Goal: Information Seeking & Learning: Compare options

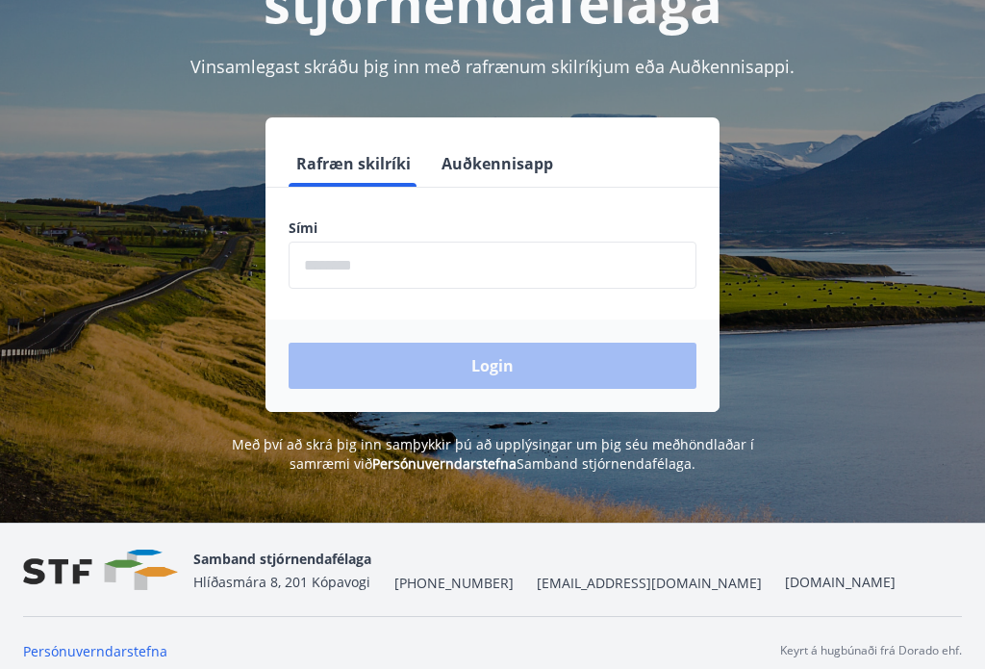
scroll to position [239, 0]
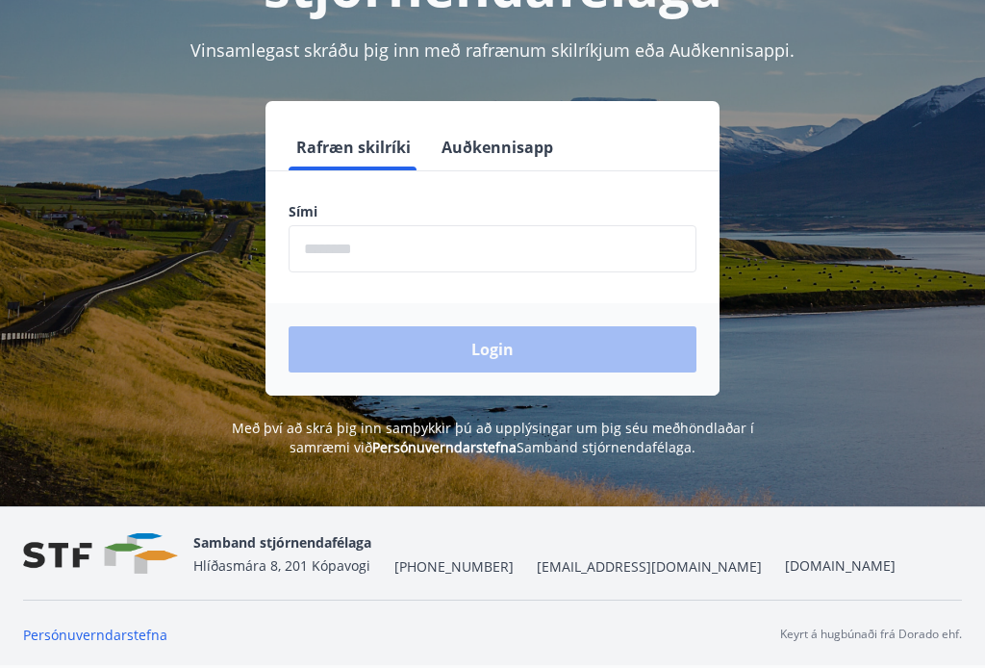
click at [334, 244] on input "phone" at bounding box center [493, 249] width 408 height 47
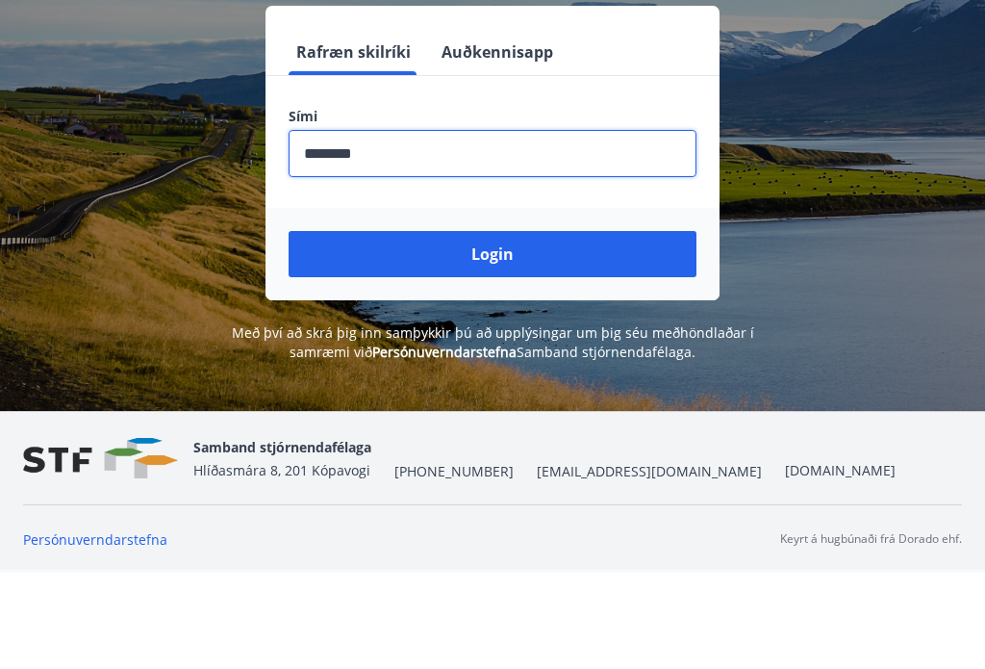
type input "********"
click at [552, 327] on button "Login" at bounding box center [493, 350] width 408 height 46
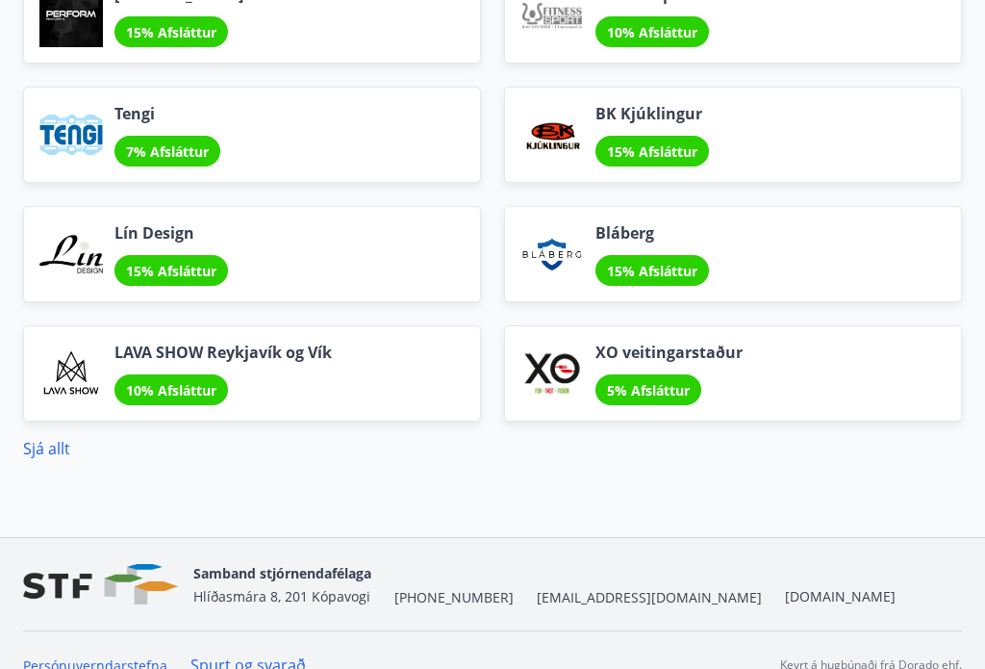
scroll to position [2398, 0]
click at [46, 453] on link "Sjá allt" at bounding box center [46, 449] width 47 height 21
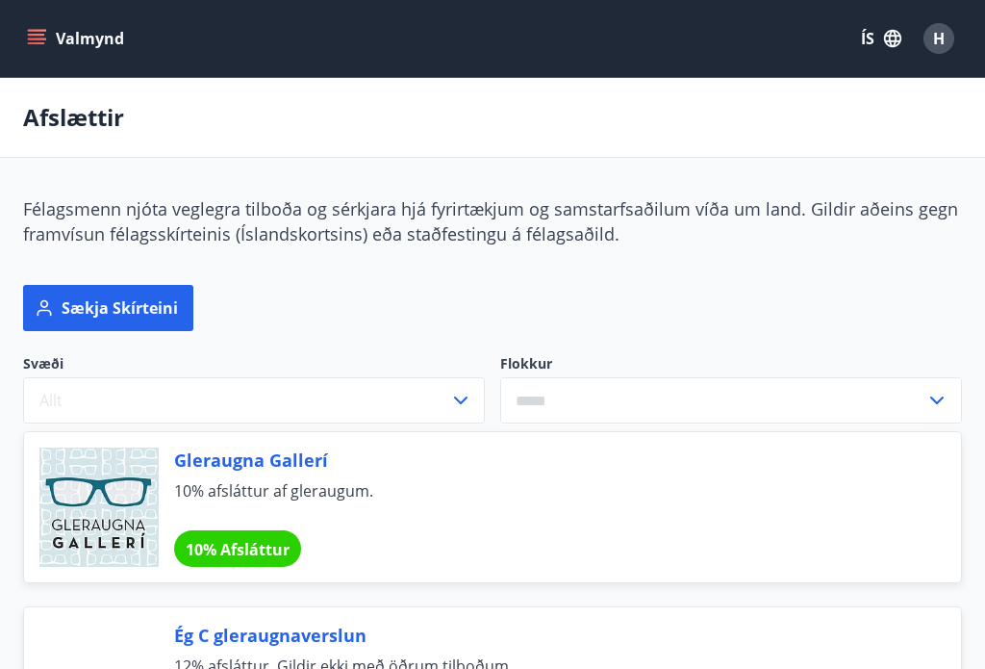
scroll to position [10, 0]
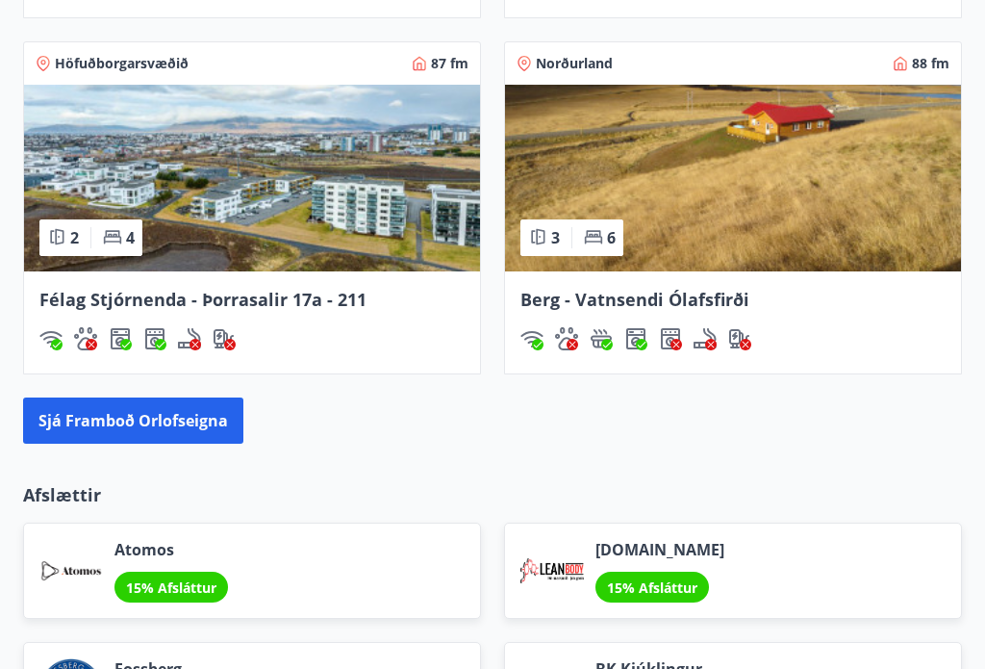
scroll to position [1841, 0]
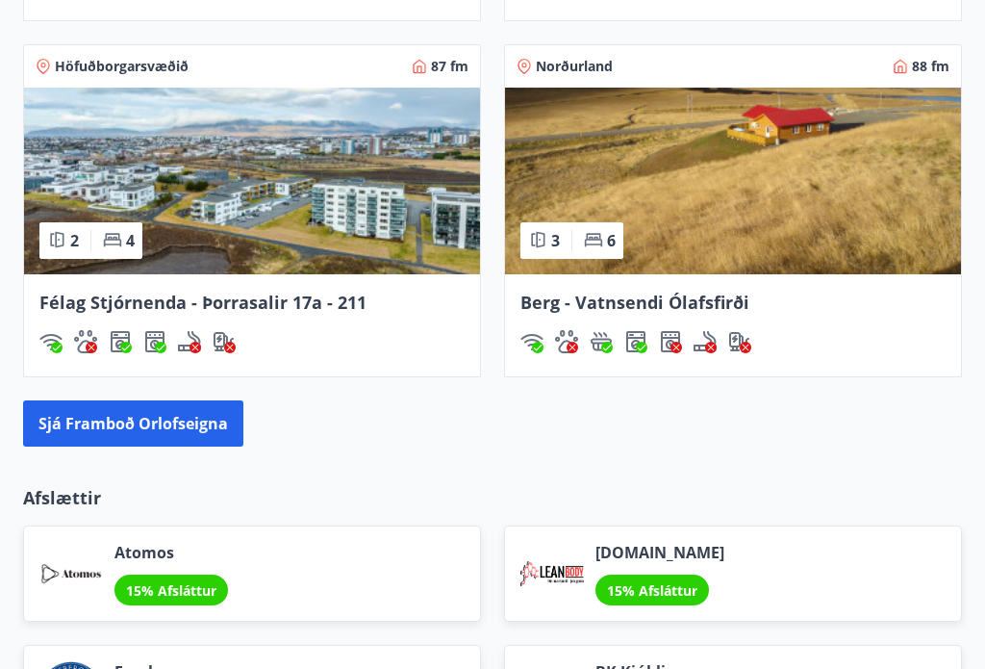
click at [162, 164] on img at bounding box center [252, 181] width 456 height 187
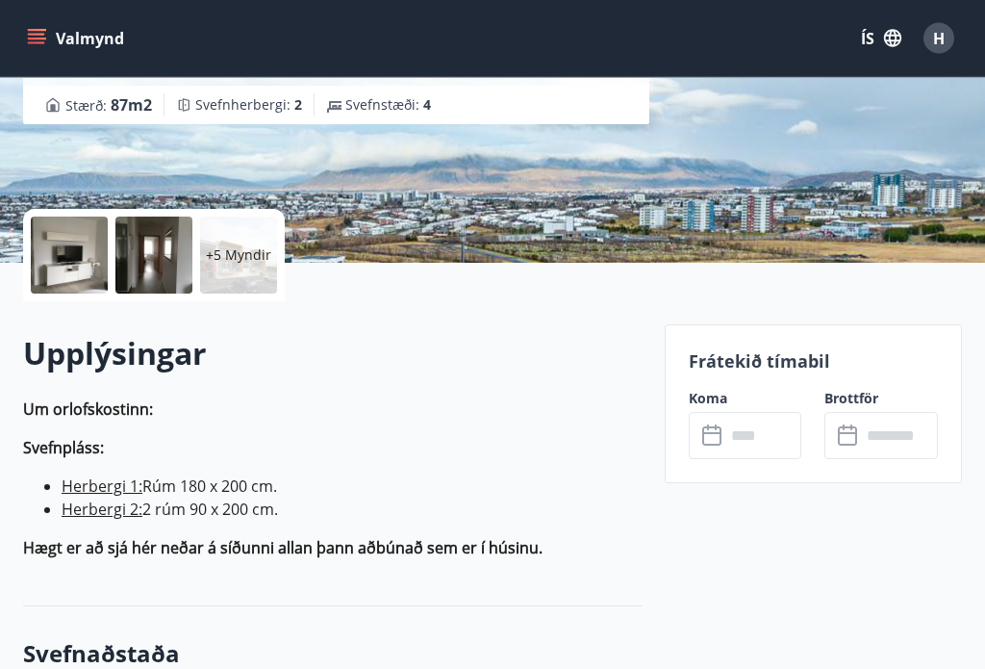
scroll to position [324, 0]
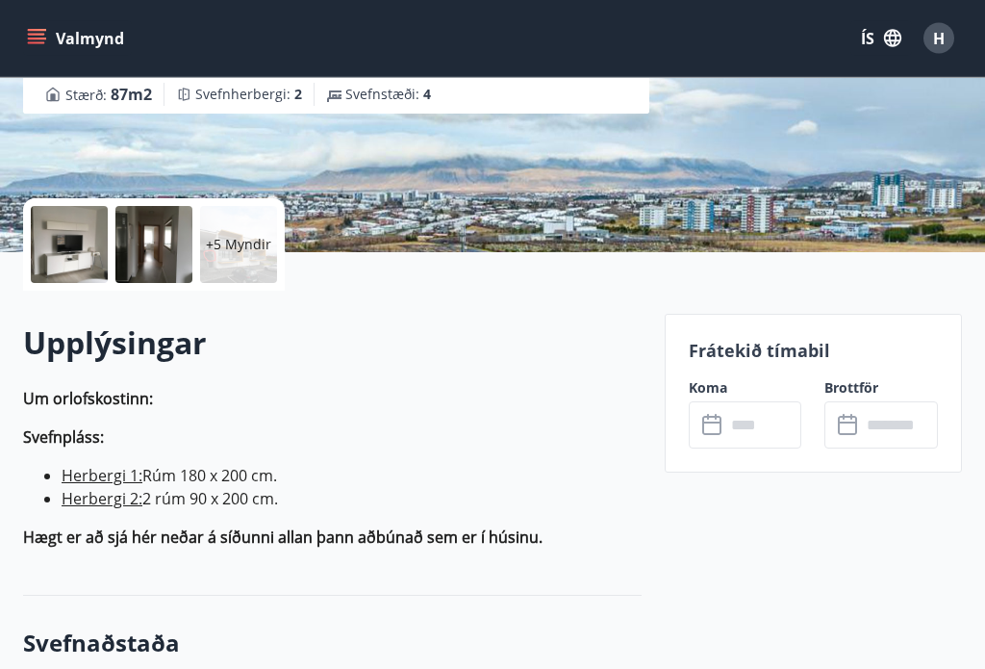
click at [76, 235] on div at bounding box center [69, 245] width 77 height 77
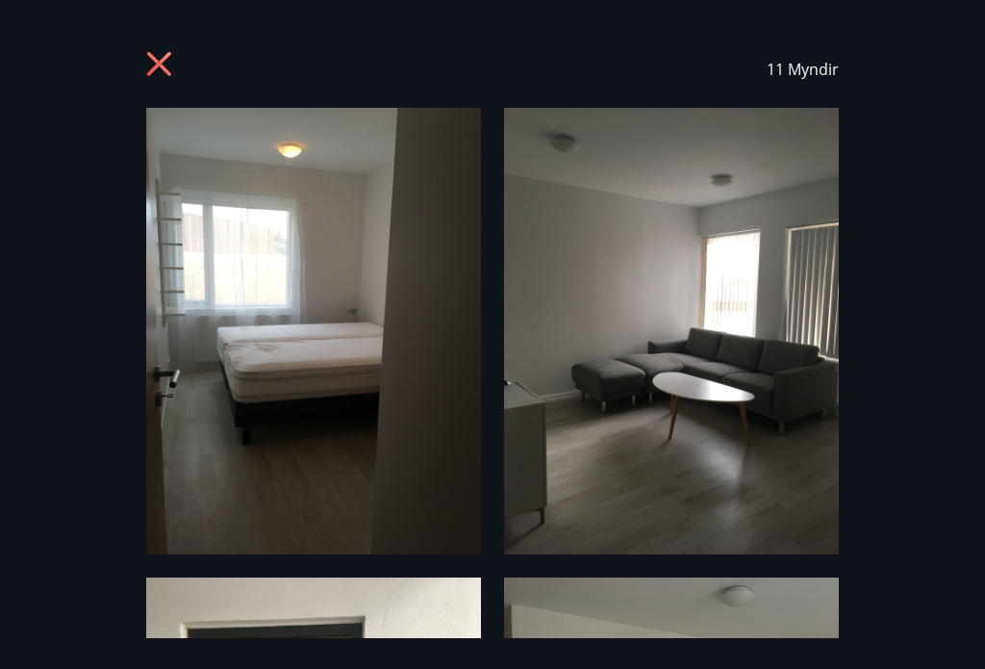
scroll to position [0, 0]
click at [161, 67] on icon at bounding box center [159, 64] width 24 height 24
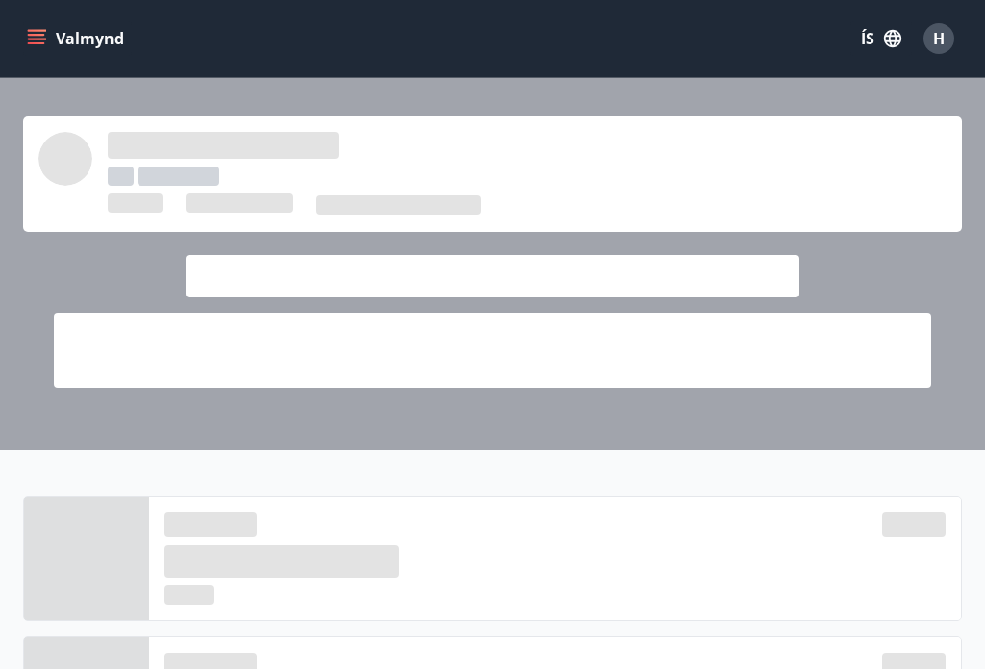
scroll to position [1841, 0]
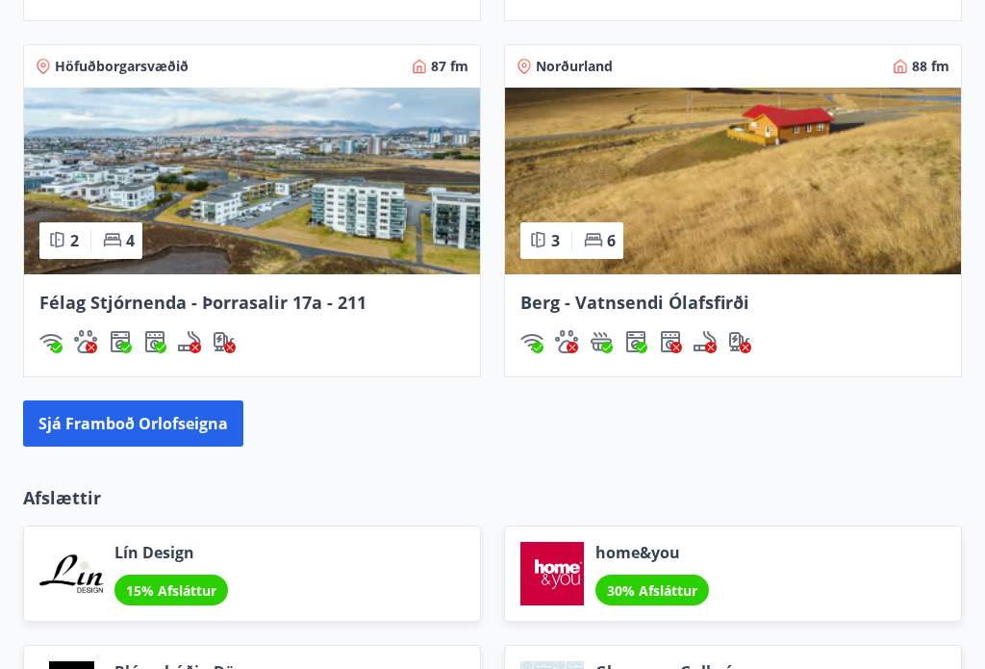
click at [839, 182] on img at bounding box center [733, 181] width 456 height 187
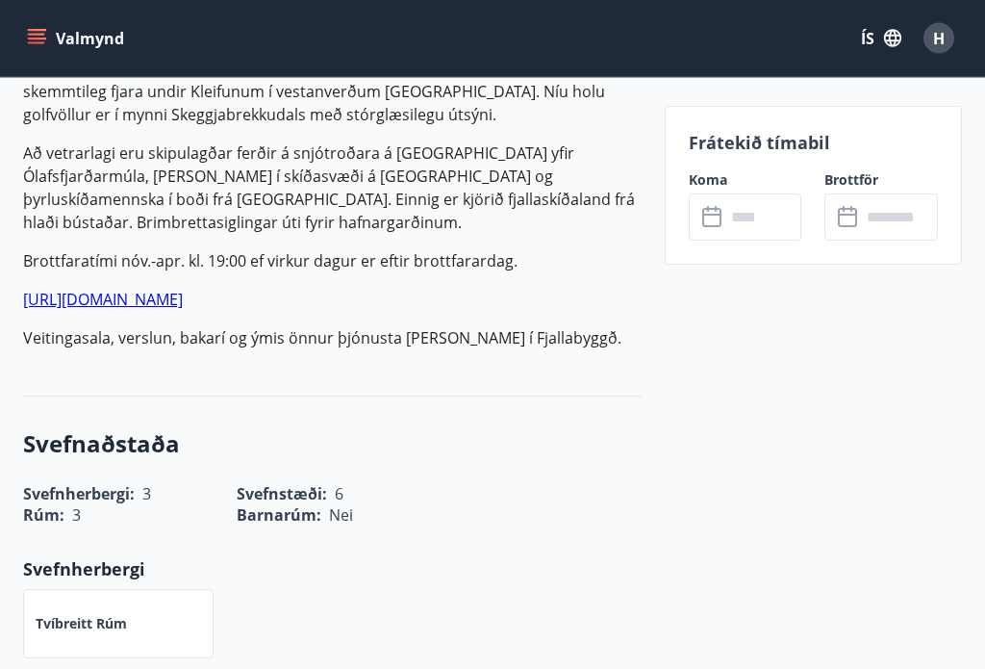
scroll to position [883, 0]
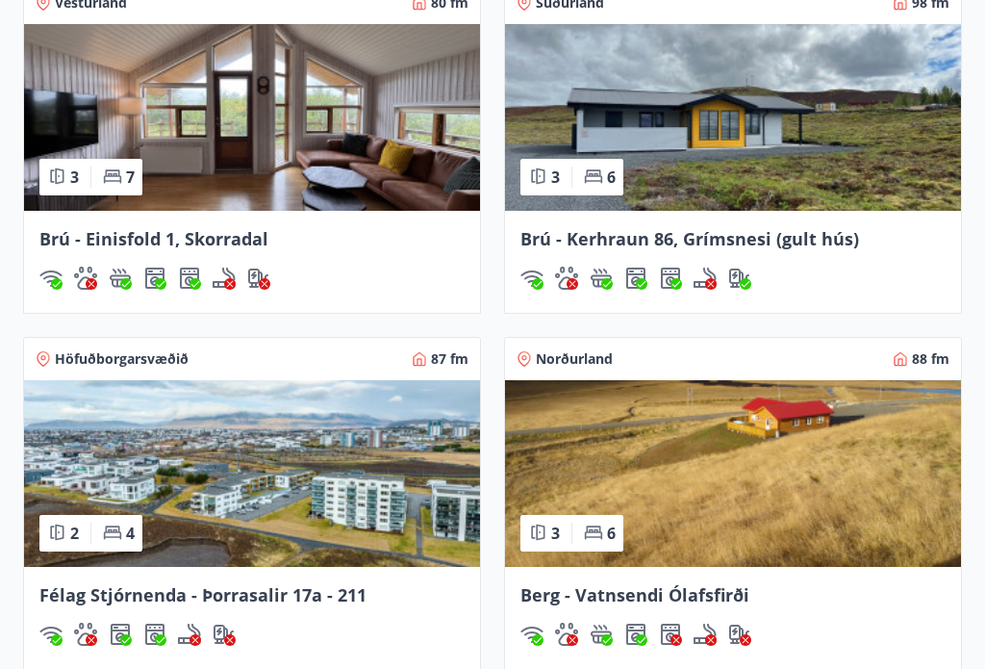
scroll to position [1547, 0]
click at [167, 114] on img at bounding box center [252, 118] width 456 height 187
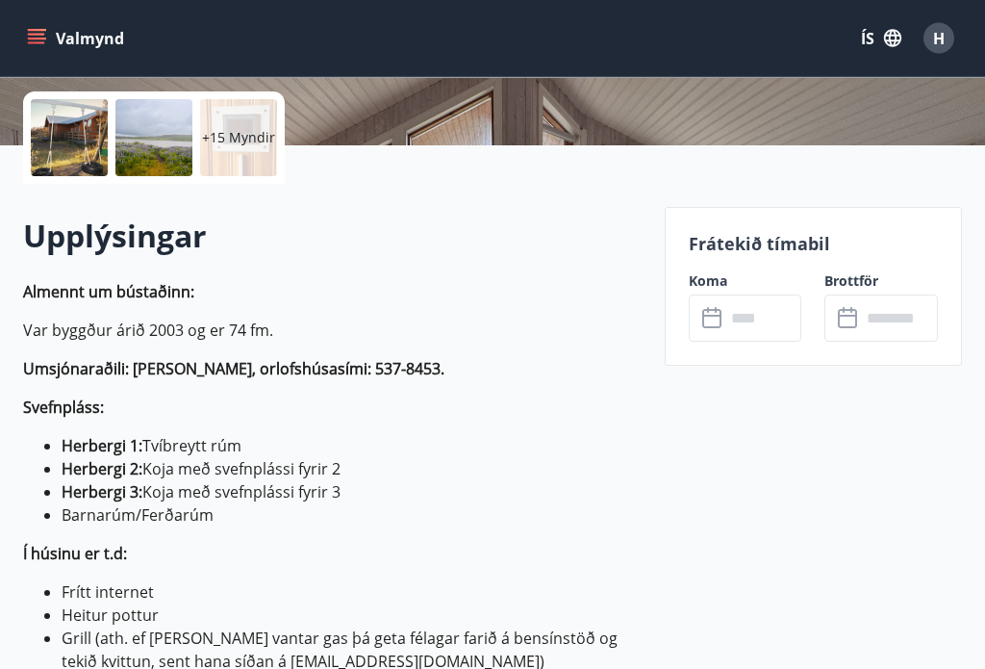
click at [68, 130] on div at bounding box center [69, 138] width 77 height 77
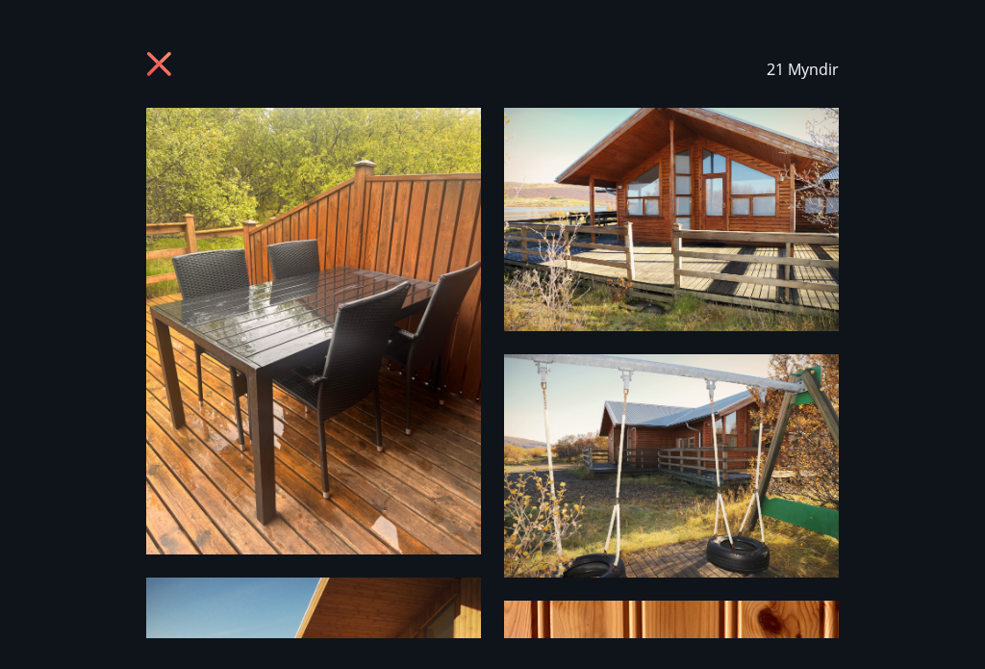
click at [153, 53] on icon at bounding box center [161, 66] width 31 height 31
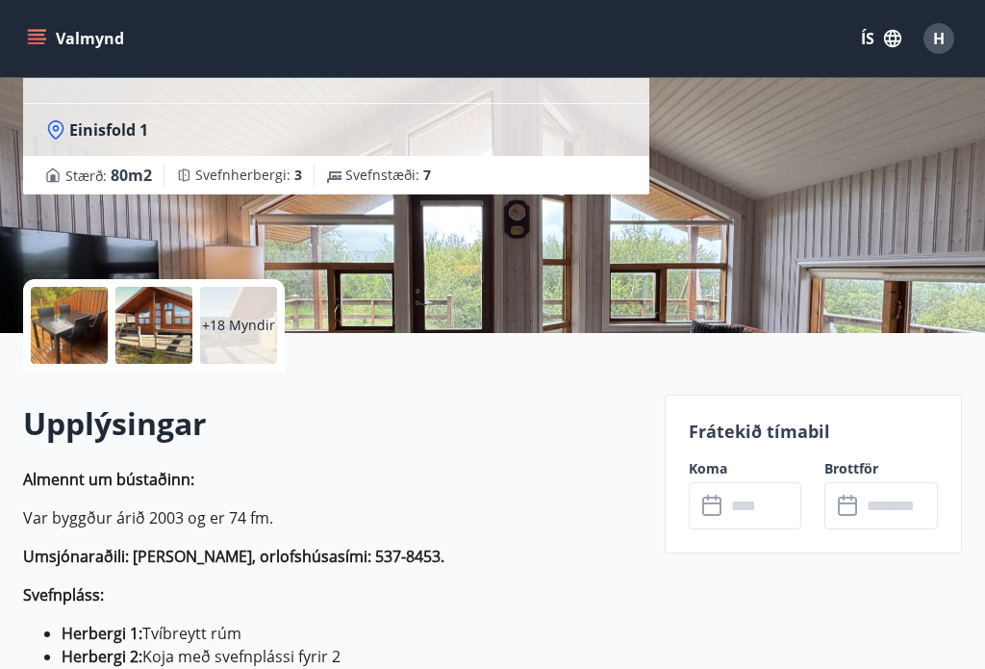
scroll to position [246, 0]
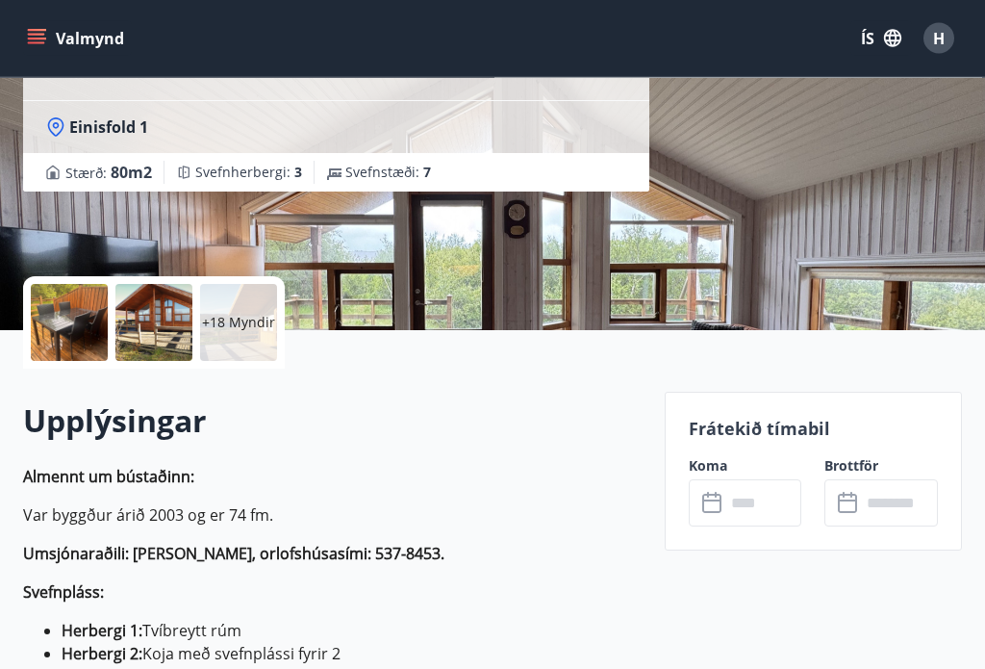
click at [71, 306] on div at bounding box center [69, 323] width 77 height 77
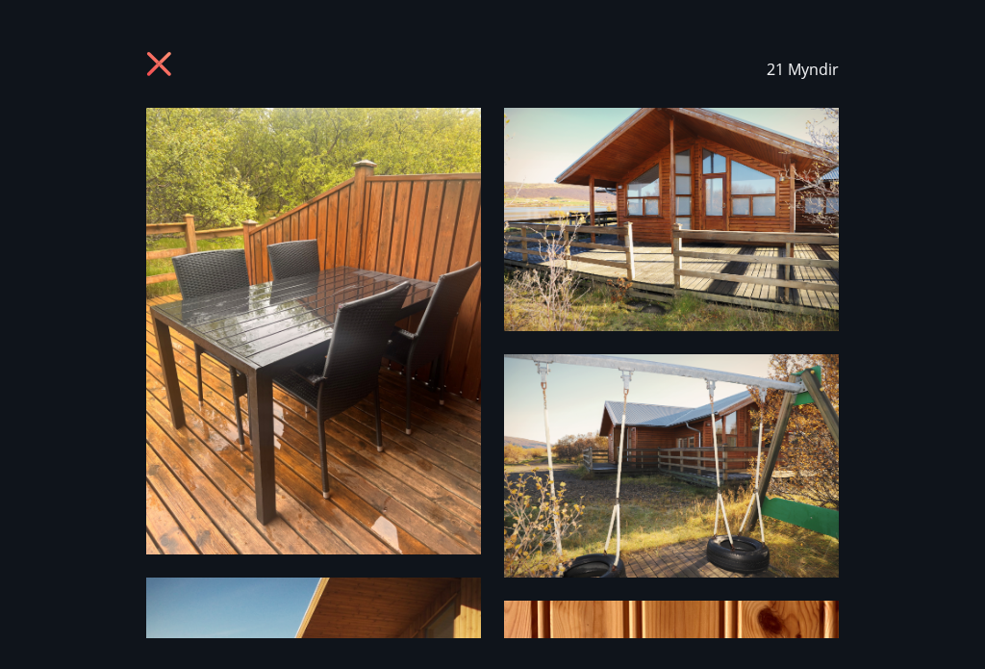
scroll to position [0, 0]
click at [160, 52] on icon at bounding box center [161, 66] width 31 height 31
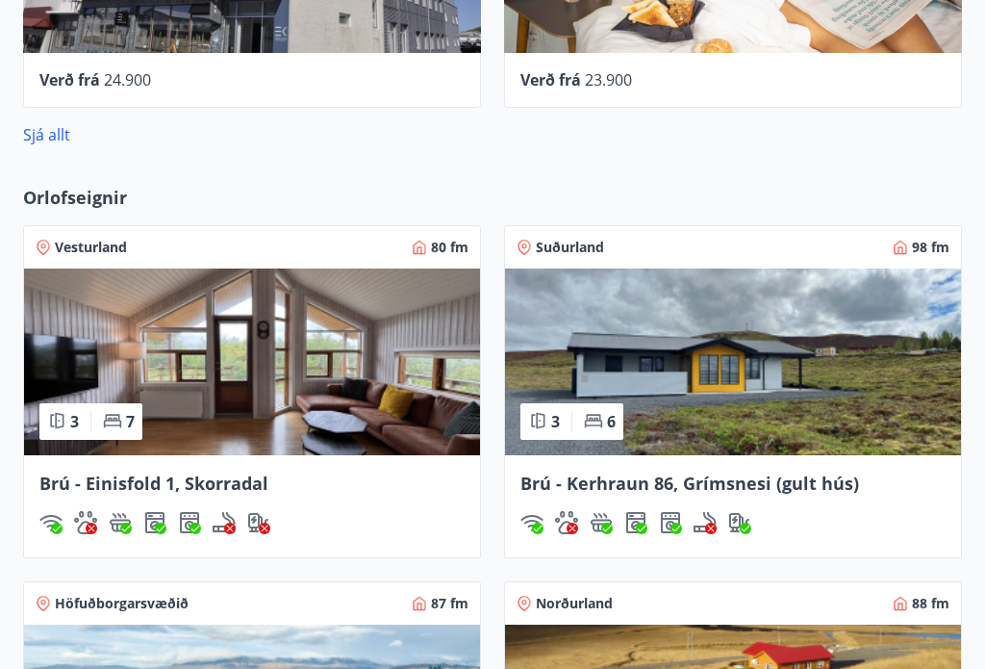
scroll to position [1308, 0]
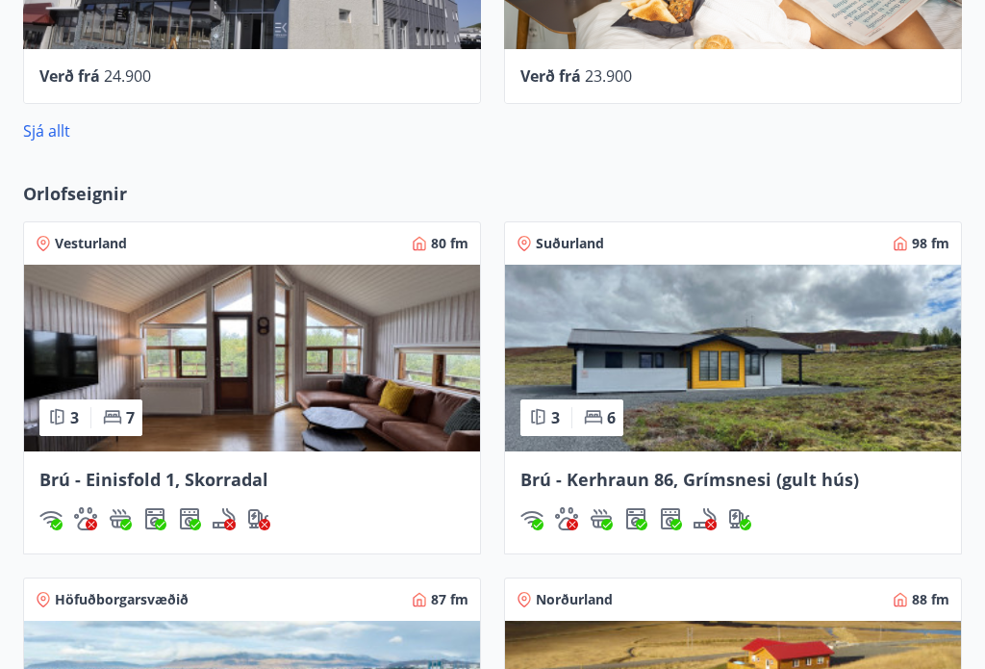
click at [894, 344] on img at bounding box center [733, 358] width 456 height 187
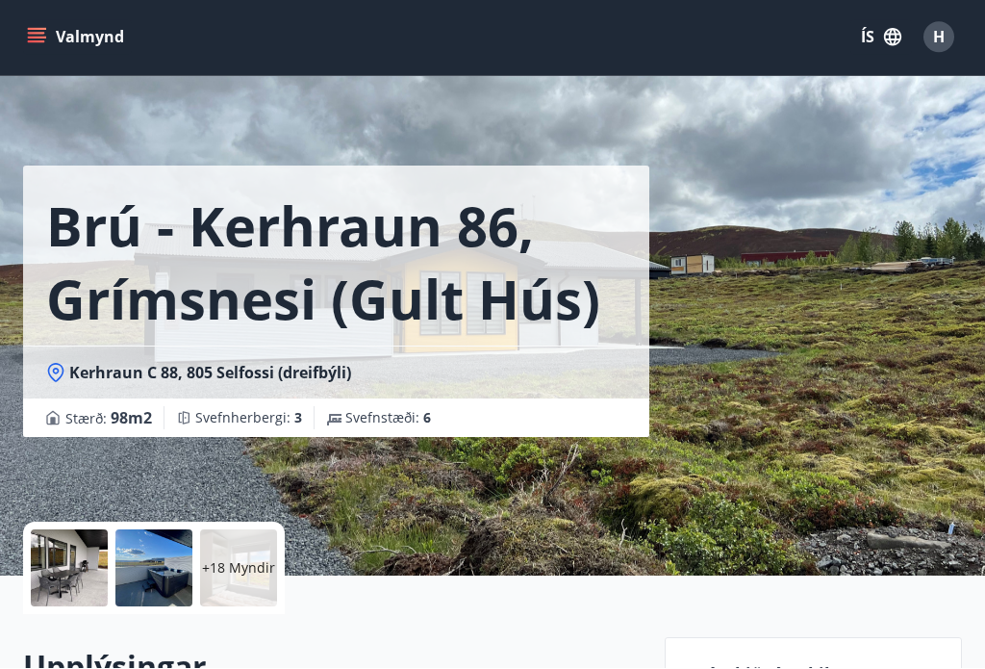
scroll to position [281, 0]
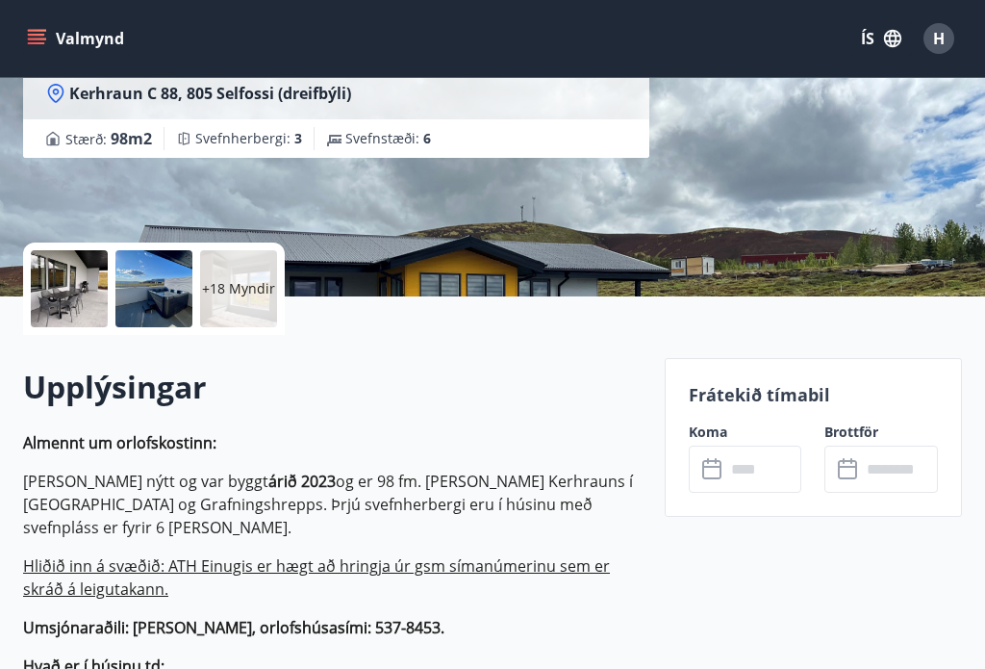
click at [72, 275] on div at bounding box center [69, 288] width 77 height 77
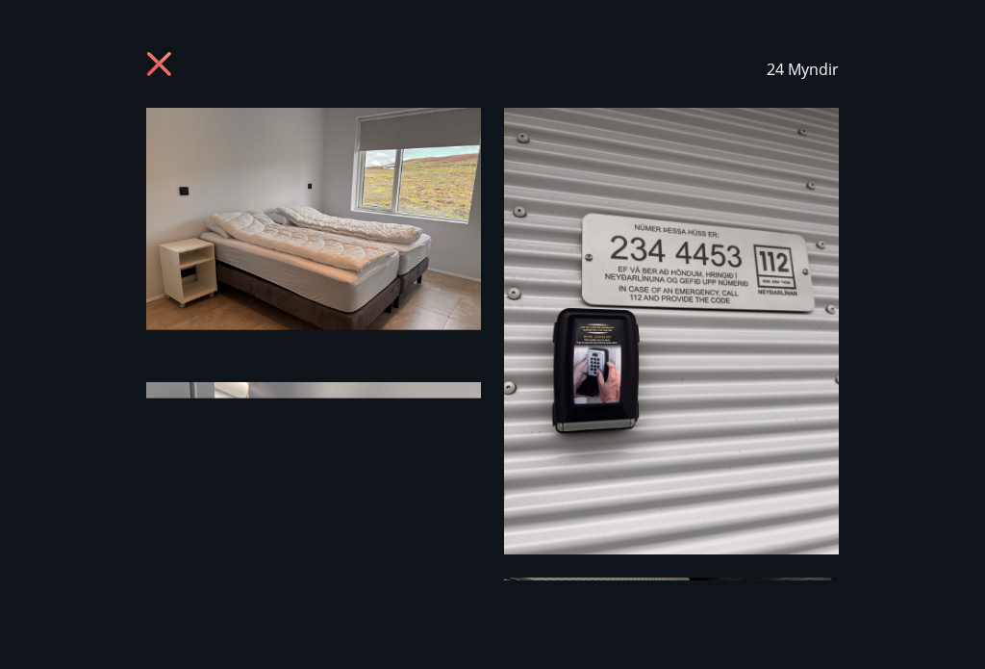
scroll to position [0, 0]
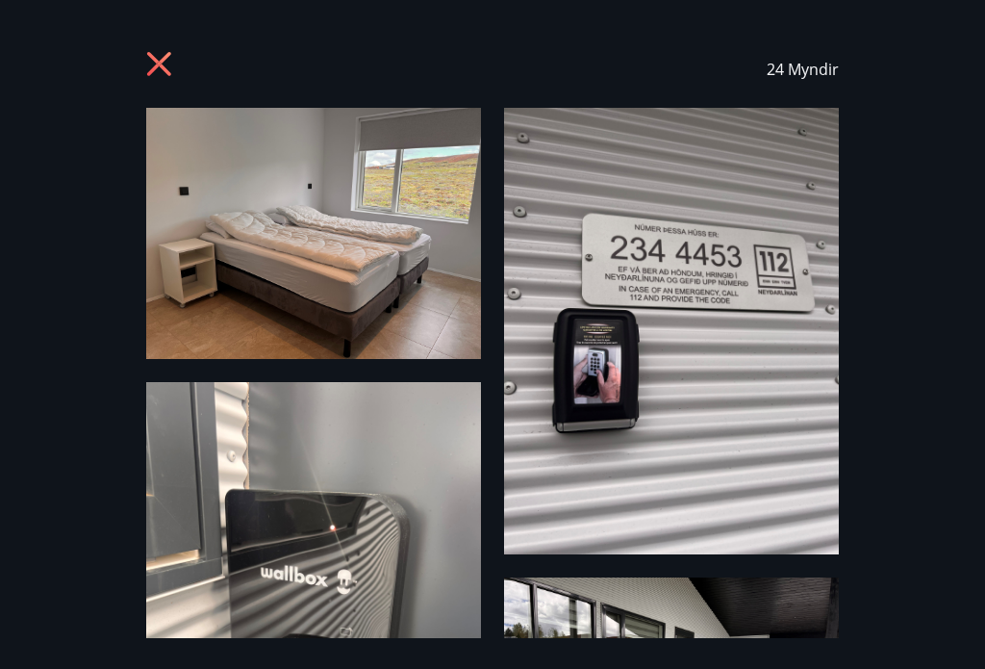
click at [155, 51] on icon at bounding box center [161, 66] width 31 height 31
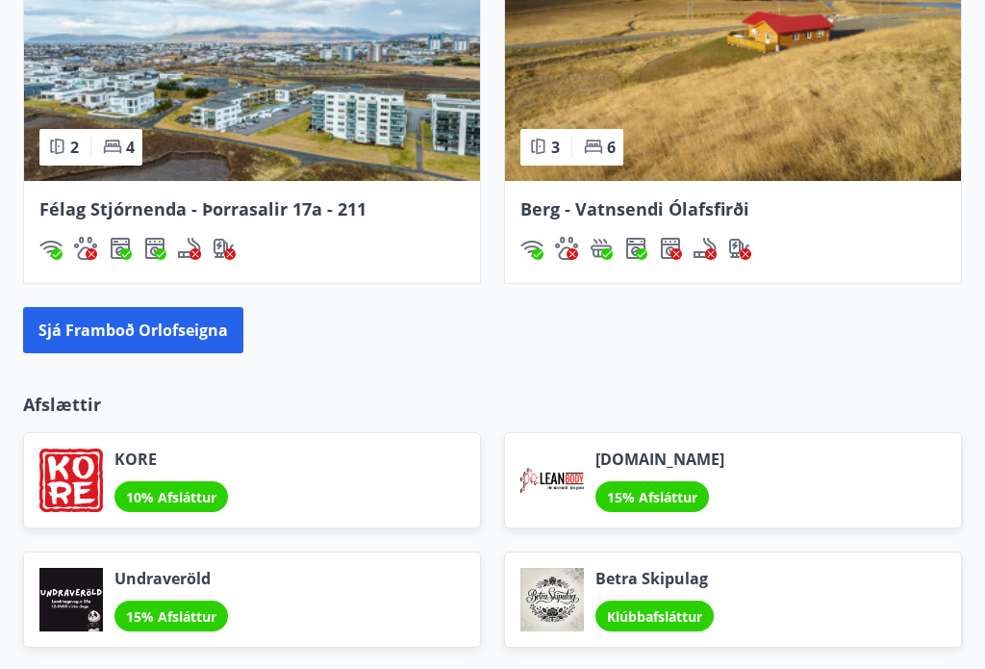
scroll to position [1424, 0]
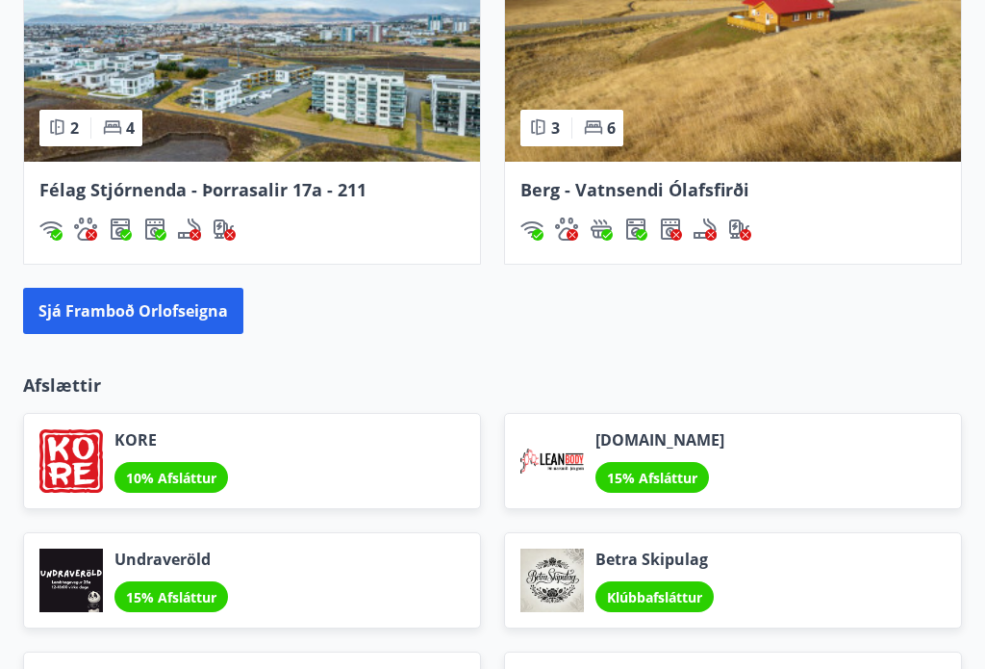
click at [68, 304] on button "Sjá framboð orlofseigna" at bounding box center [133, 311] width 220 height 46
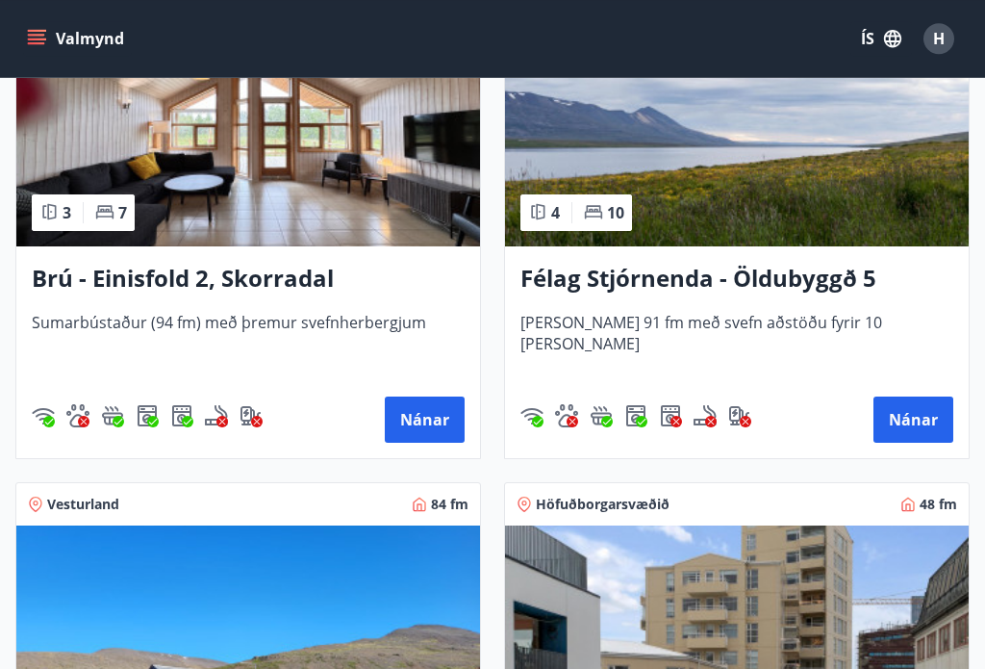
scroll to position [2007, 0]
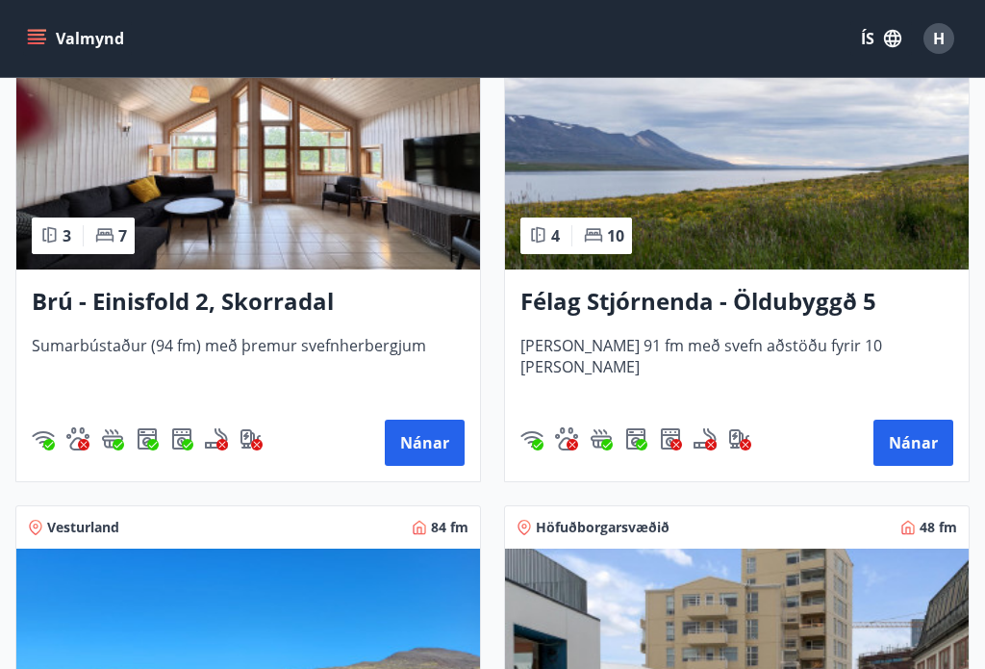
click at [919, 438] on button "Nánar" at bounding box center [914, 443] width 80 height 46
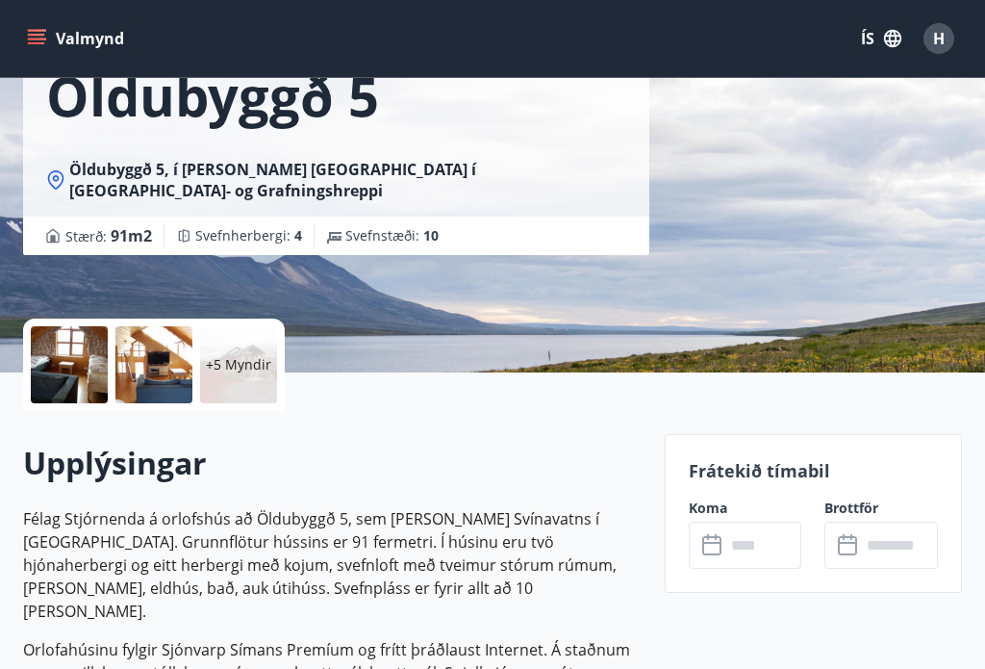
scroll to position [204, 0]
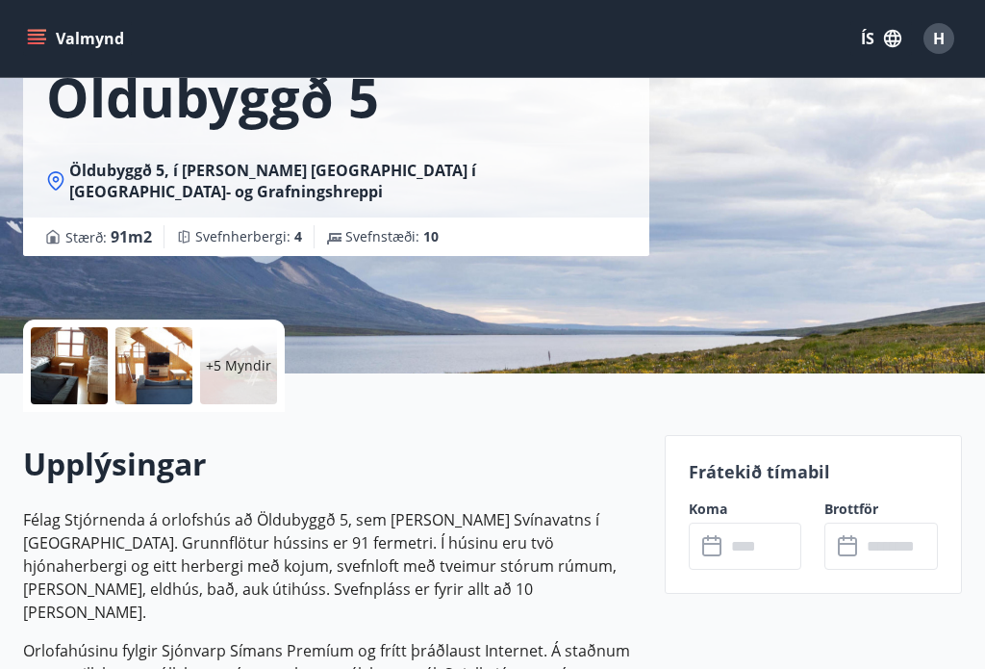
click at [65, 348] on div at bounding box center [69, 365] width 77 height 77
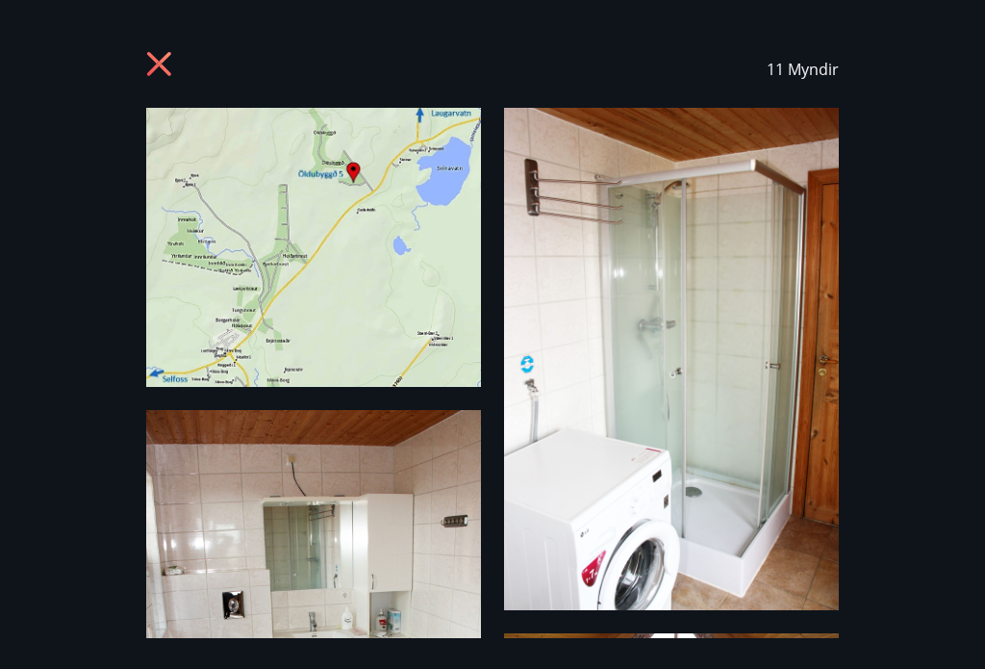
scroll to position [0, 0]
click at [156, 55] on icon at bounding box center [161, 66] width 31 height 31
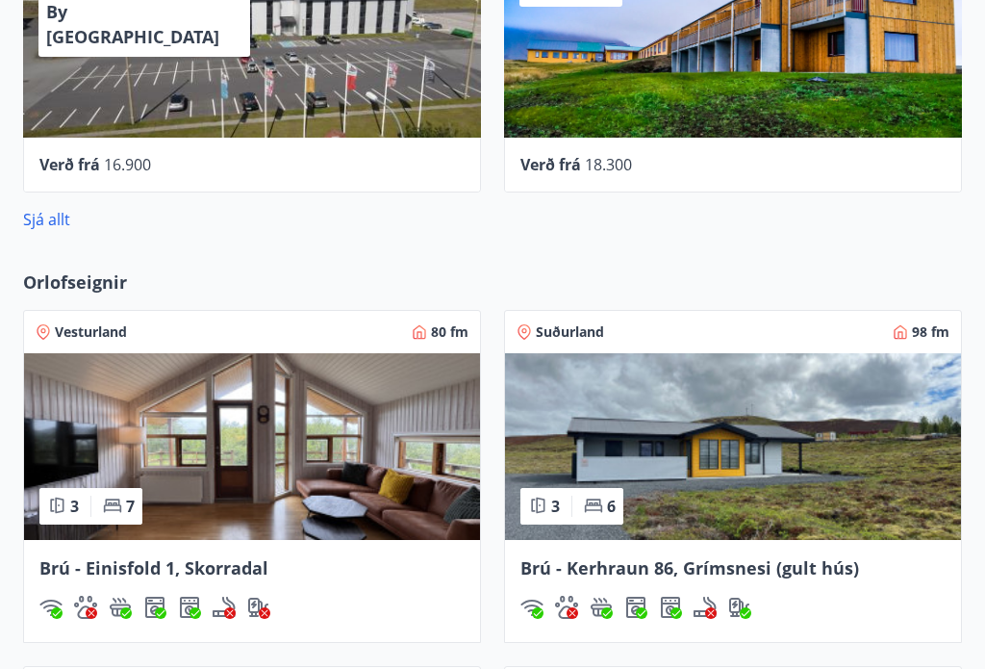
scroll to position [1226, 0]
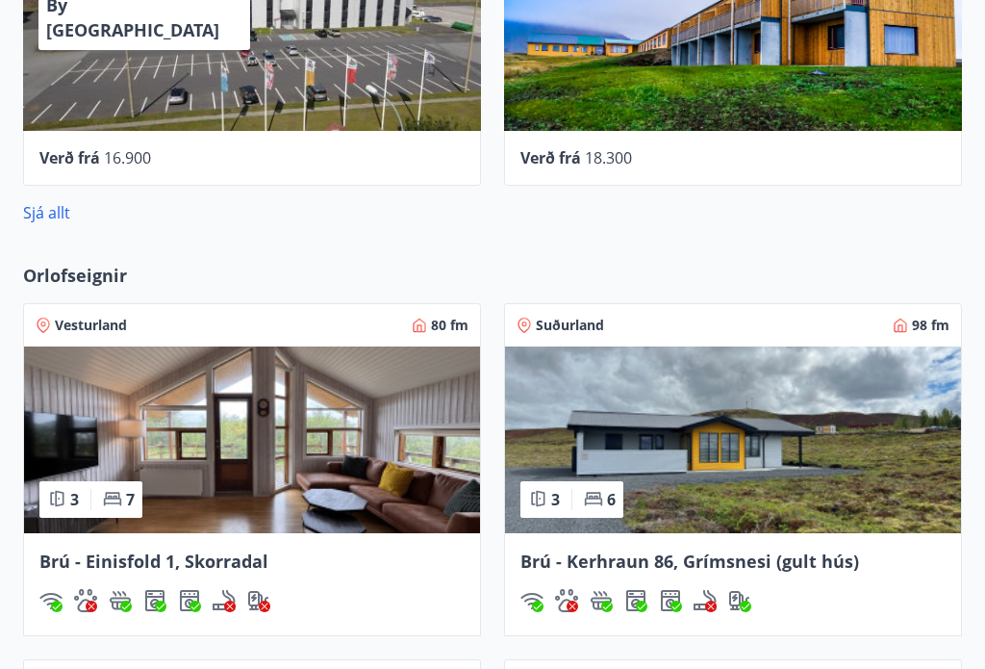
click at [36, 217] on link "Sjá allt" at bounding box center [46, 212] width 47 height 21
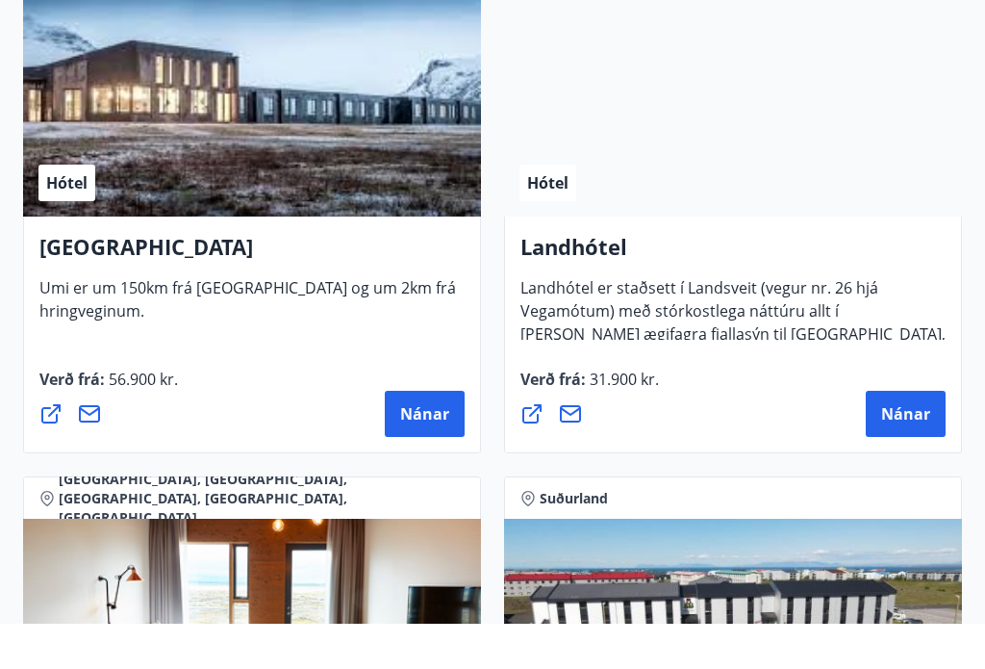
scroll to position [6452, 0]
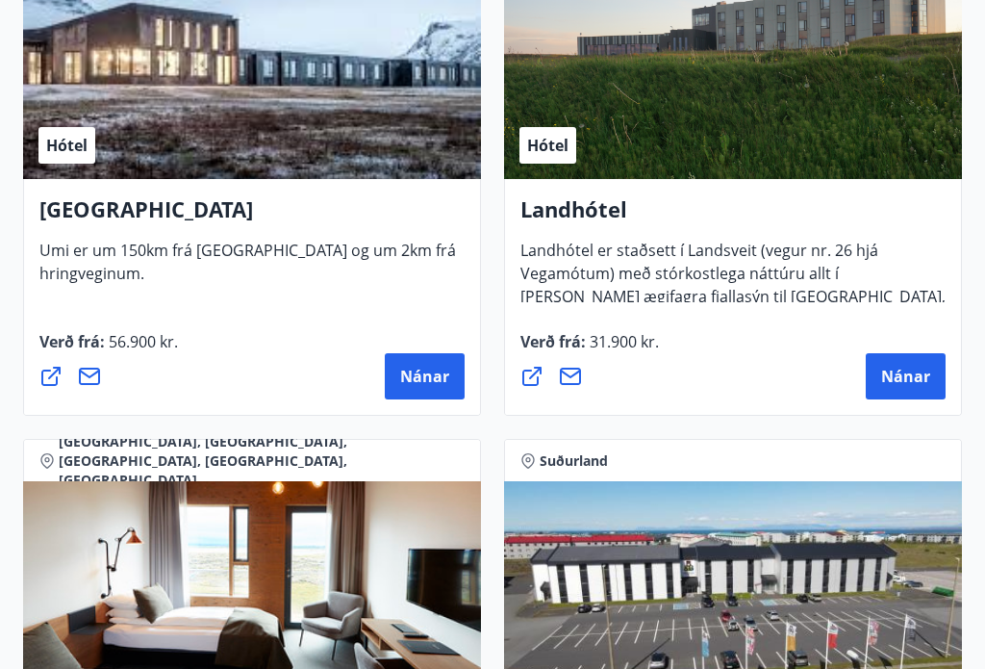
click at [416, 373] on span "Nánar" at bounding box center [424, 377] width 49 height 21
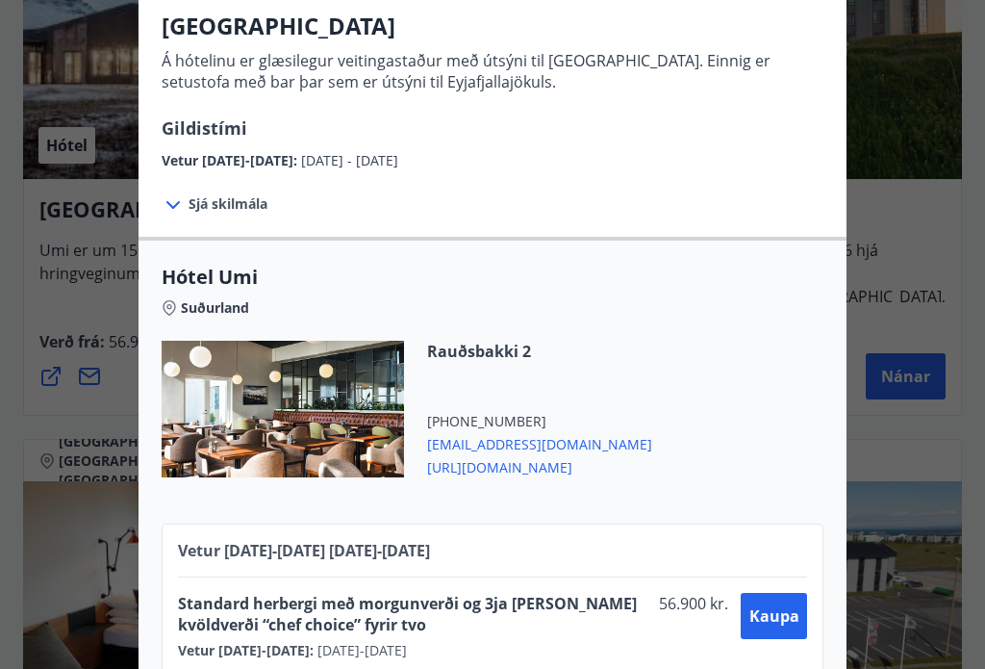
scroll to position [159, 0]
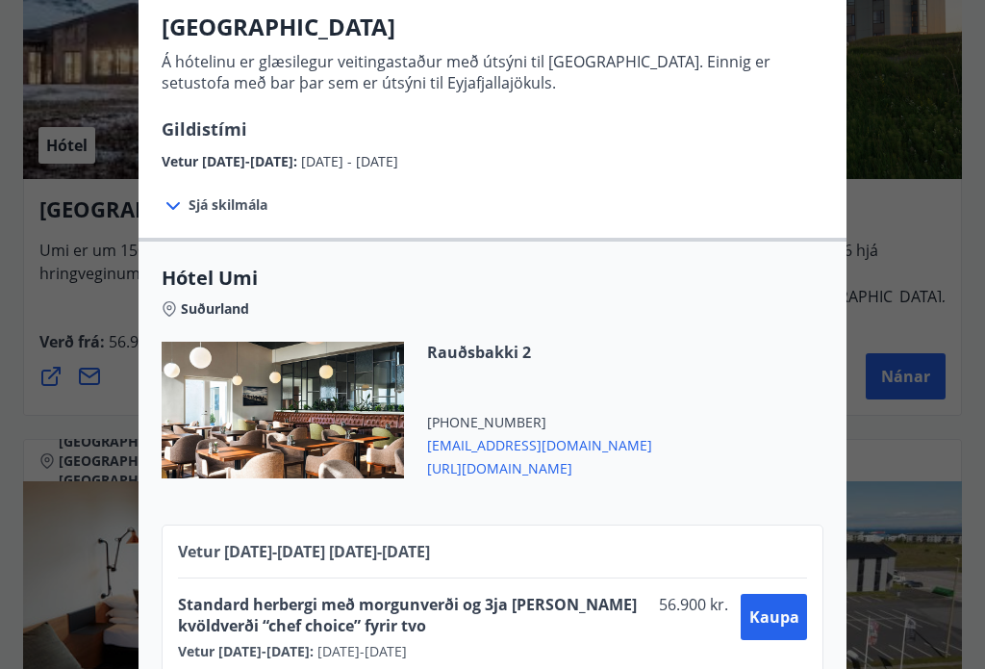
click at [169, 314] on icon at bounding box center [169, 308] width 15 height 15
click at [164, 307] on icon at bounding box center [169, 308] width 13 height 15
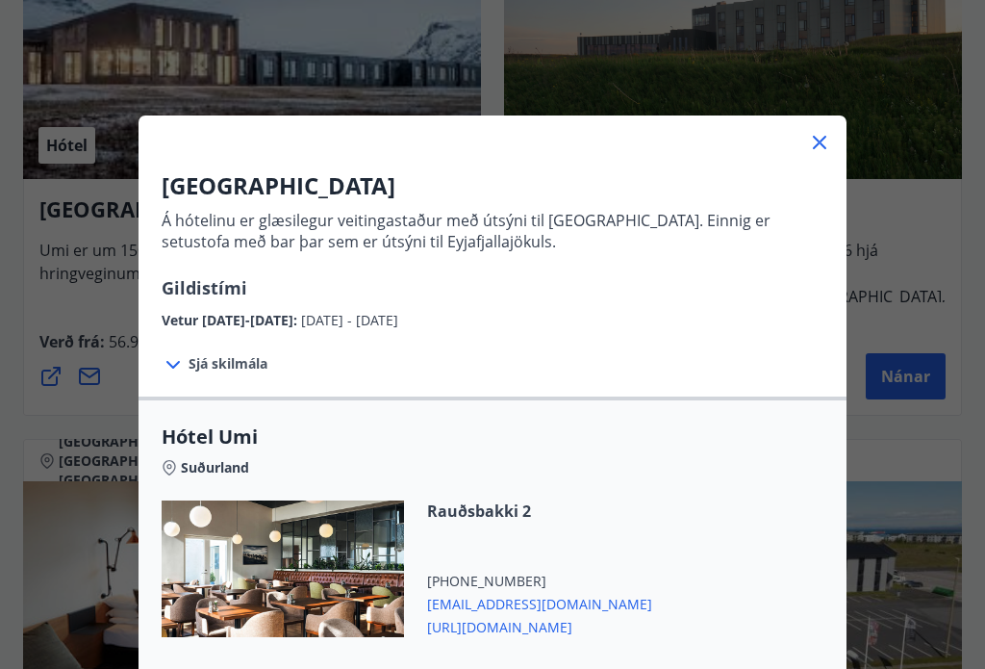
scroll to position [0, 0]
click at [167, 358] on icon at bounding box center [173, 364] width 23 height 23
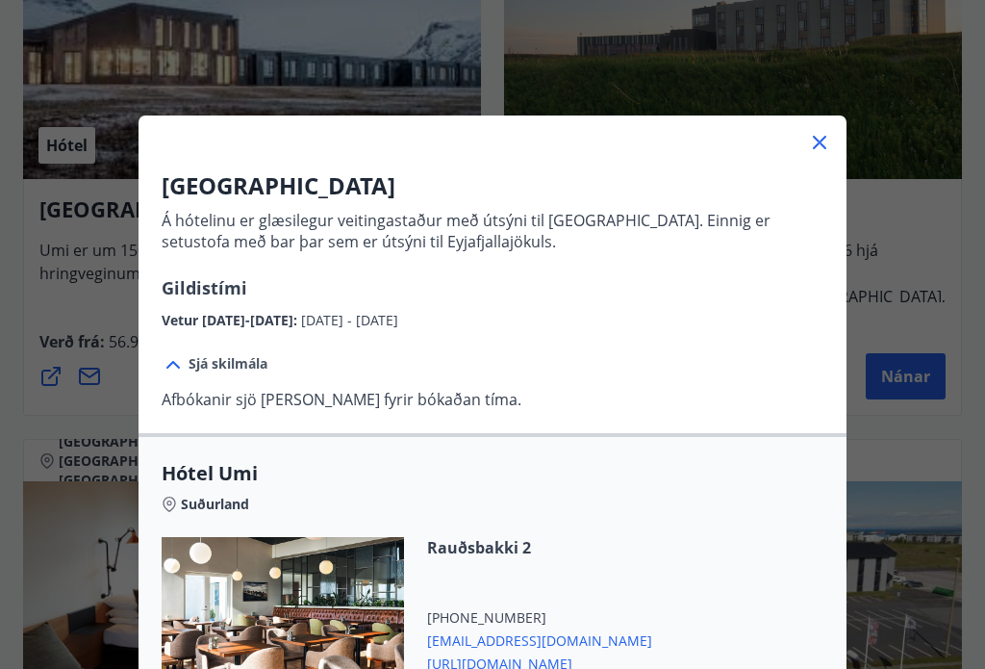
click at [820, 132] on icon at bounding box center [819, 142] width 23 height 23
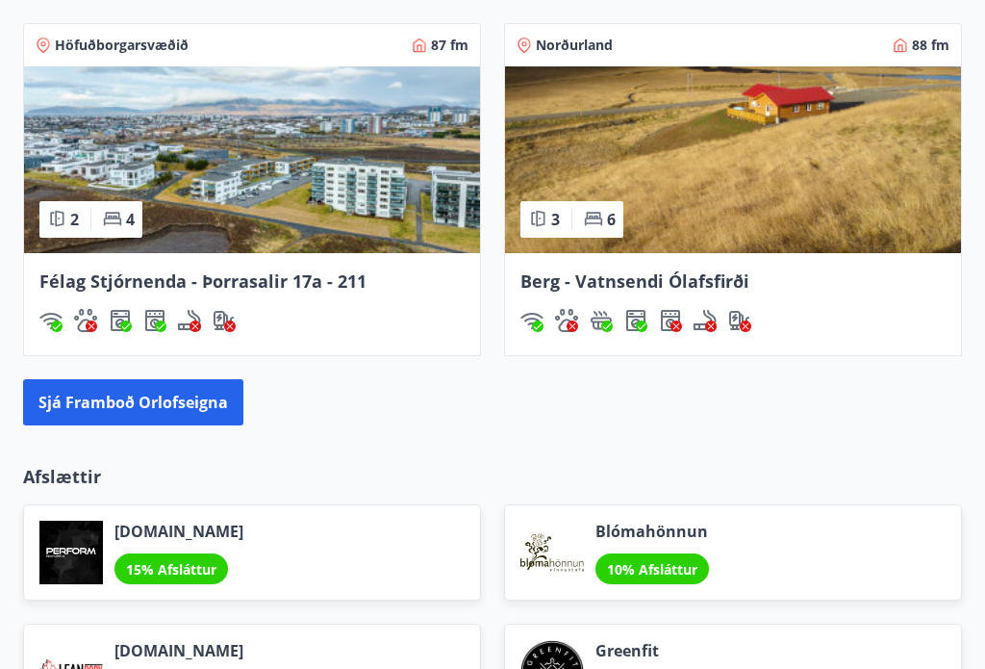
scroll to position [1900, 0]
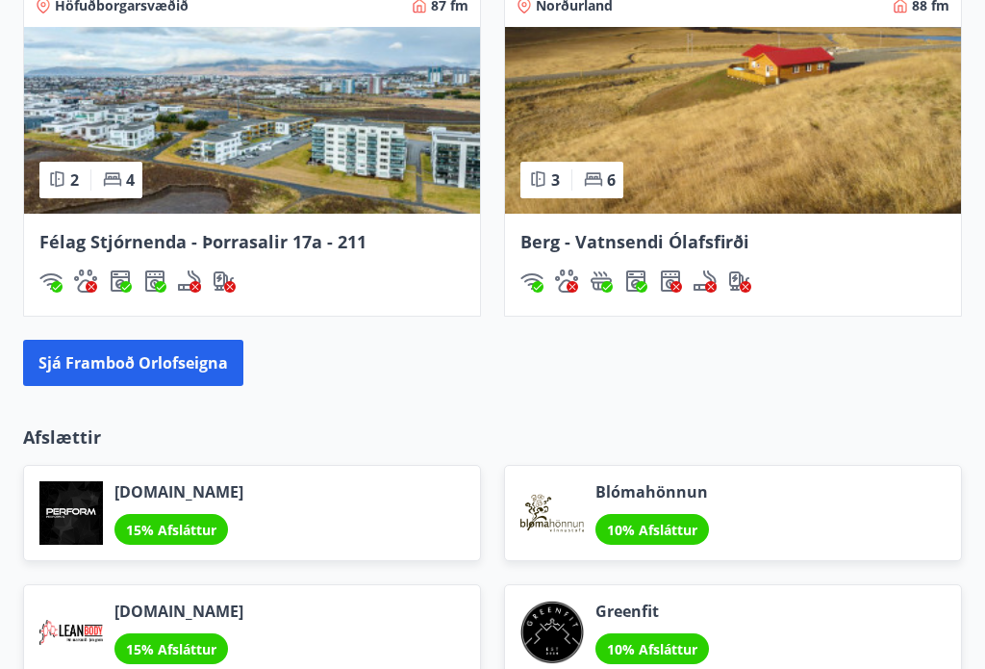
click at [84, 365] on button "Sjá framboð orlofseigna" at bounding box center [133, 364] width 220 height 46
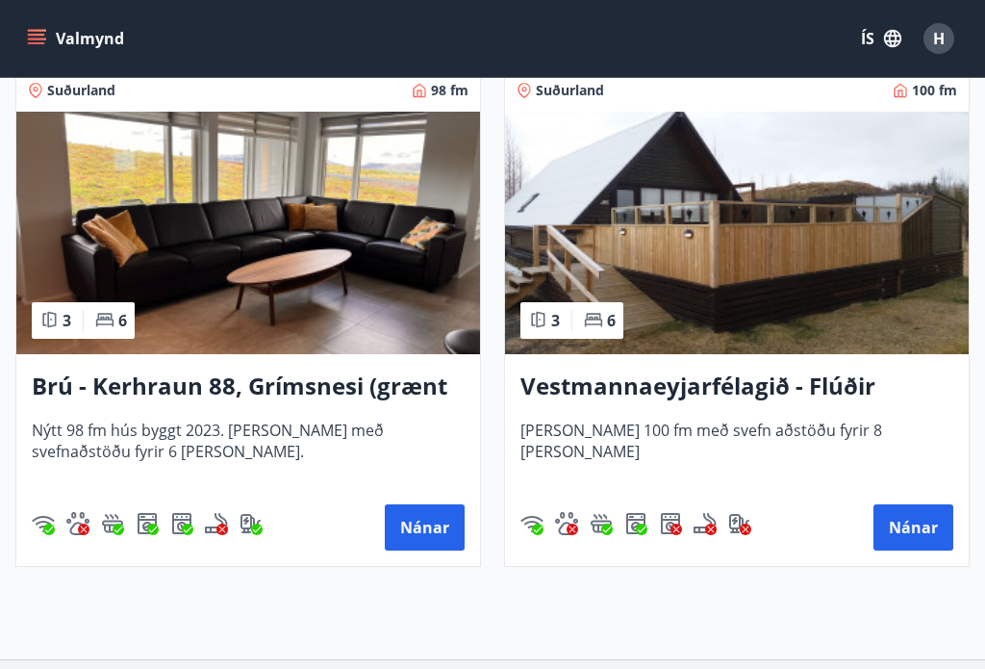
scroll to position [7139, 0]
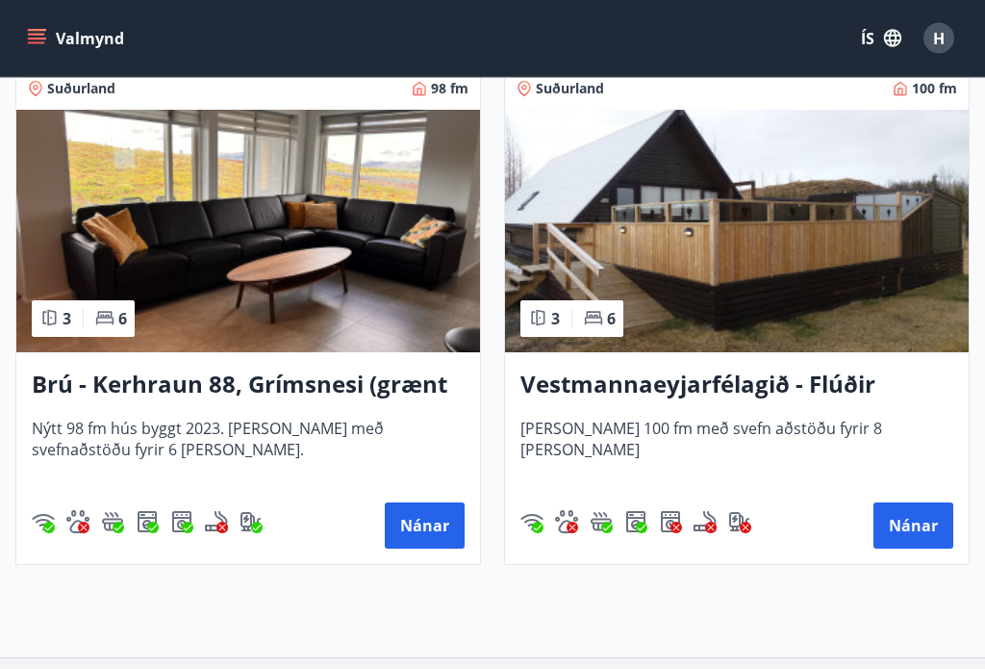
click at [910, 515] on button "Nánar" at bounding box center [914, 526] width 80 height 46
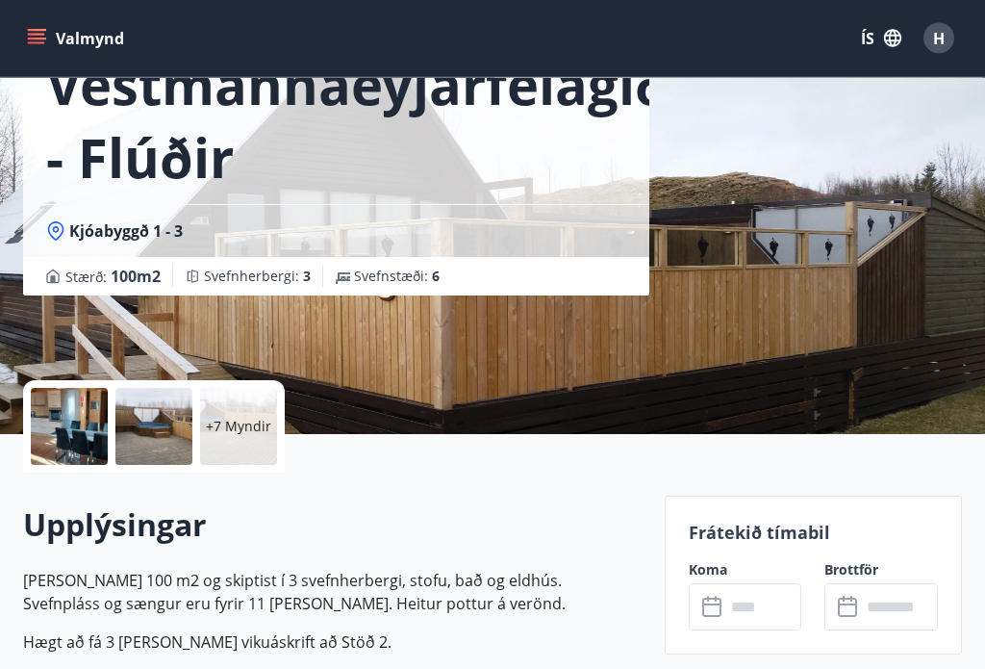
scroll to position [159, 0]
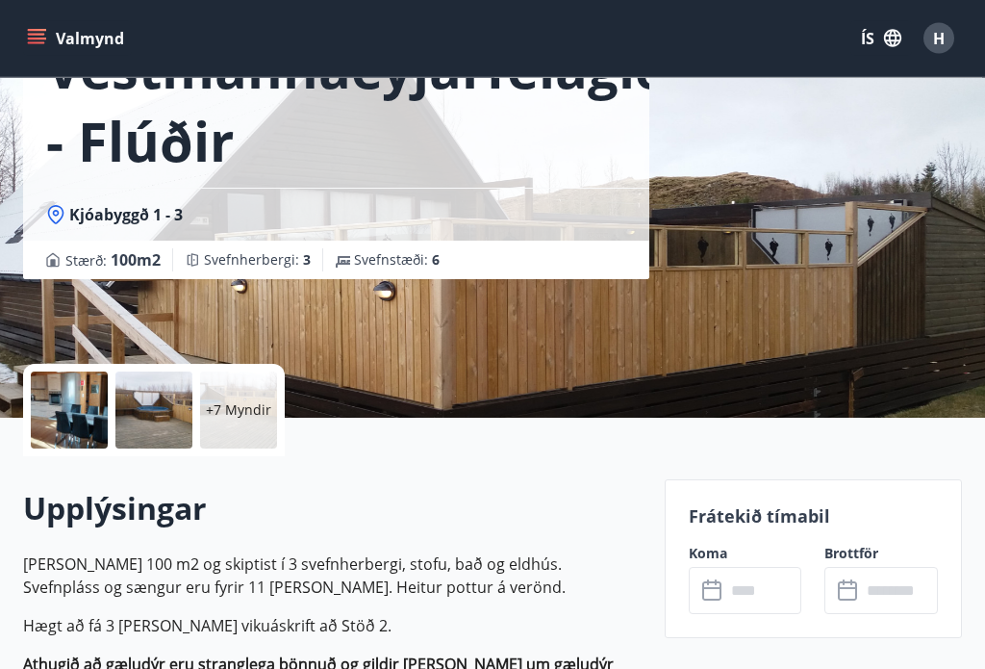
click at [77, 393] on div at bounding box center [69, 410] width 77 height 77
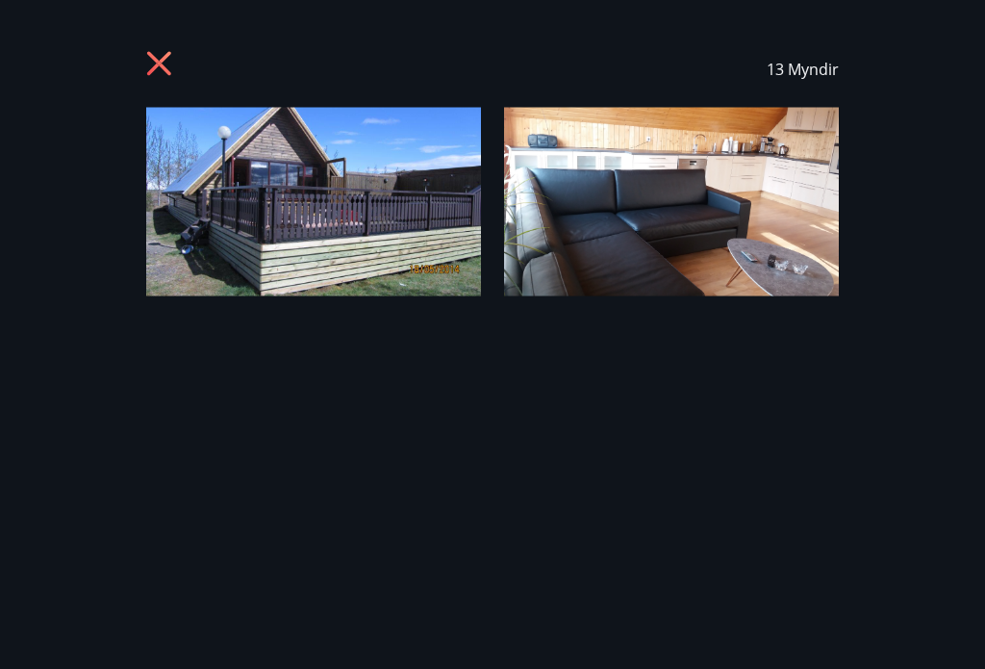
scroll to position [160, 0]
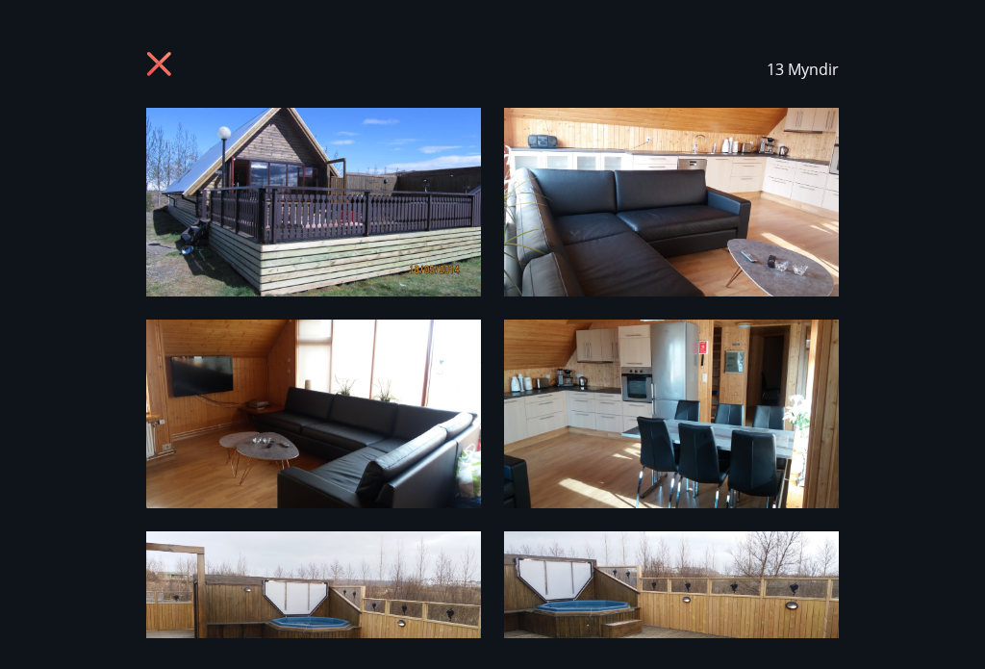
click at [367, 235] on img at bounding box center [313, 202] width 335 height 189
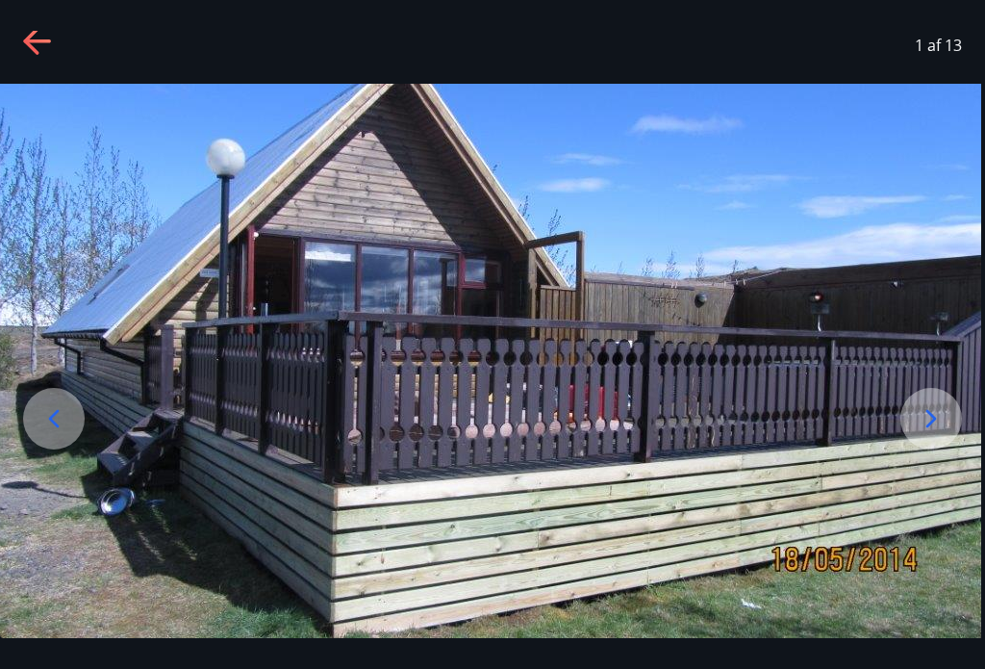
scroll to position [24, 0]
click at [843, 345] on img at bounding box center [488, 361] width 985 height 554
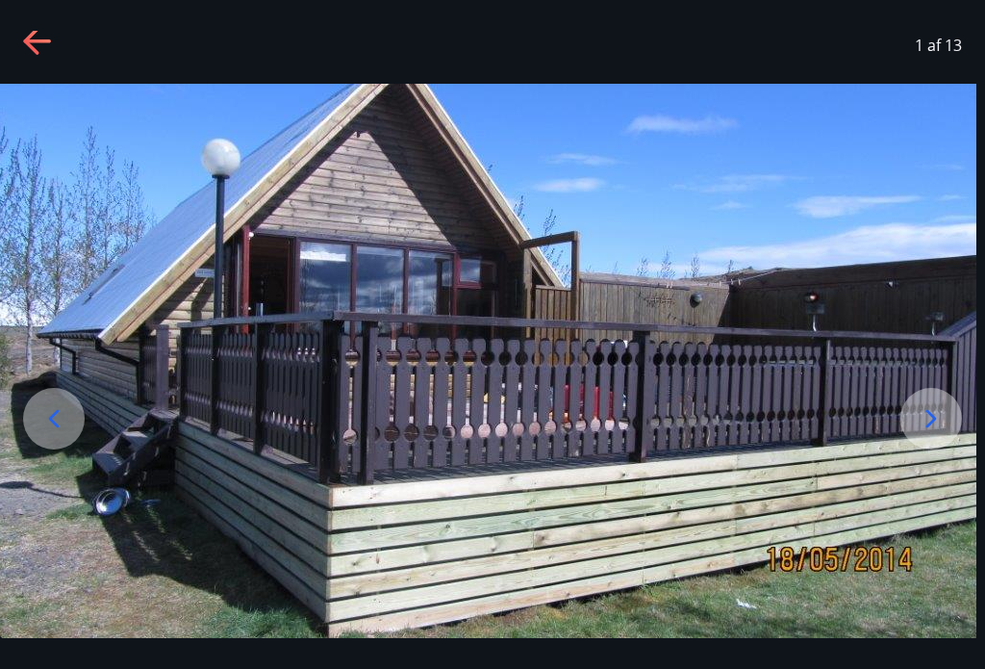
click at [872, 371] on img at bounding box center [483, 361] width 985 height 554
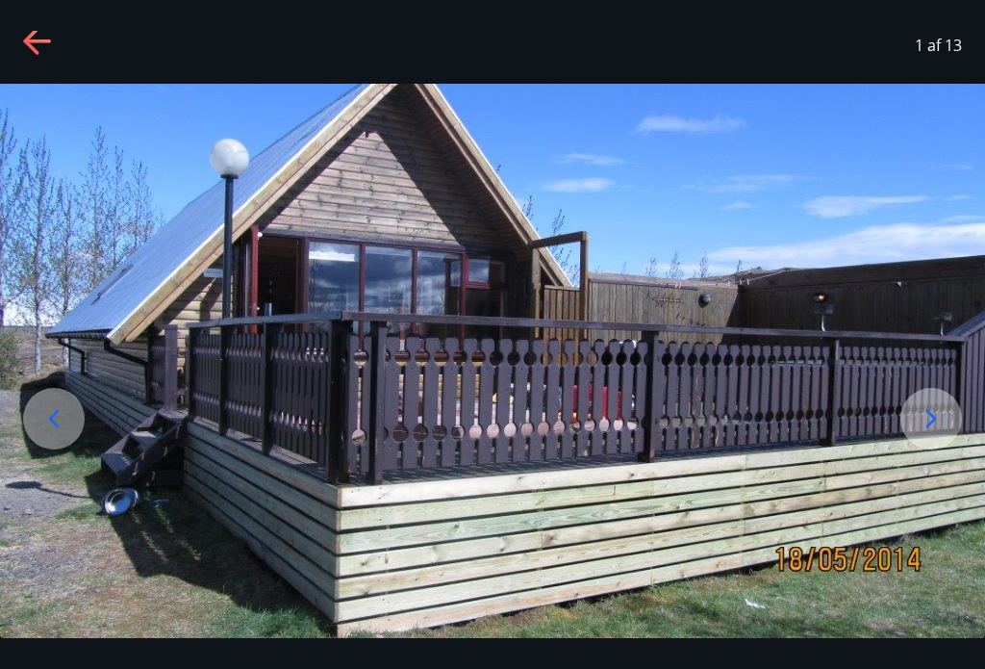
click at [871, 370] on img at bounding box center [492, 361] width 985 height 554
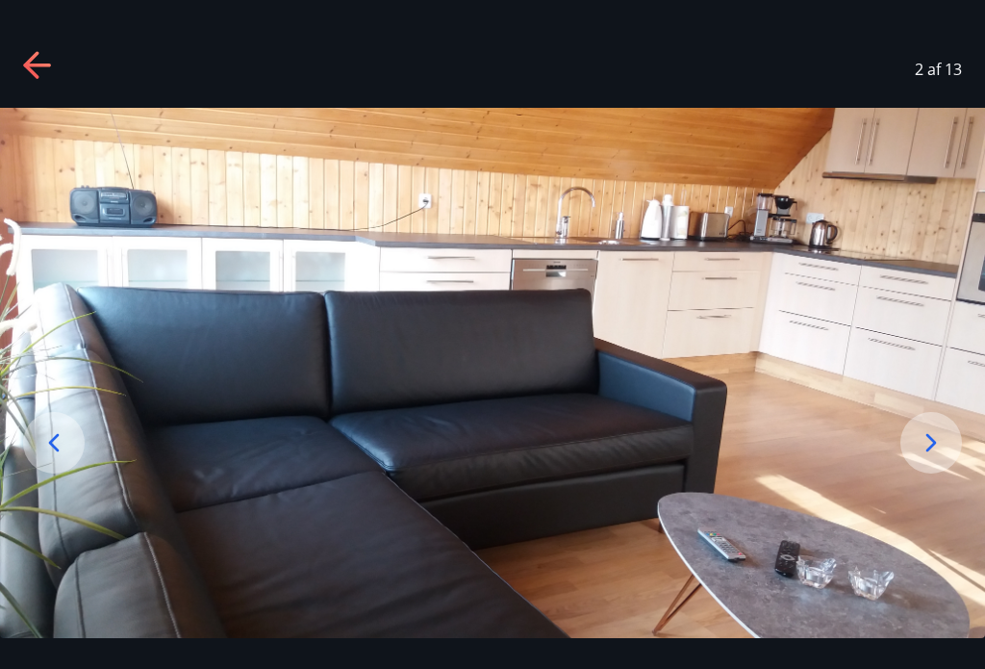
scroll to position [0, 0]
click at [927, 455] on icon at bounding box center [931, 442] width 31 height 31
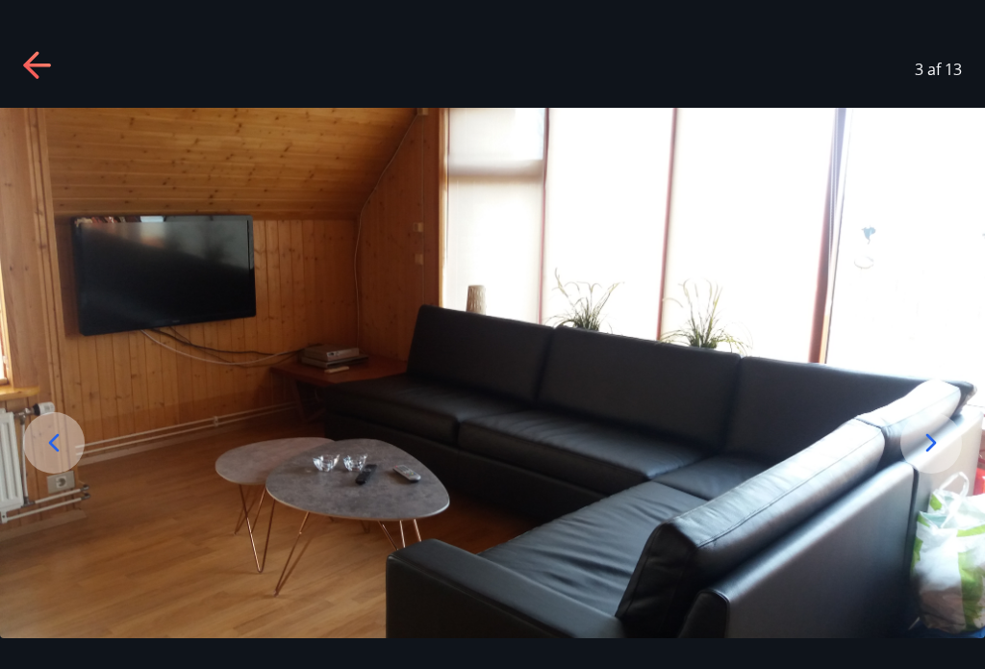
click at [920, 441] on div at bounding box center [932, 443] width 62 height 62
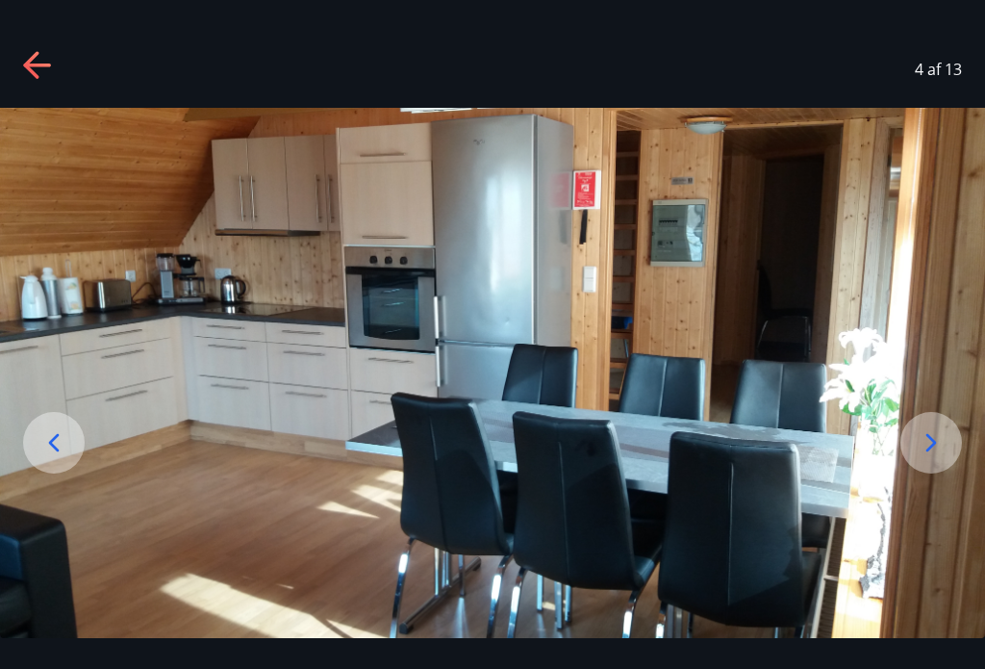
click at [933, 433] on div at bounding box center [932, 443] width 62 height 62
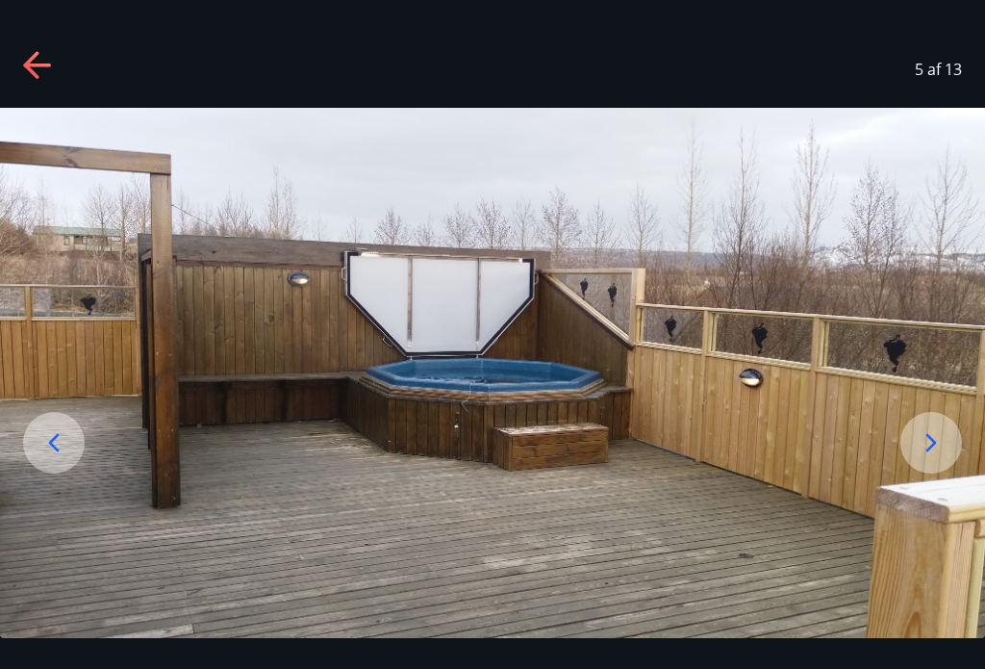
click at [918, 453] on icon at bounding box center [931, 442] width 31 height 31
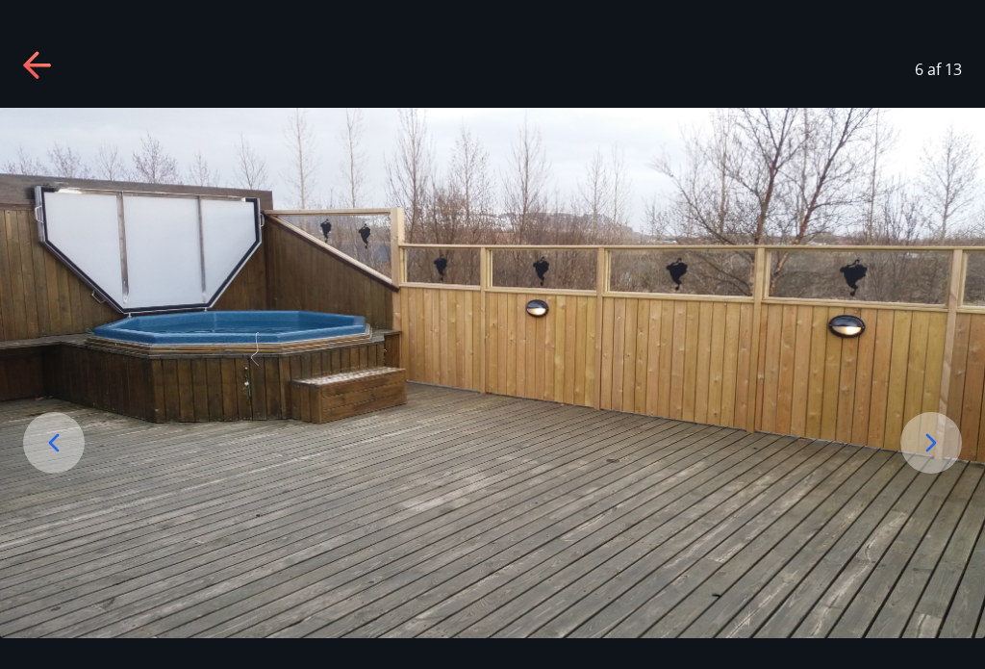
click at [921, 455] on icon at bounding box center [931, 442] width 31 height 31
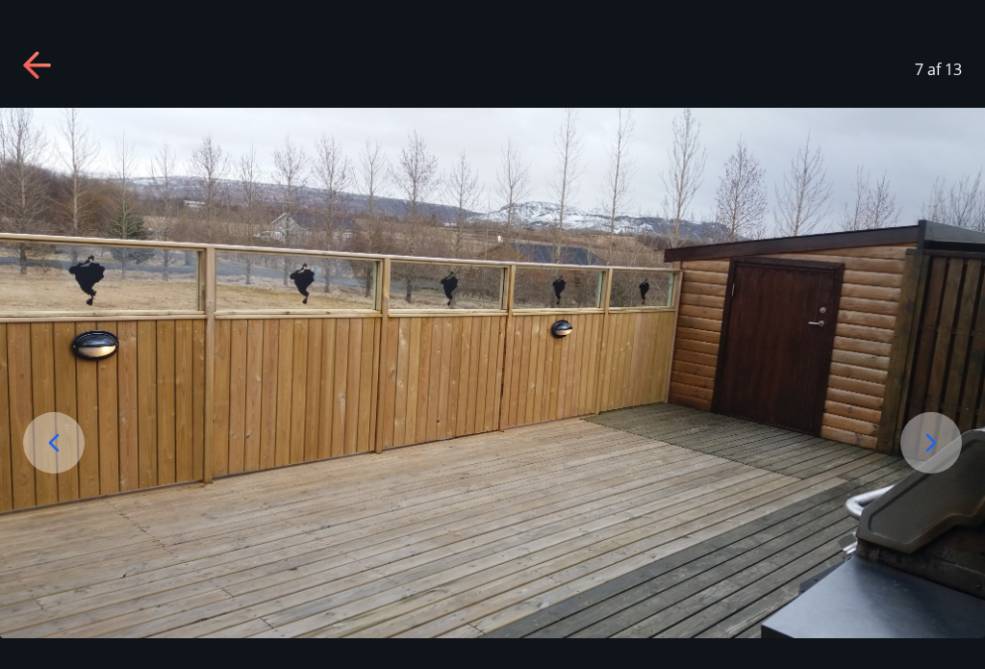
click at [932, 449] on icon at bounding box center [931, 442] width 31 height 31
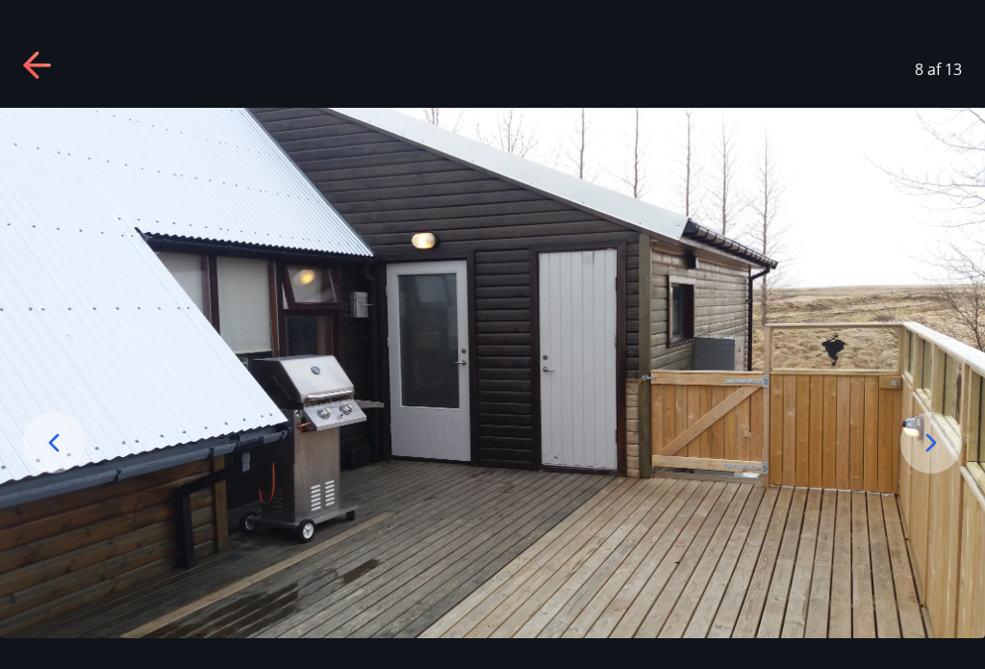
click at [937, 452] on icon at bounding box center [931, 442] width 31 height 31
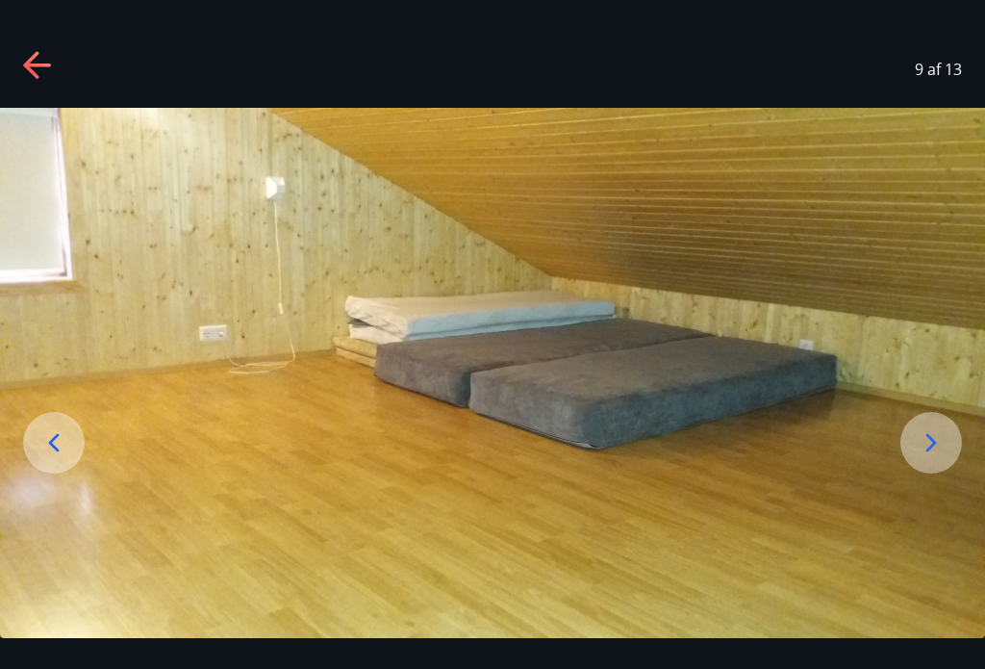
click at [929, 450] on icon at bounding box center [932, 442] width 11 height 18
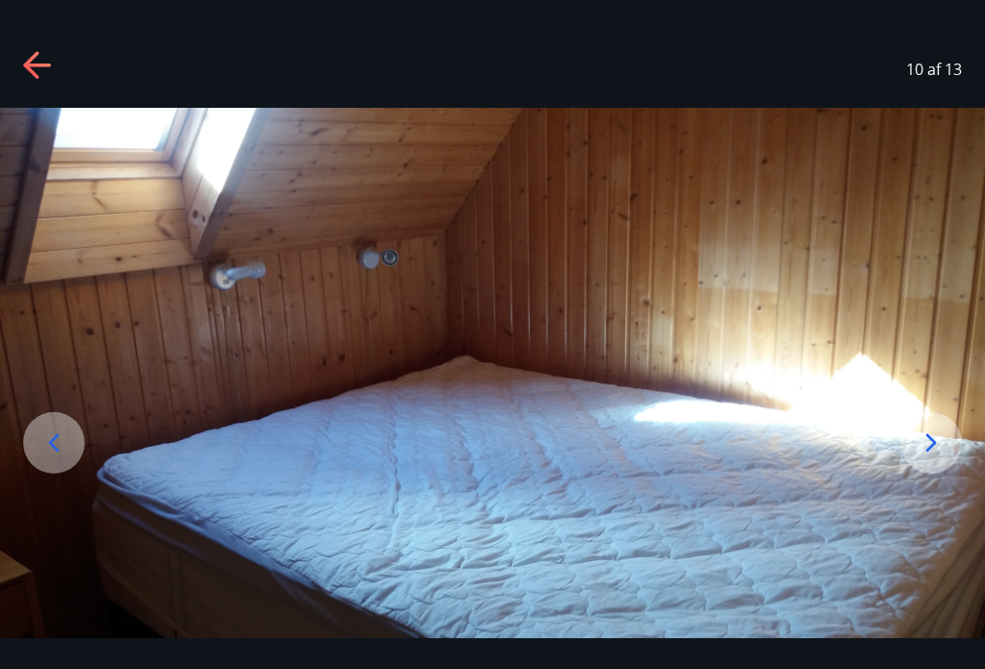
click at [929, 447] on icon at bounding box center [931, 442] width 31 height 31
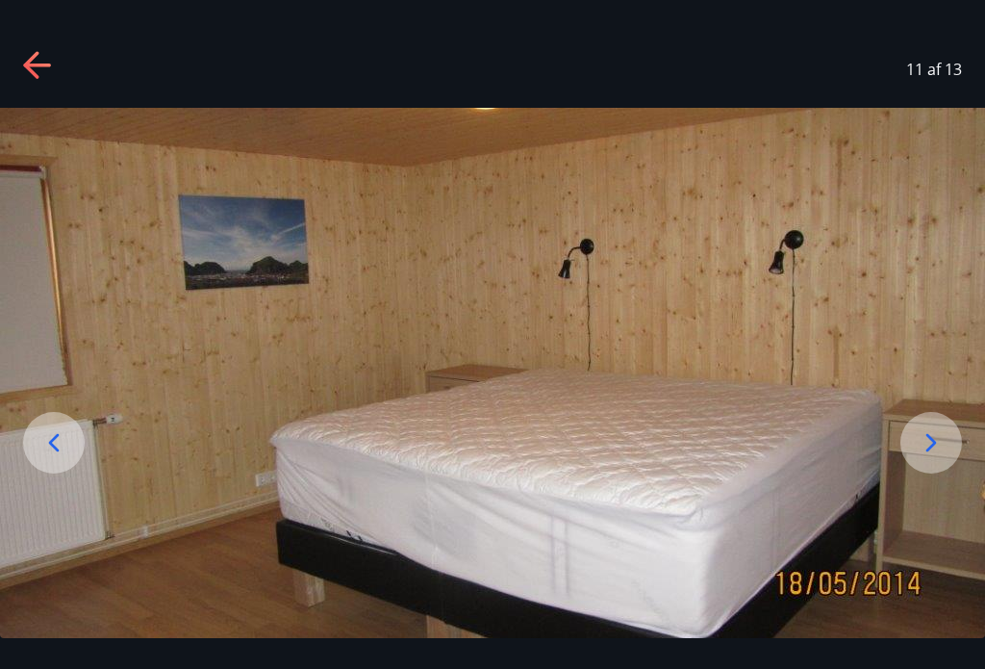
click at [933, 446] on icon at bounding box center [931, 442] width 31 height 31
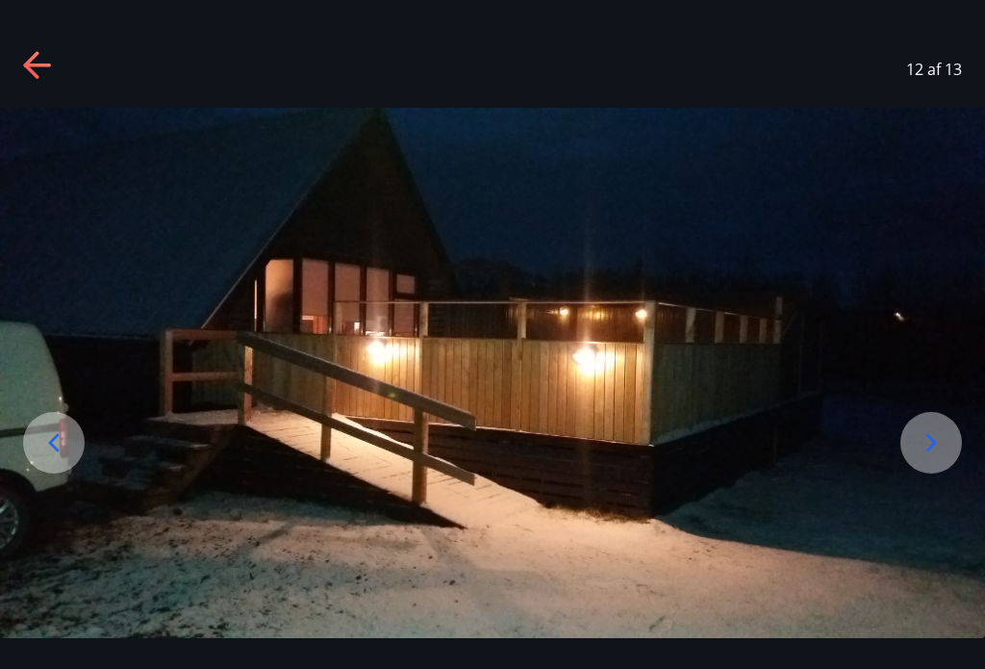
click at [918, 440] on div at bounding box center [932, 443] width 62 height 62
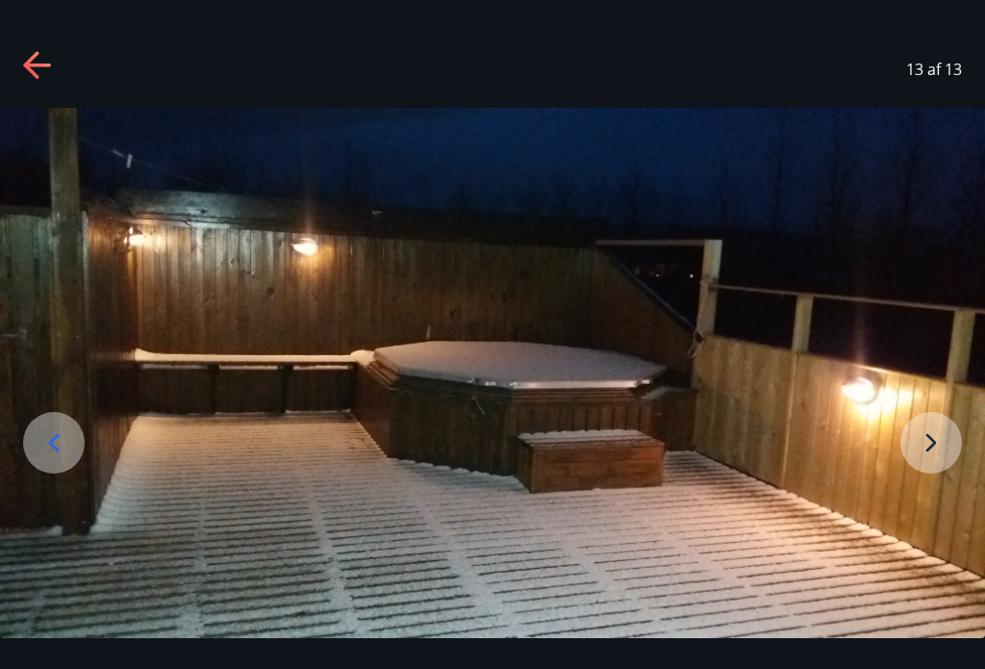
click at [57, 451] on icon at bounding box center [54, 442] width 11 height 18
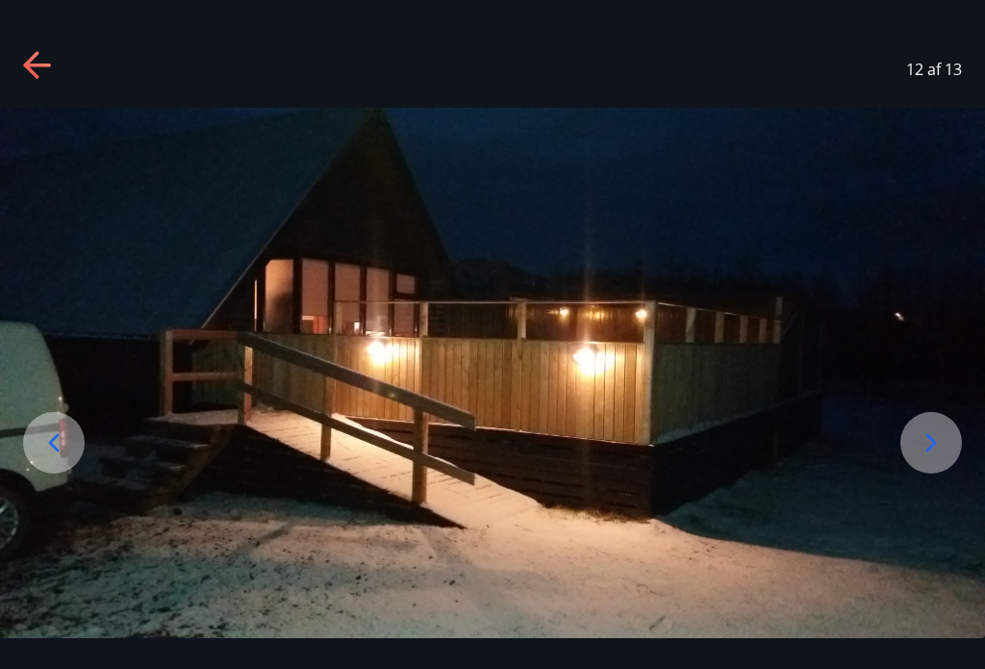
click at [55, 451] on icon at bounding box center [54, 442] width 11 height 18
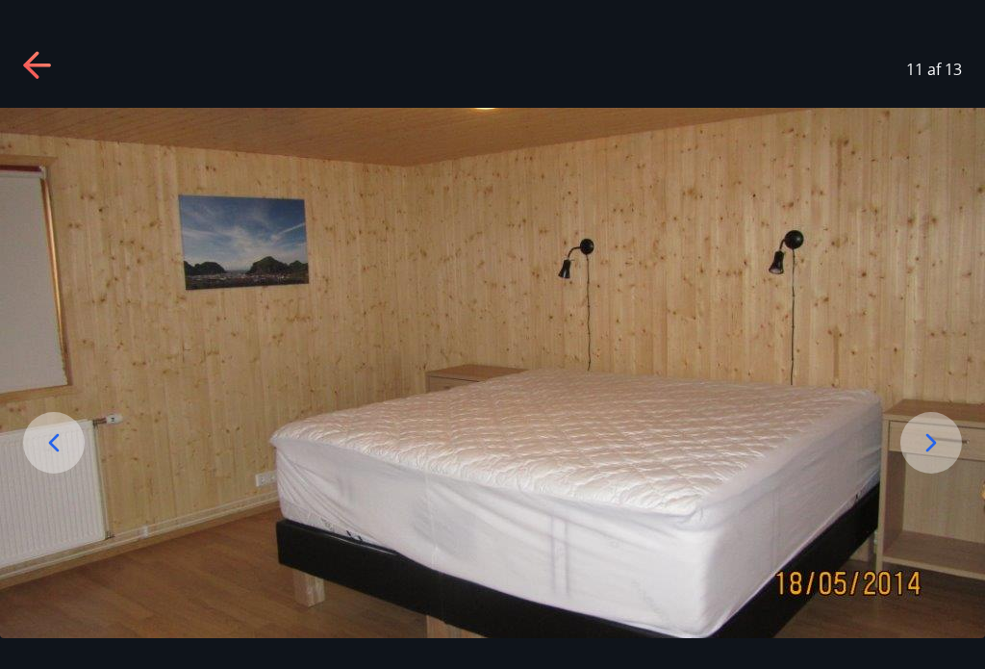
click at [64, 458] on icon at bounding box center [53, 442] width 31 height 31
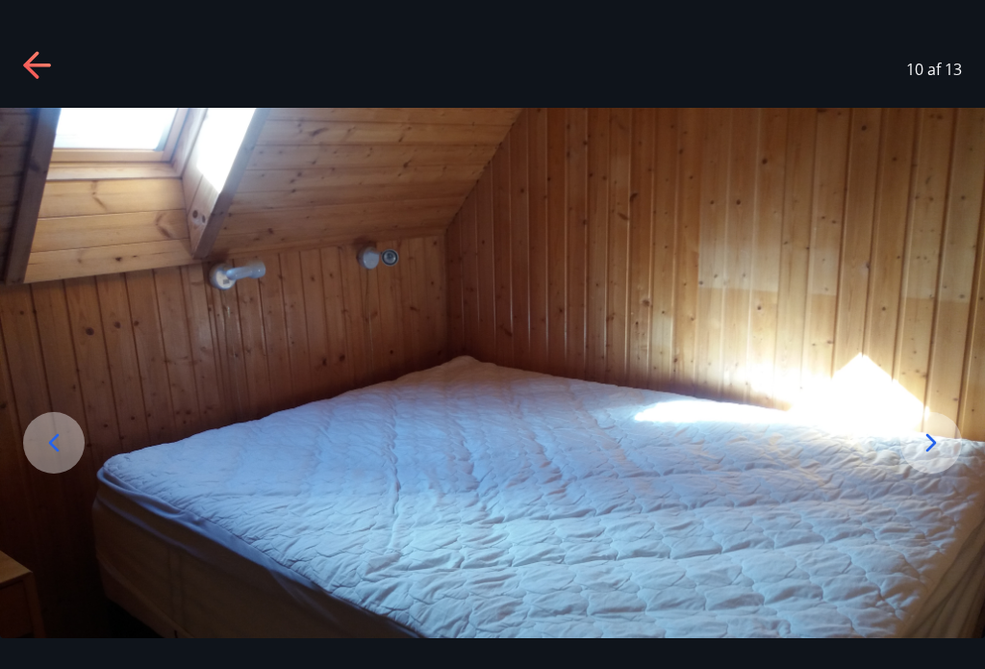
click at [66, 449] on icon at bounding box center [53, 442] width 31 height 31
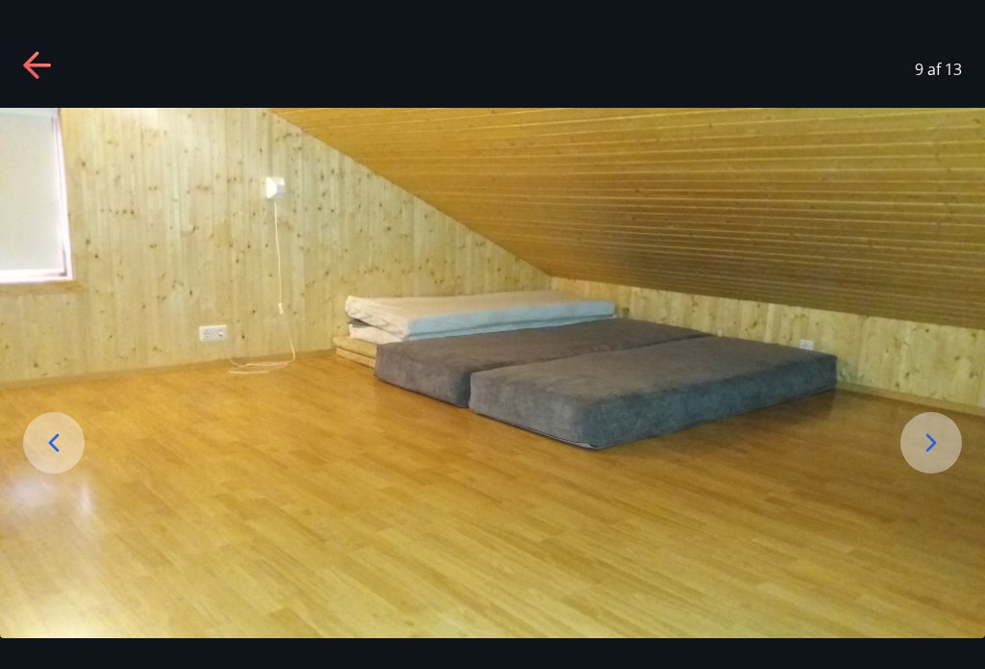
click at [60, 453] on icon at bounding box center [53, 442] width 31 height 31
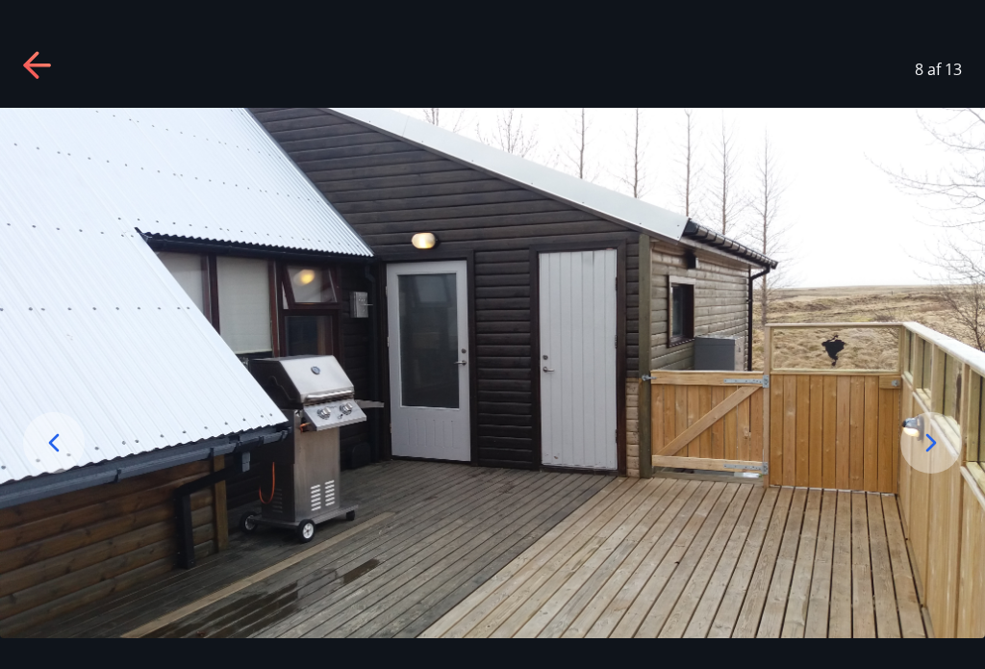
click at [59, 448] on icon at bounding box center [53, 442] width 31 height 31
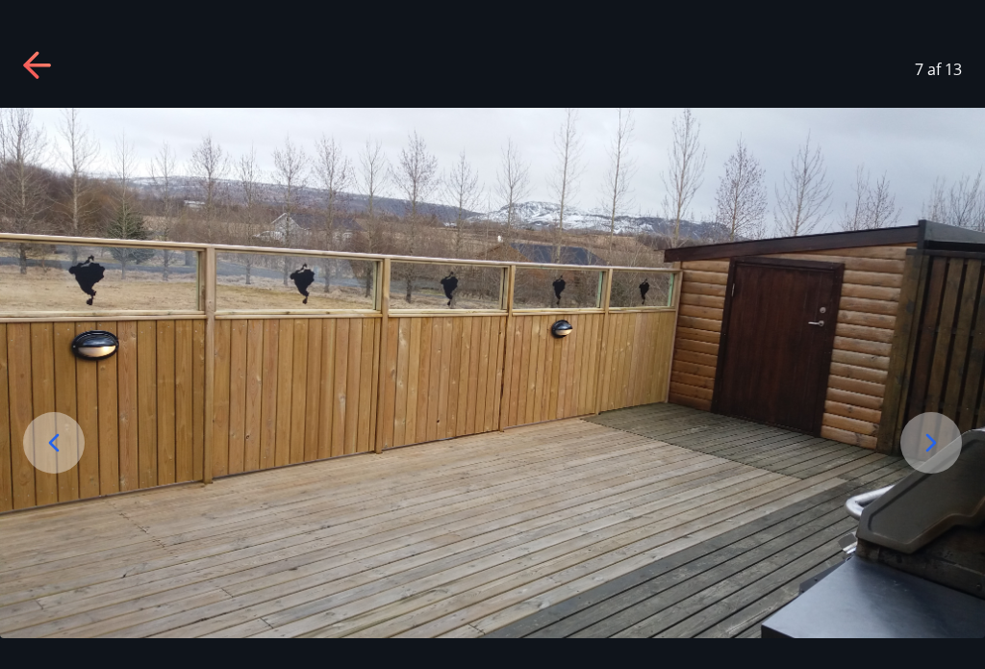
click at [64, 453] on icon at bounding box center [53, 442] width 31 height 31
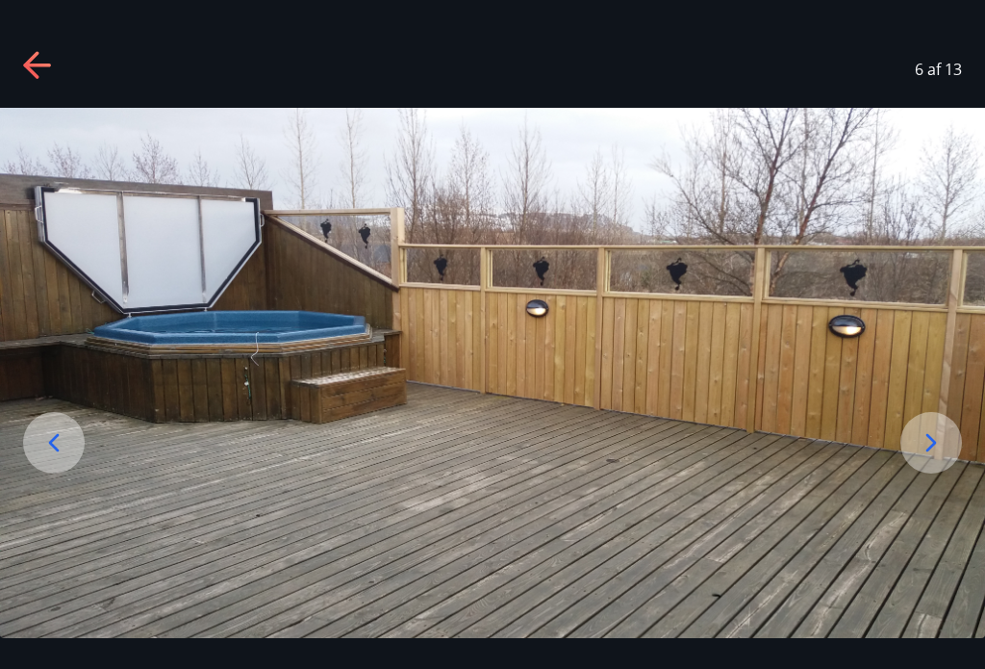
click at [63, 455] on icon at bounding box center [53, 442] width 31 height 31
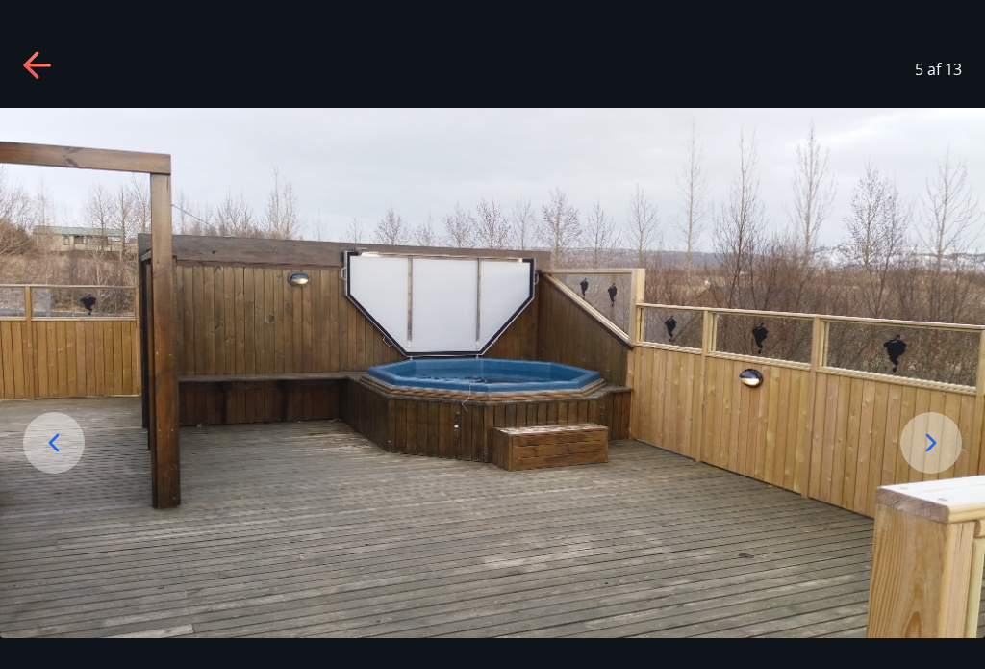
click at [933, 451] on icon at bounding box center [931, 442] width 31 height 31
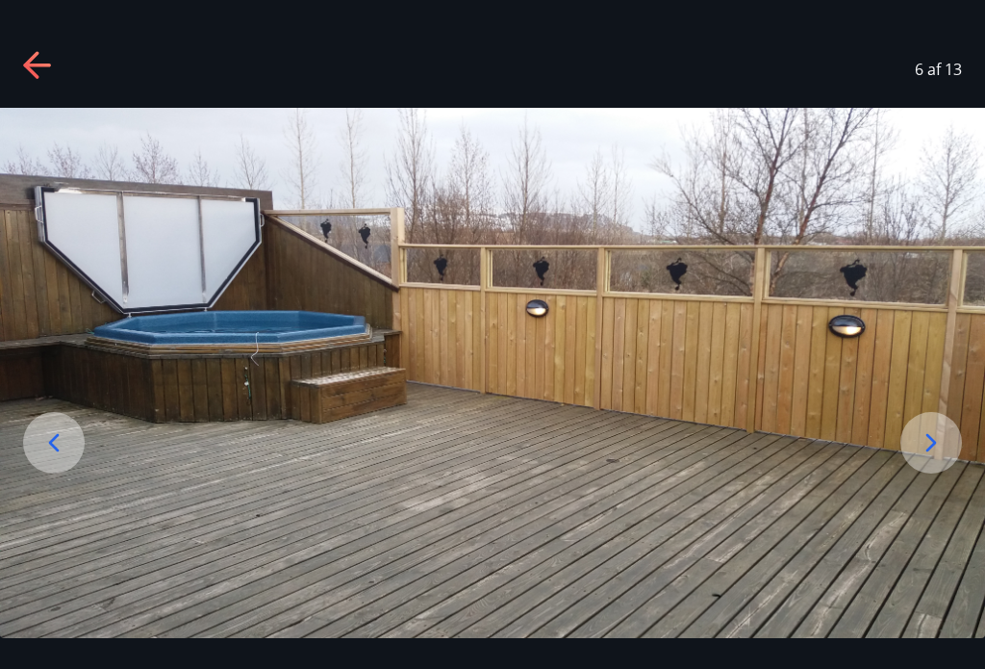
click at [917, 445] on icon at bounding box center [931, 442] width 31 height 31
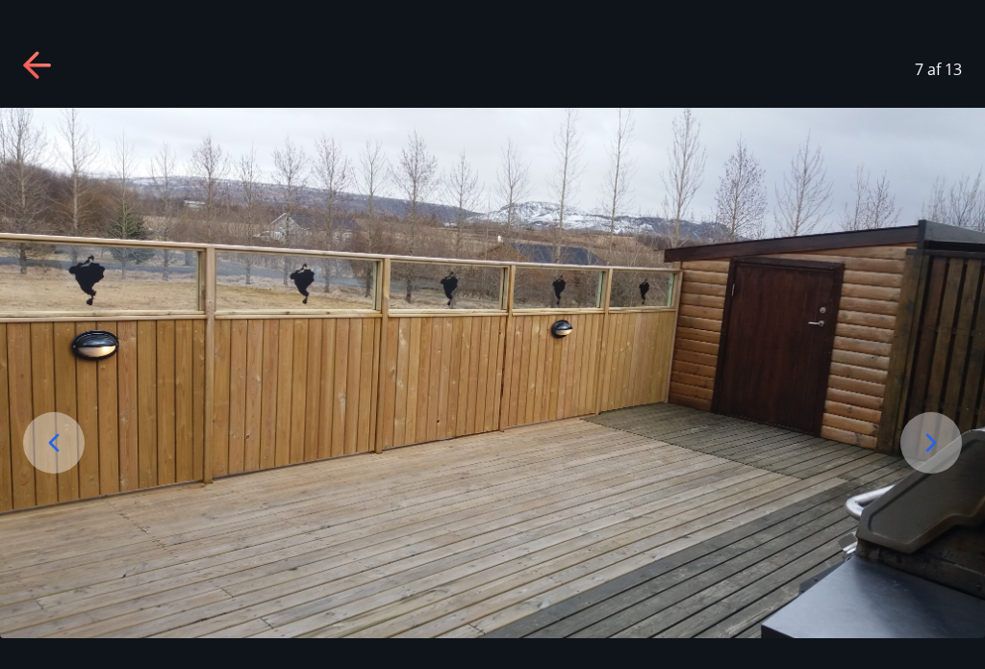
click at [923, 446] on icon at bounding box center [931, 442] width 31 height 31
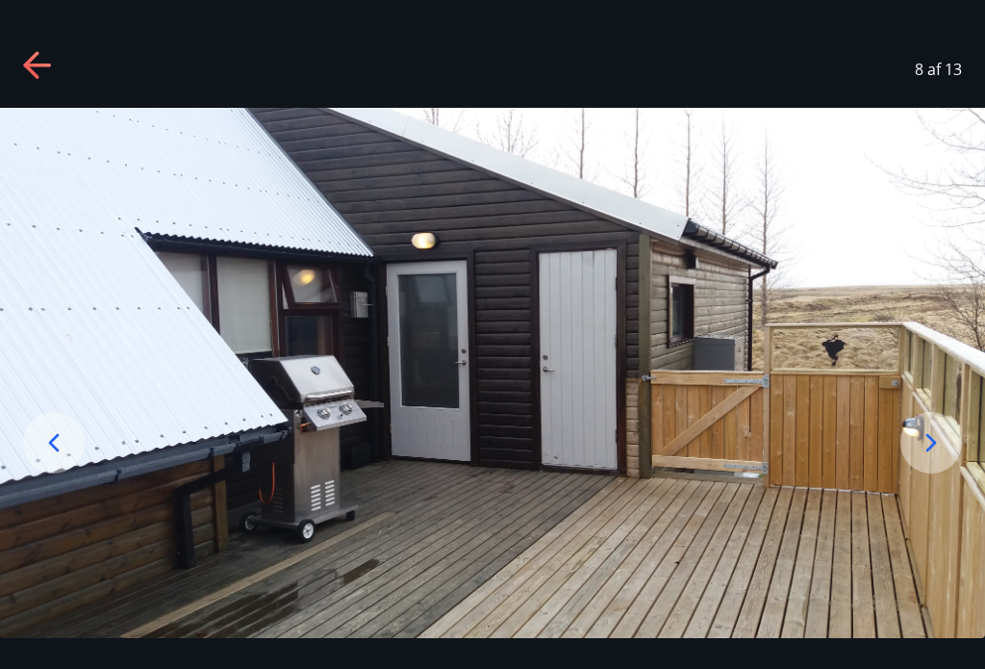
click at [929, 444] on icon at bounding box center [931, 442] width 31 height 31
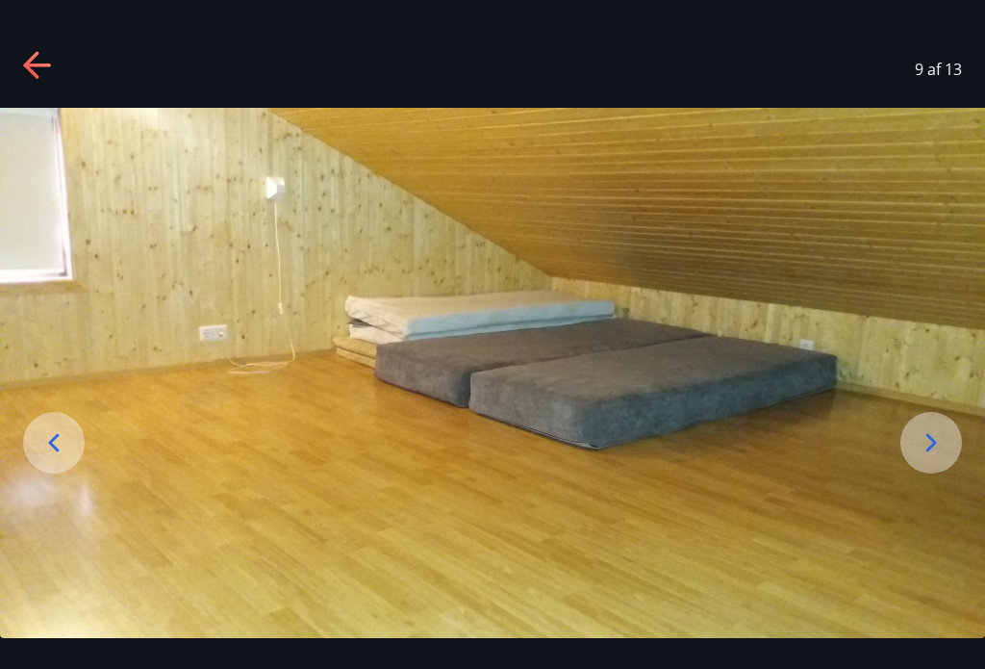
click at [935, 451] on icon at bounding box center [931, 442] width 31 height 31
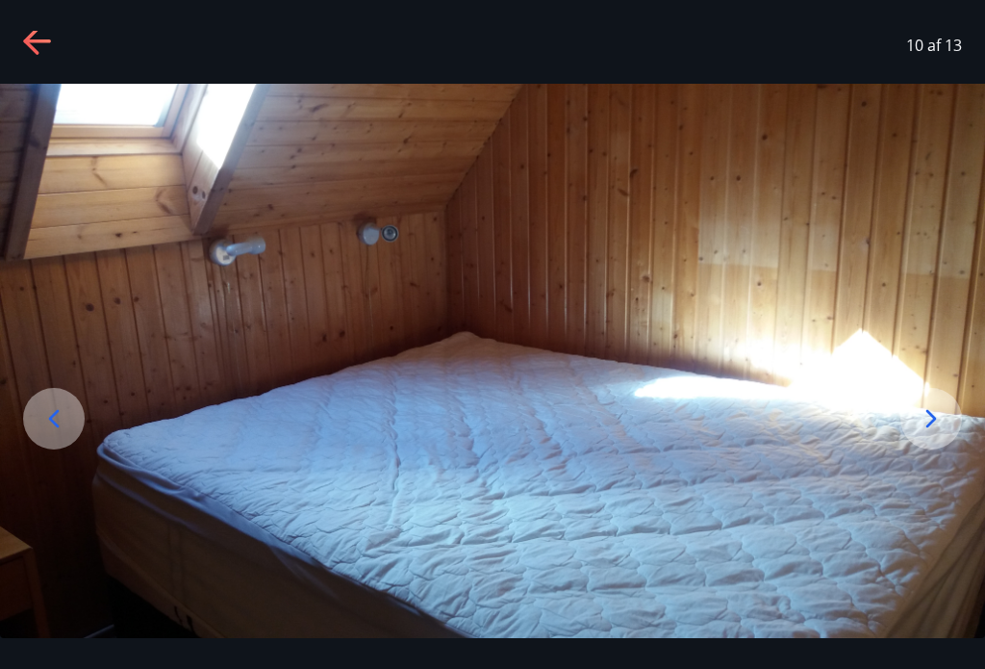
scroll to position [24, 0]
click at [927, 432] on icon at bounding box center [931, 418] width 31 height 31
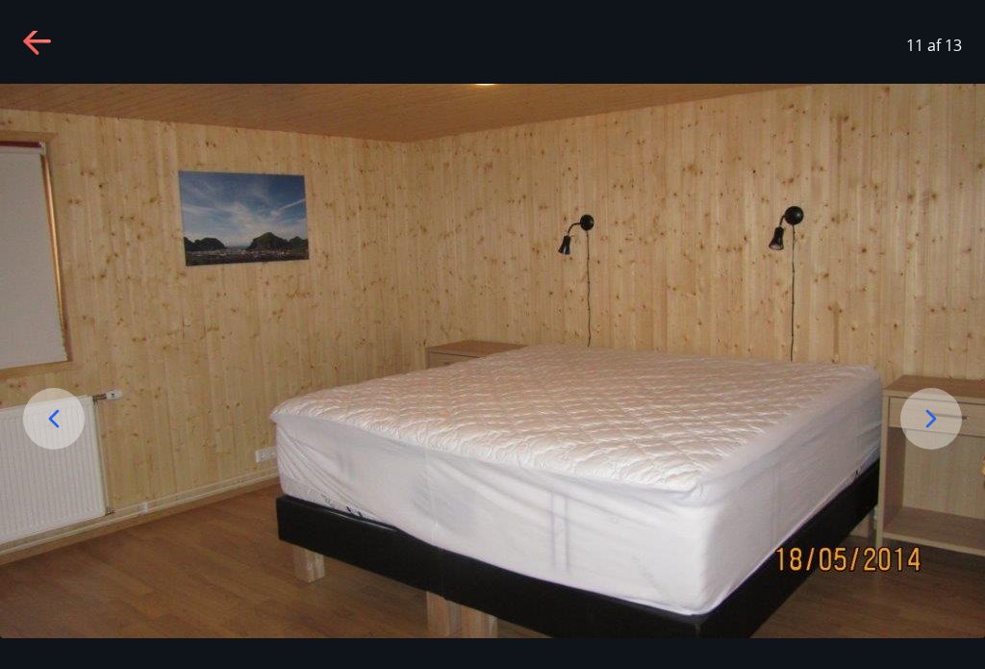
click at [930, 420] on icon at bounding box center [931, 418] width 31 height 31
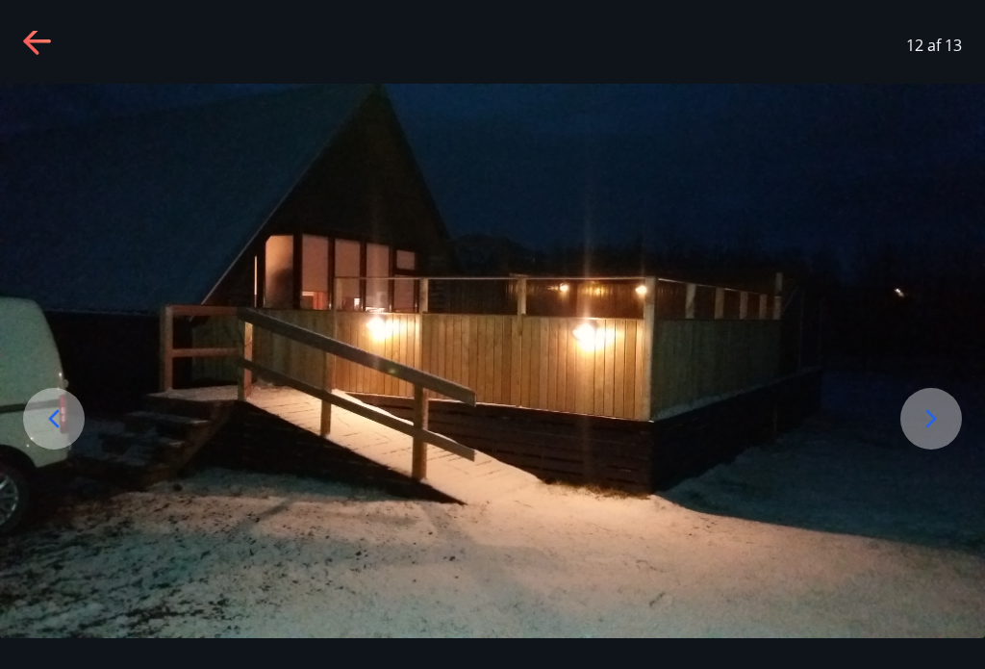
click at [935, 422] on icon at bounding box center [931, 418] width 31 height 31
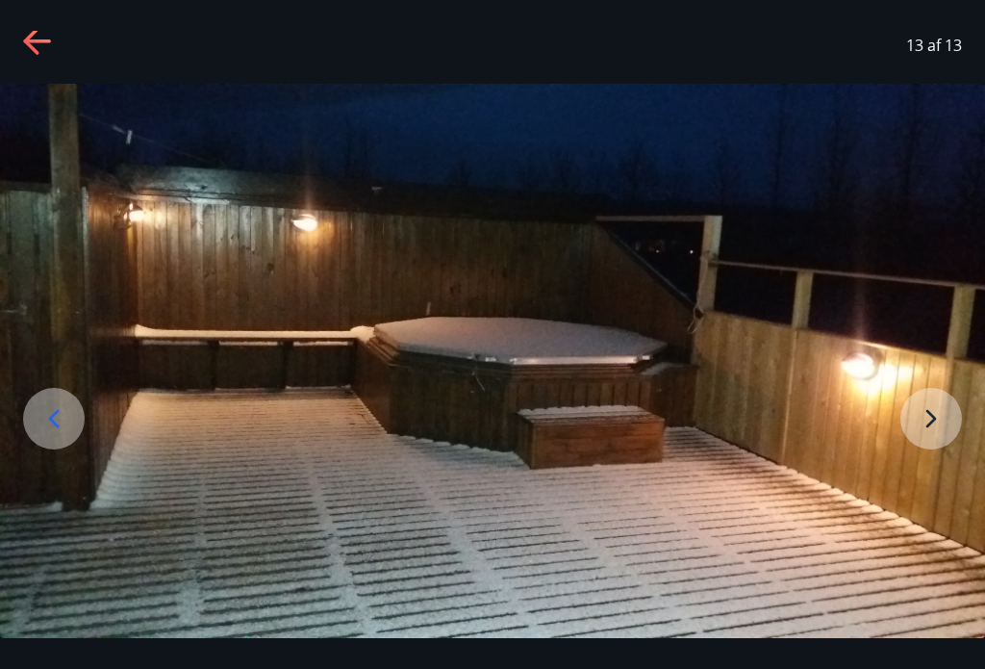
click at [936, 424] on img at bounding box center [492, 361] width 985 height 554
click at [51, 30] on div "13 af 13" at bounding box center [492, 334] width 985 height 669
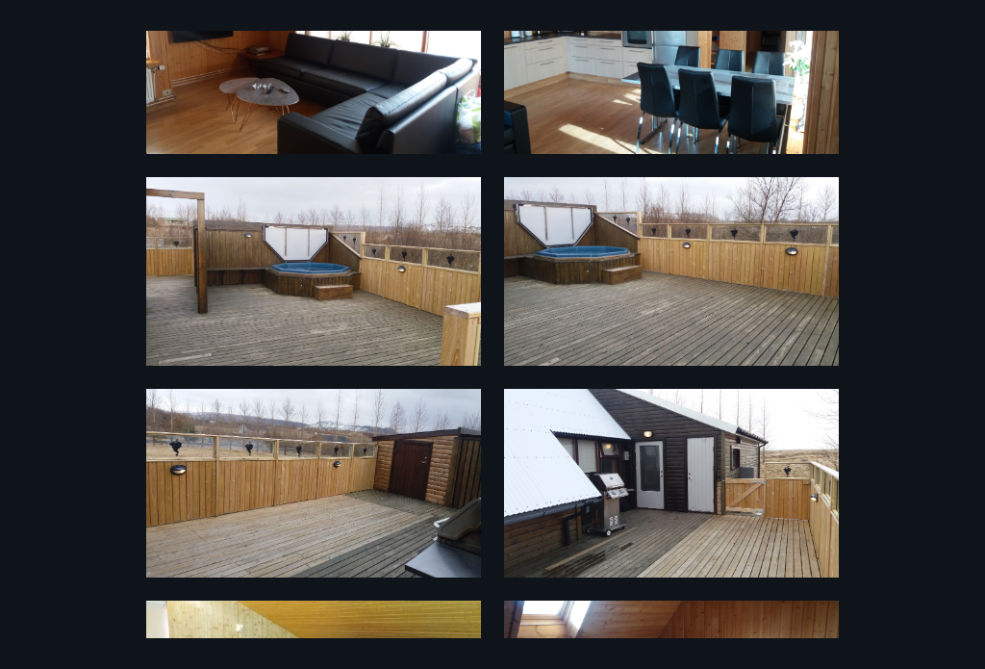
scroll to position [233, 0]
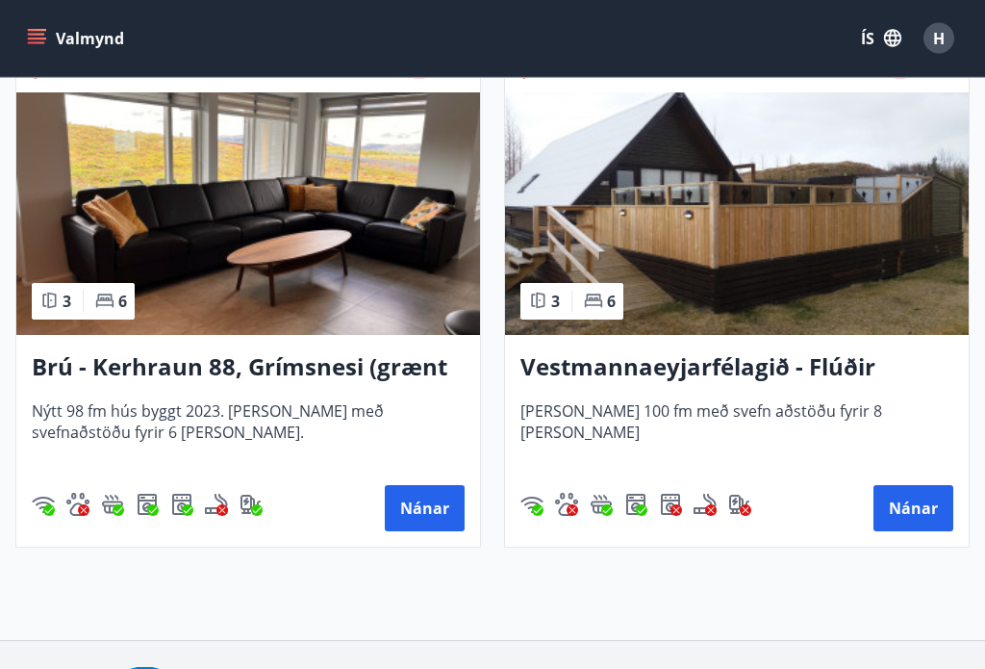
scroll to position [7171, 0]
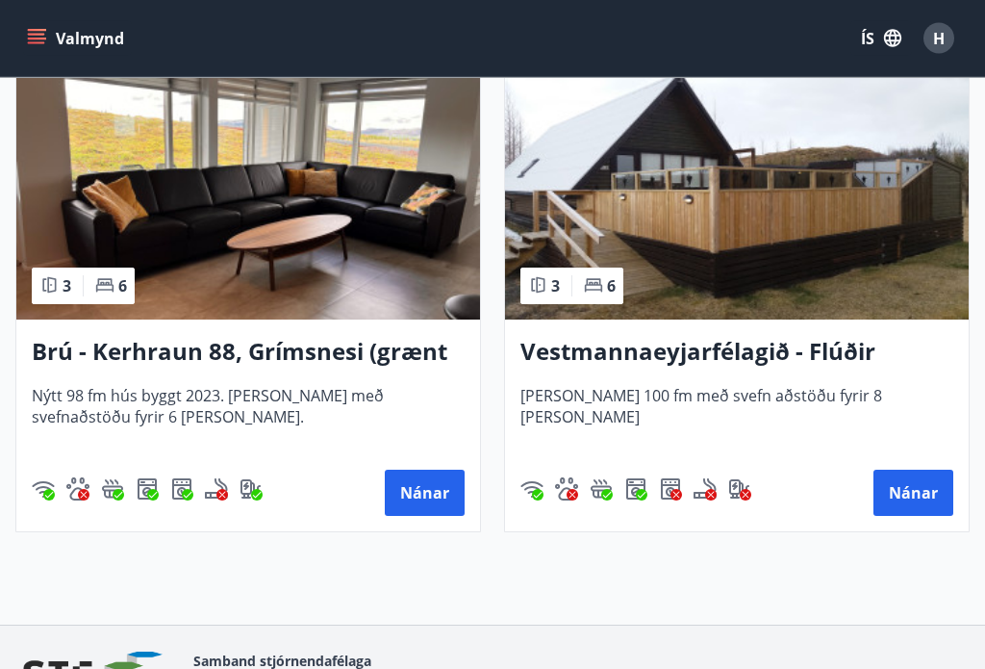
click at [902, 489] on button "Nánar" at bounding box center [914, 494] width 80 height 46
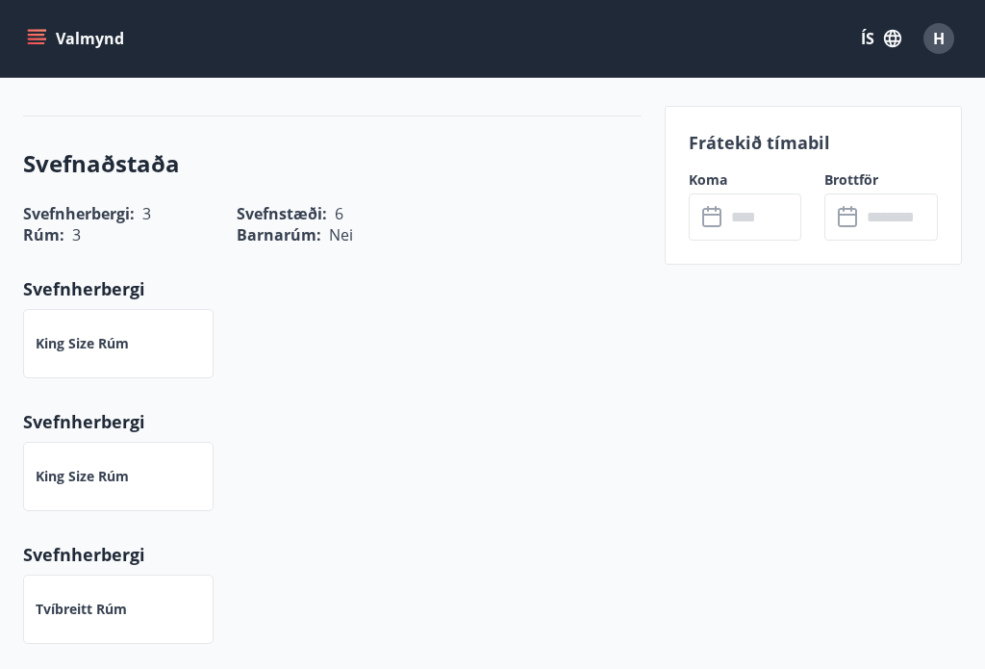
scroll to position [786, 0]
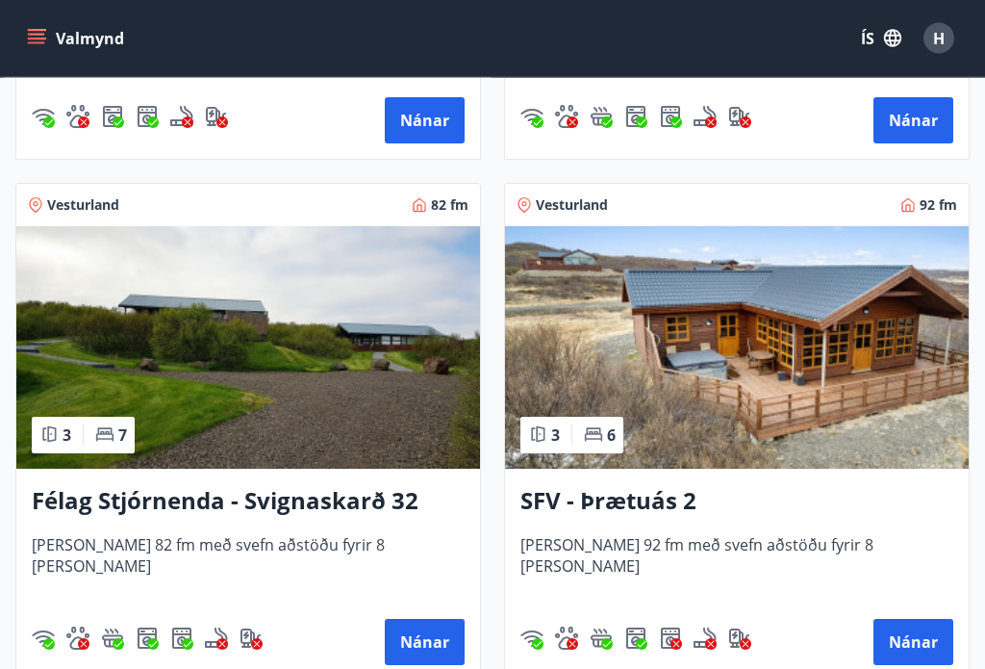
scroll to position [4939, 0]
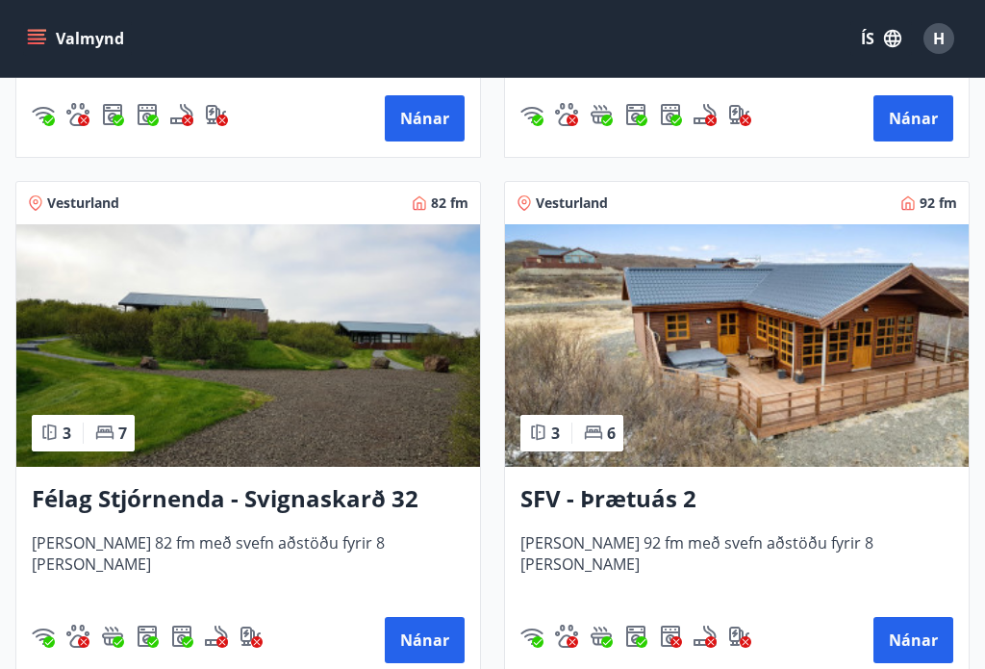
click at [843, 327] on img at bounding box center [737, 345] width 464 height 242
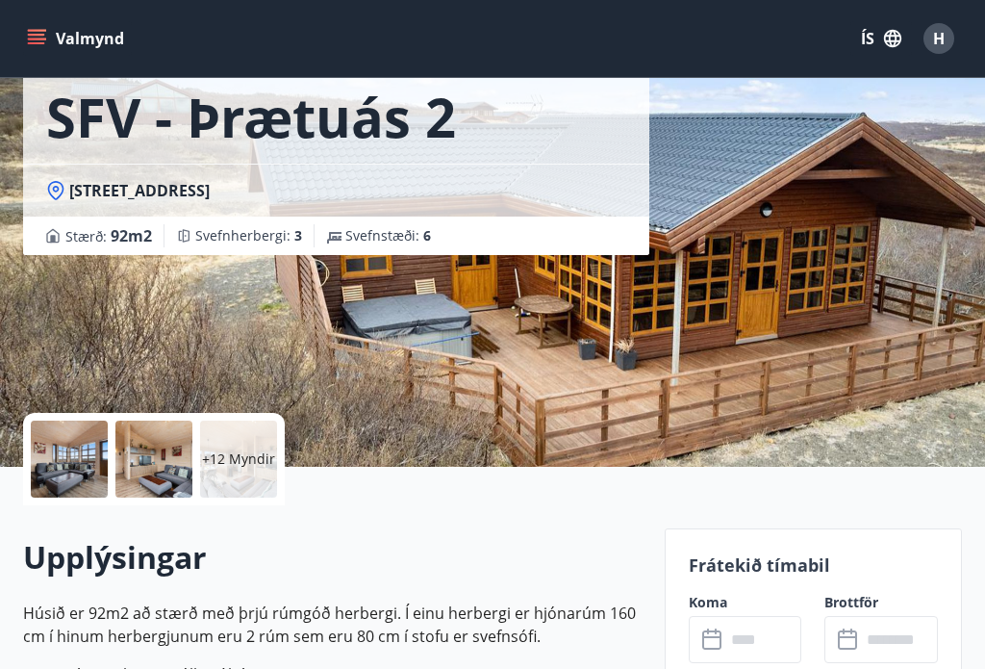
scroll to position [89, 0]
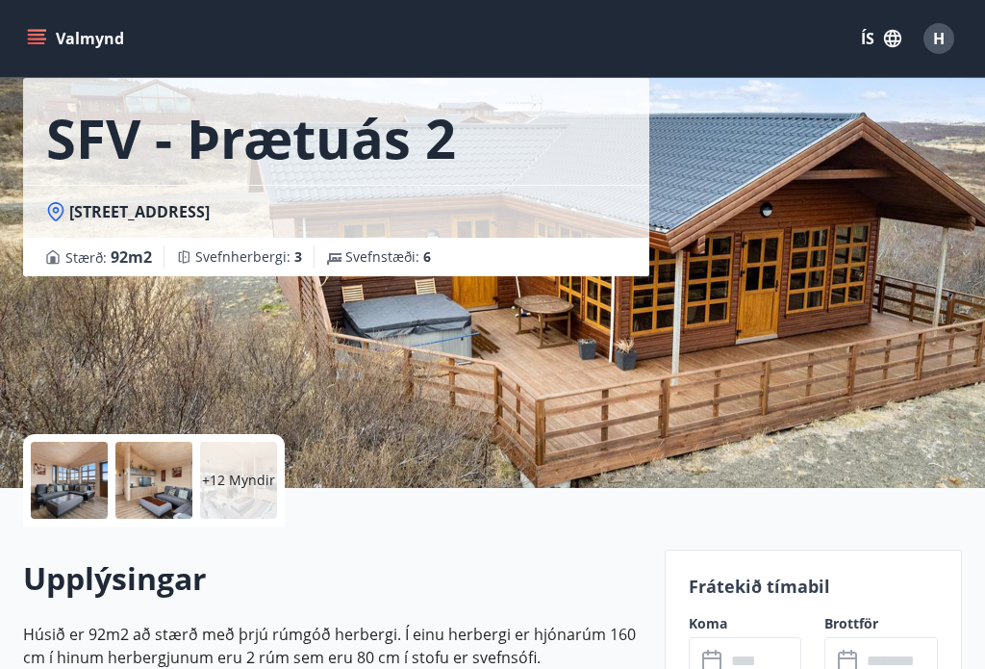
click at [48, 467] on div at bounding box center [69, 480] width 77 height 77
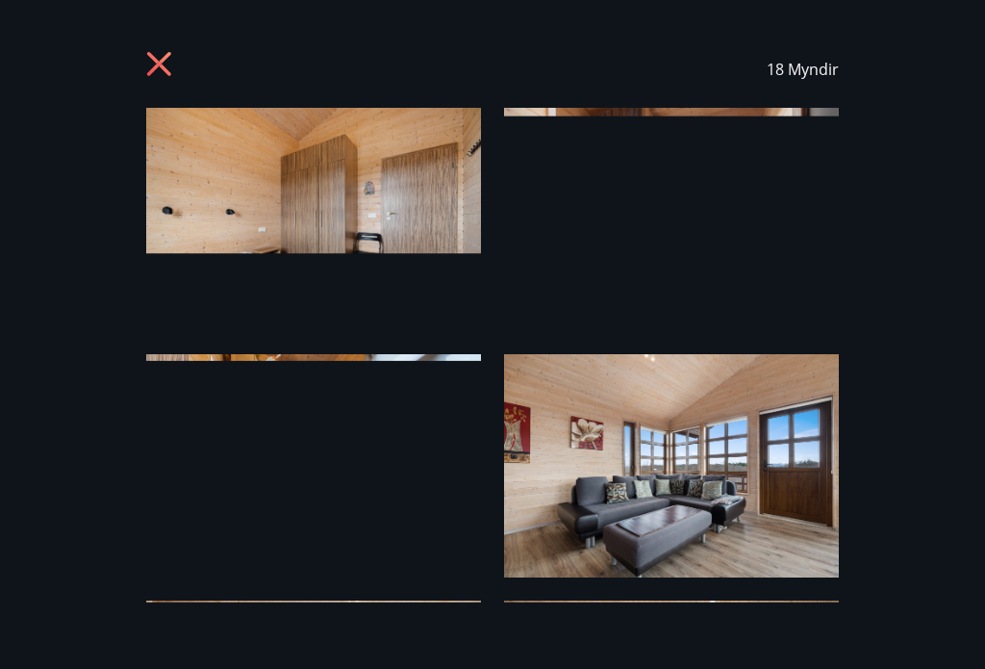
scroll to position [0, 0]
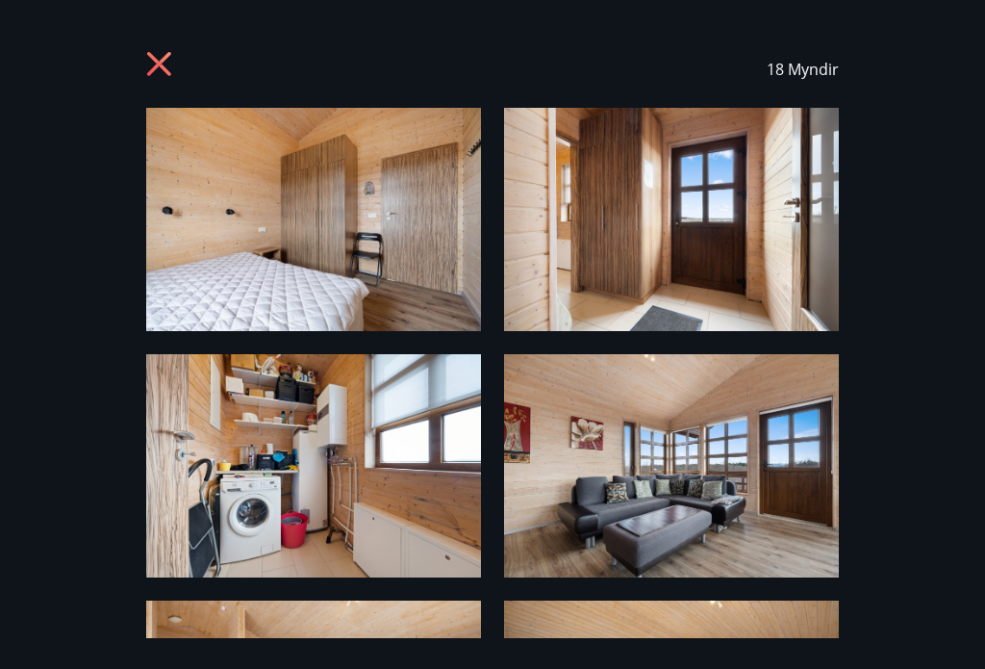
click at [227, 221] on img at bounding box center [313, 219] width 335 height 223
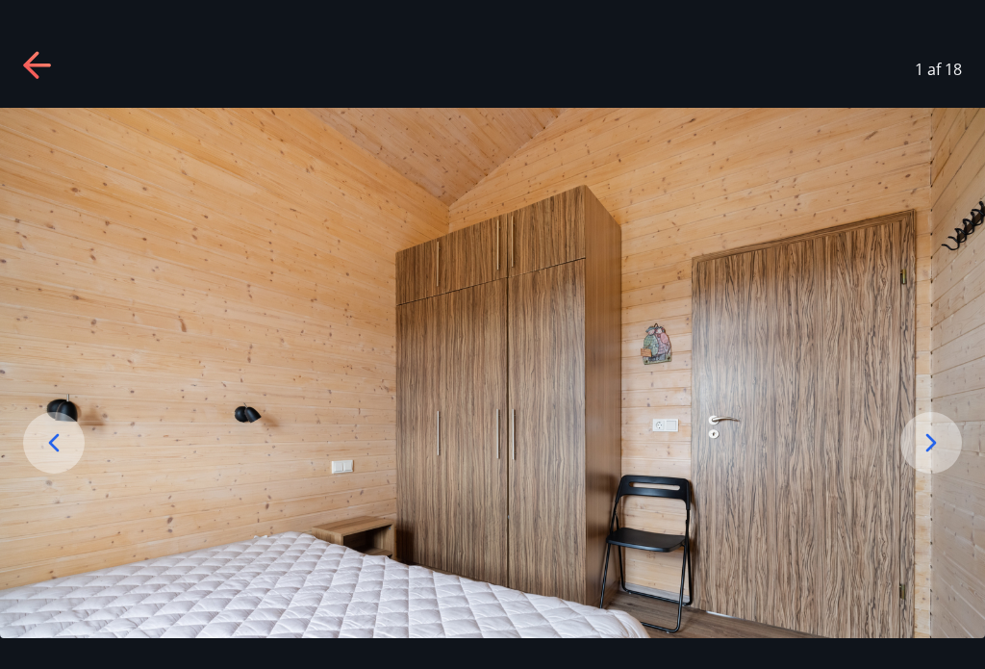
click at [815, 503] on img at bounding box center [492, 436] width 985 height 657
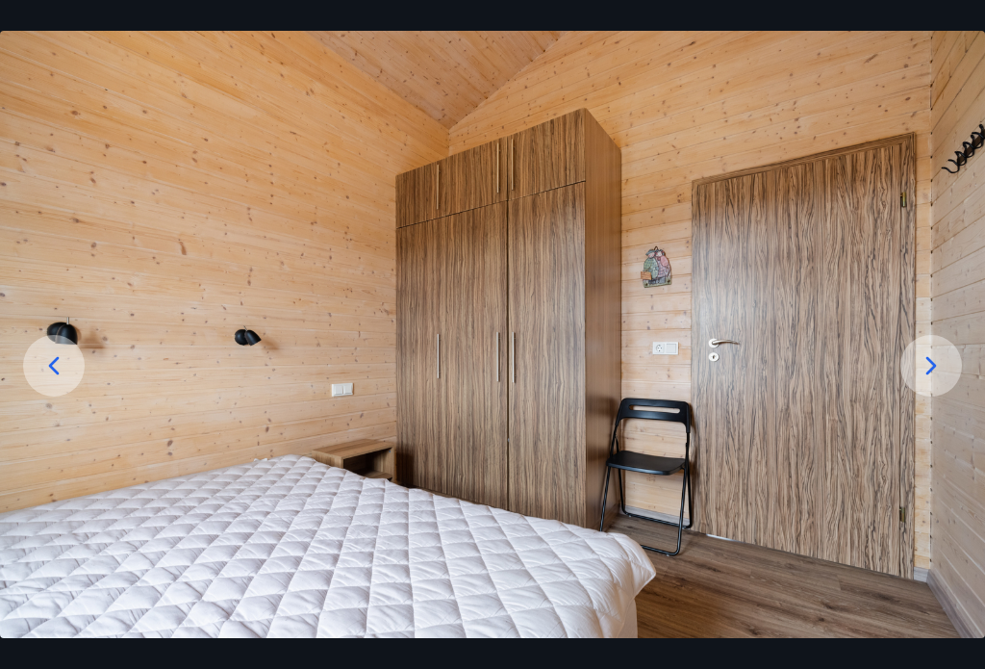
click at [923, 370] on icon at bounding box center [931, 365] width 31 height 31
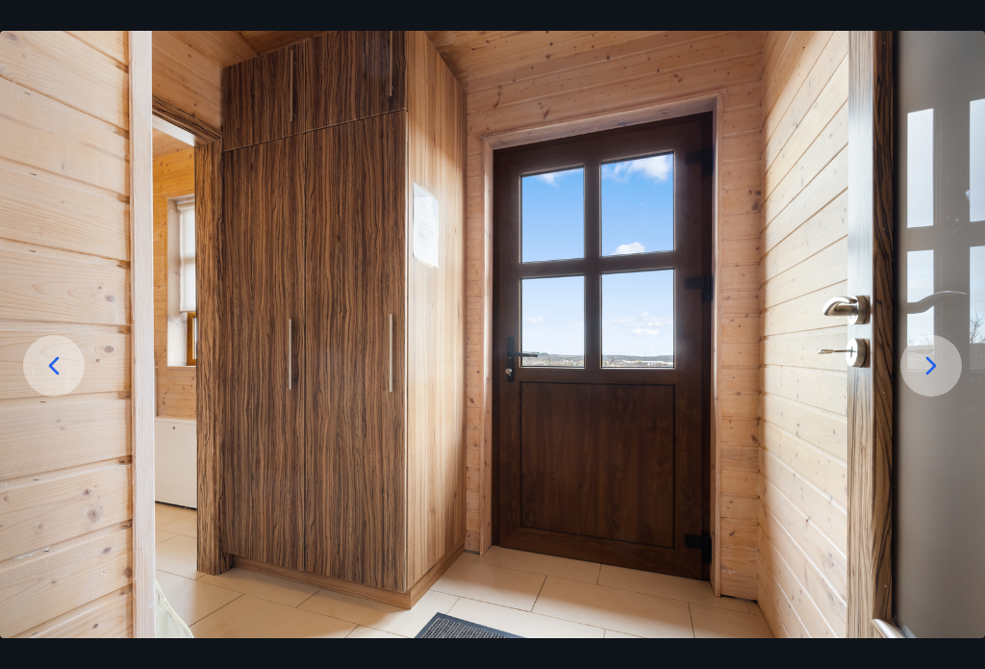
click at [929, 379] on icon at bounding box center [931, 365] width 31 height 31
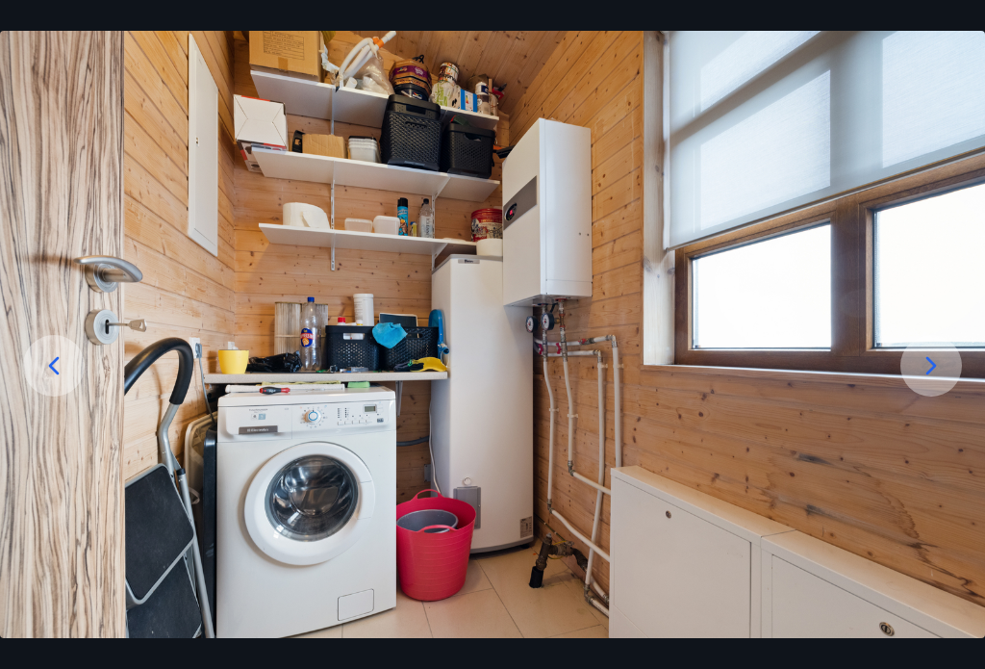
click at [935, 365] on div at bounding box center [932, 366] width 62 height 62
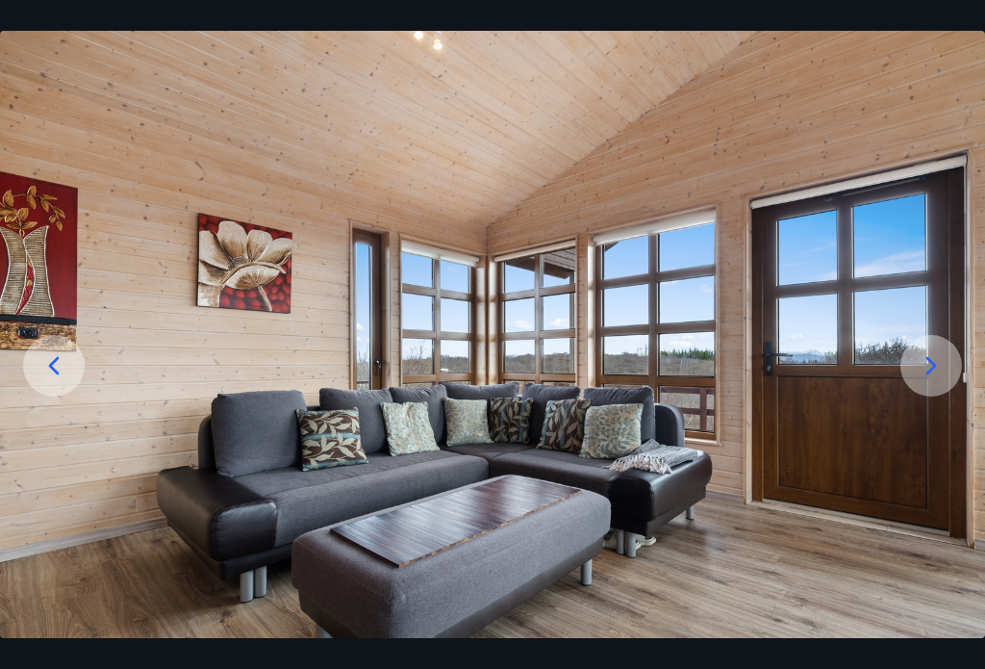
click at [928, 369] on icon at bounding box center [931, 365] width 31 height 31
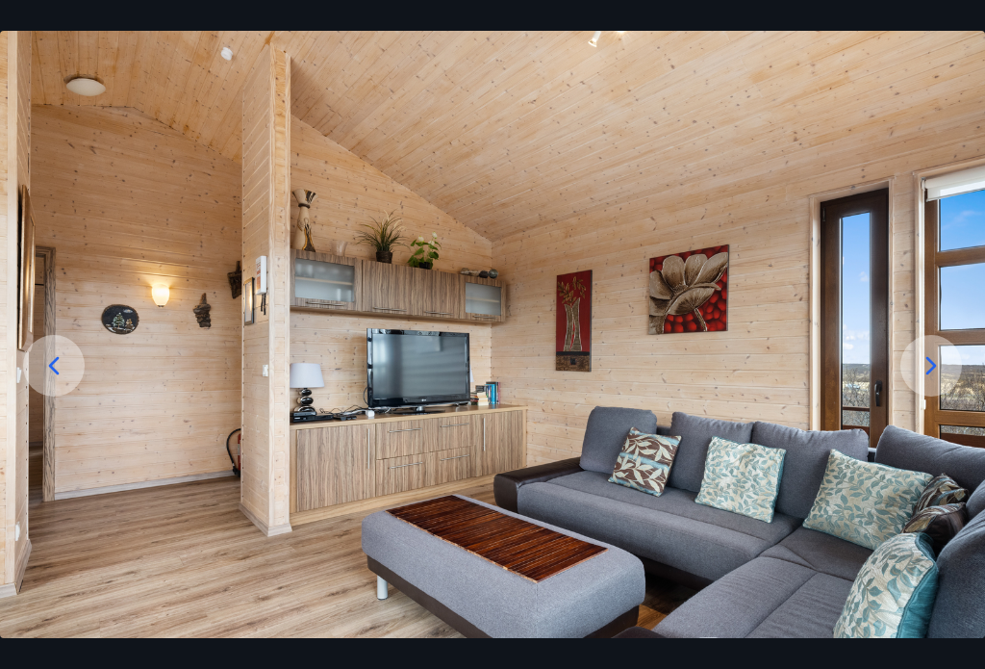
click at [921, 368] on icon at bounding box center [931, 365] width 31 height 31
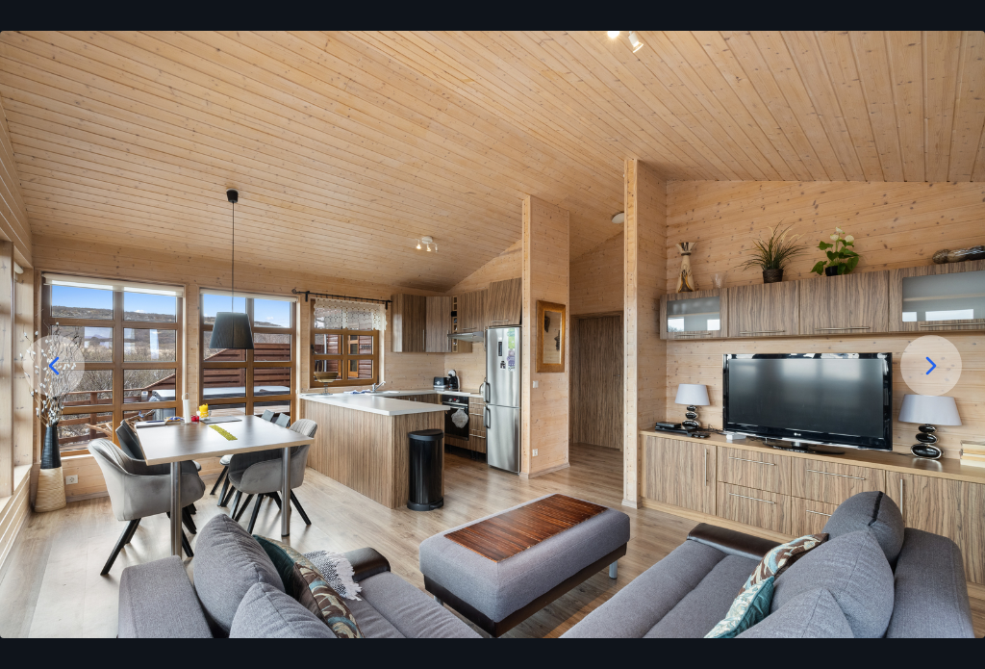
click at [918, 362] on div at bounding box center [932, 366] width 62 height 62
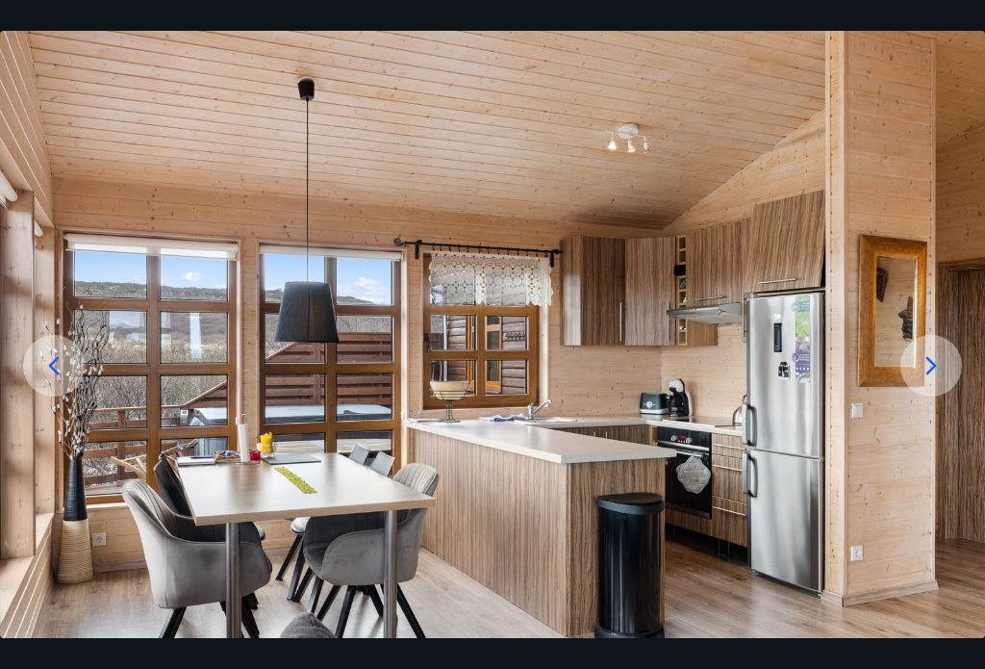
click at [923, 362] on div at bounding box center [932, 366] width 62 height 62
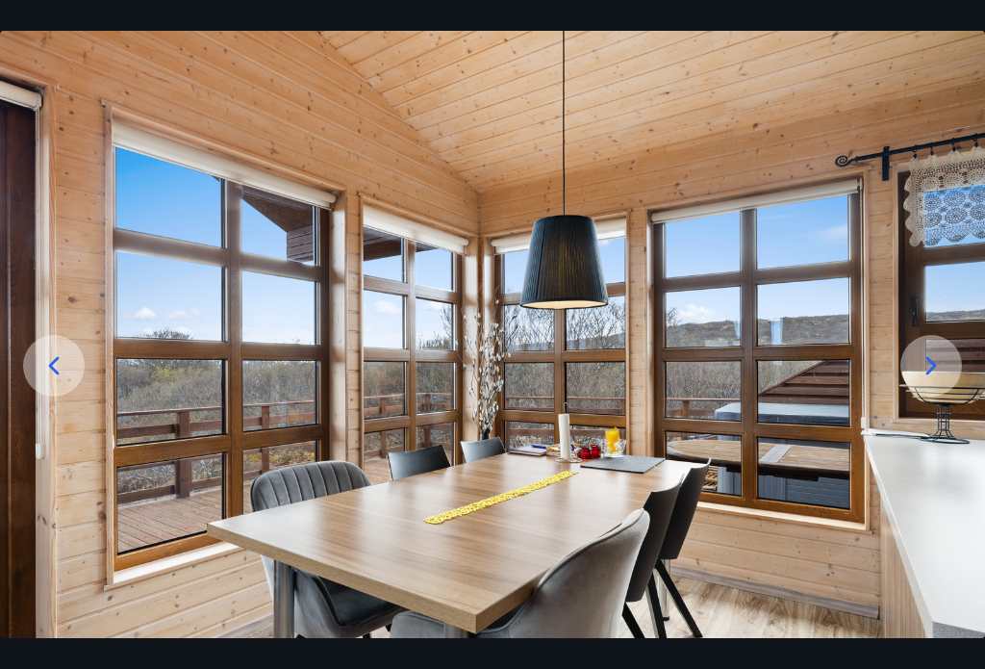
click at [920, 363] on div at bounding box center [932, 366] width 62 height 62
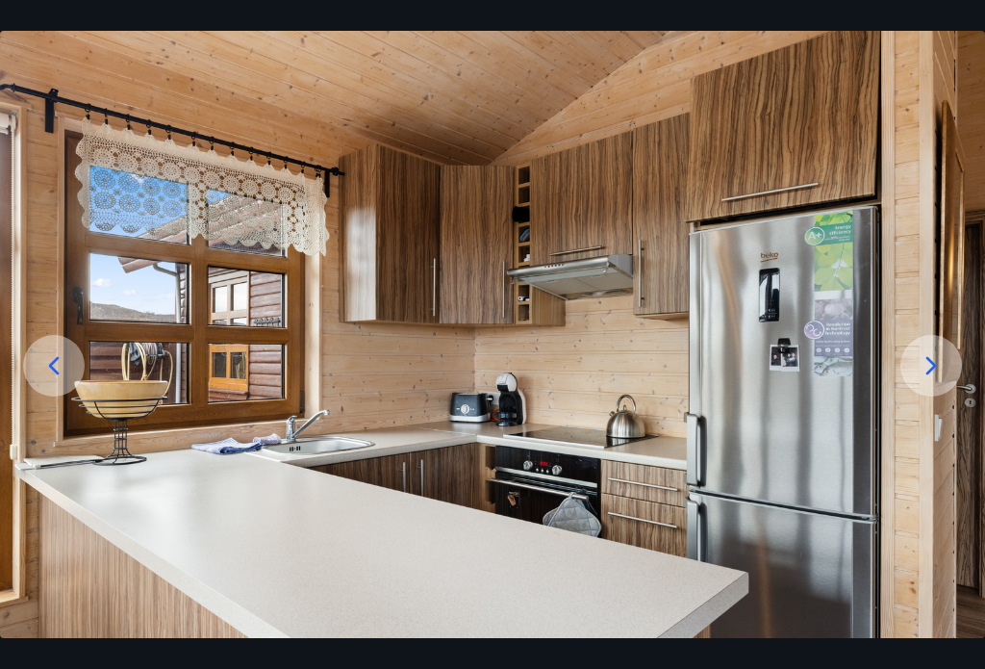
click at [926, 369] on icon at bounding box center [931, 365] width 31 height 31
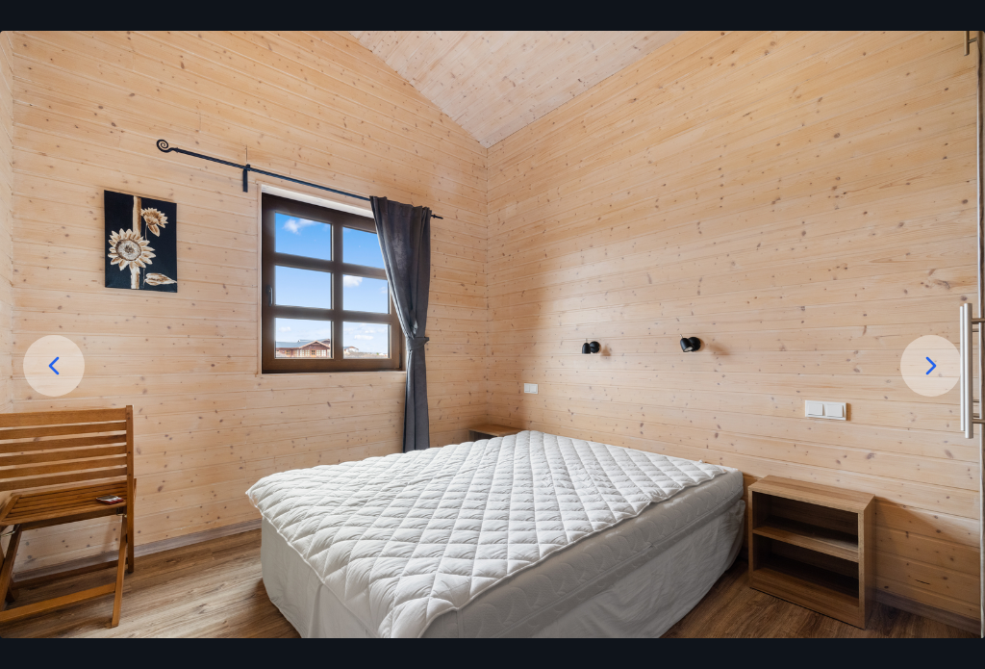
click at [925, 367] on icon at bounding box center [931, 365] width 31 height 31
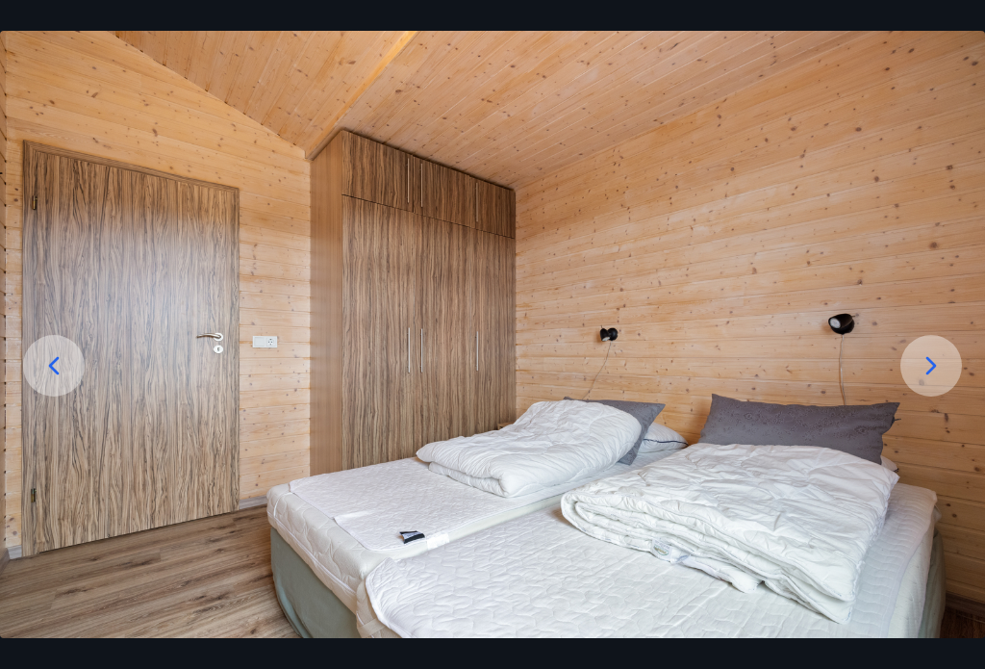
click at [917, 368] on icon at bounding box center [931, 365] width 31 height 31
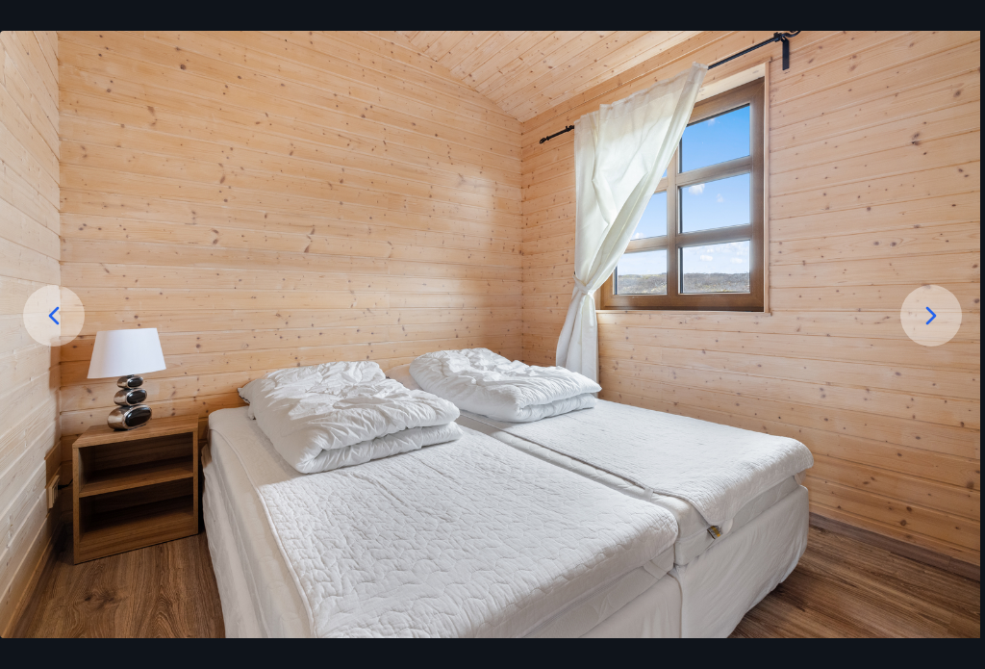
scroll to position [127, 0]
click at [922, 325] on icon at bounding box center [931, 315] width 31 height 31
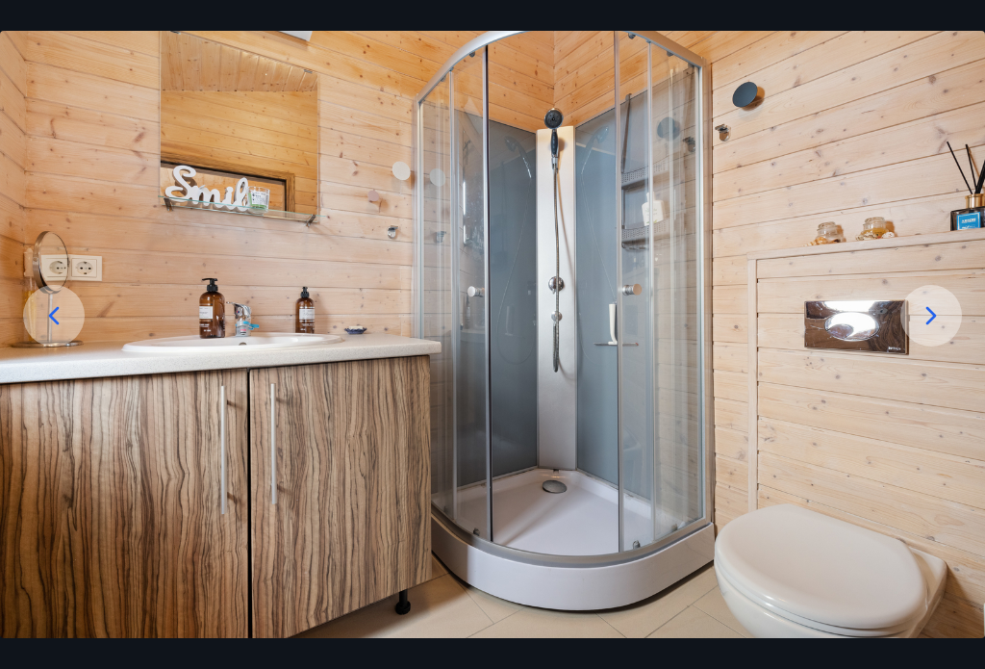
click at [923, 324] on icon at bounding box center [931, 315] width 31 height 31
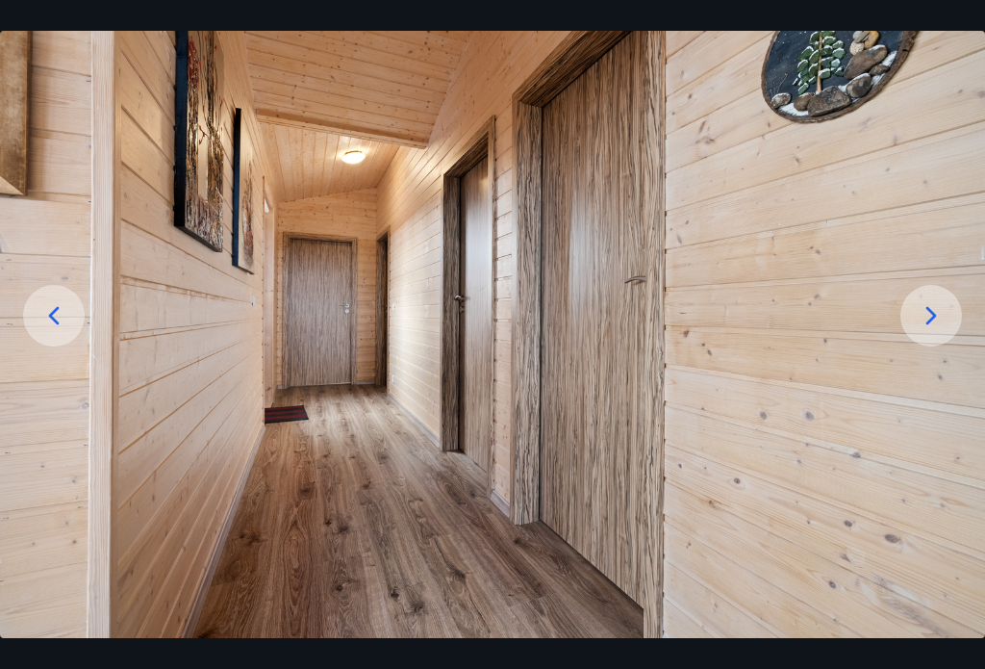
click at [926, 313] on div at bounding box center [932, 316] width 62 height 62
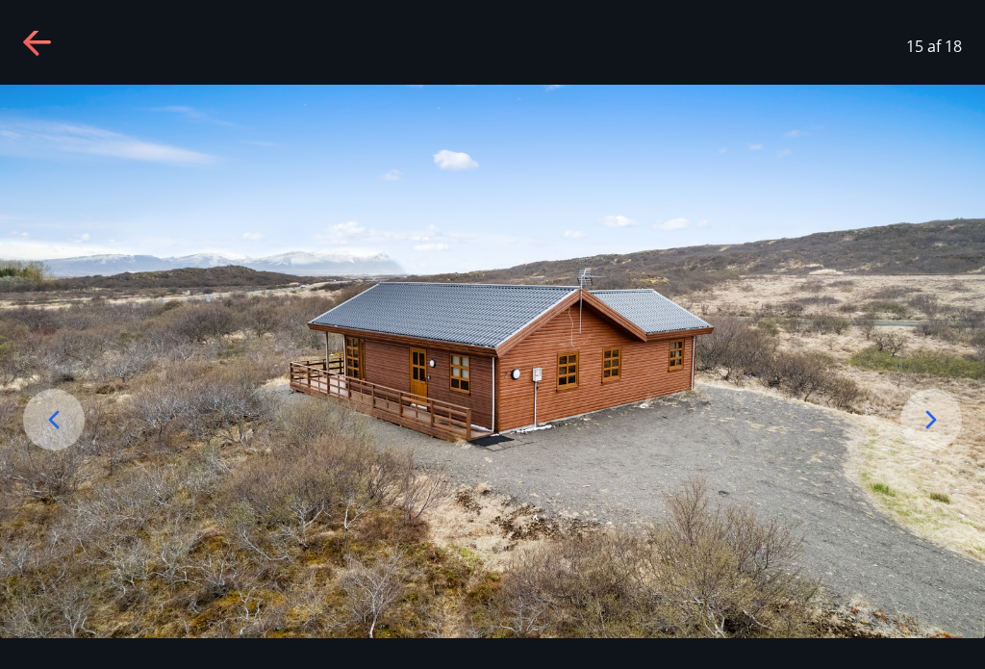
scroll to position [23, 0]
click at [929, 318] on img at bounding box center [492, 361] width 985 height 553
click at [926, 420] on icon at bounding box center [931, 419] width 31 height 31
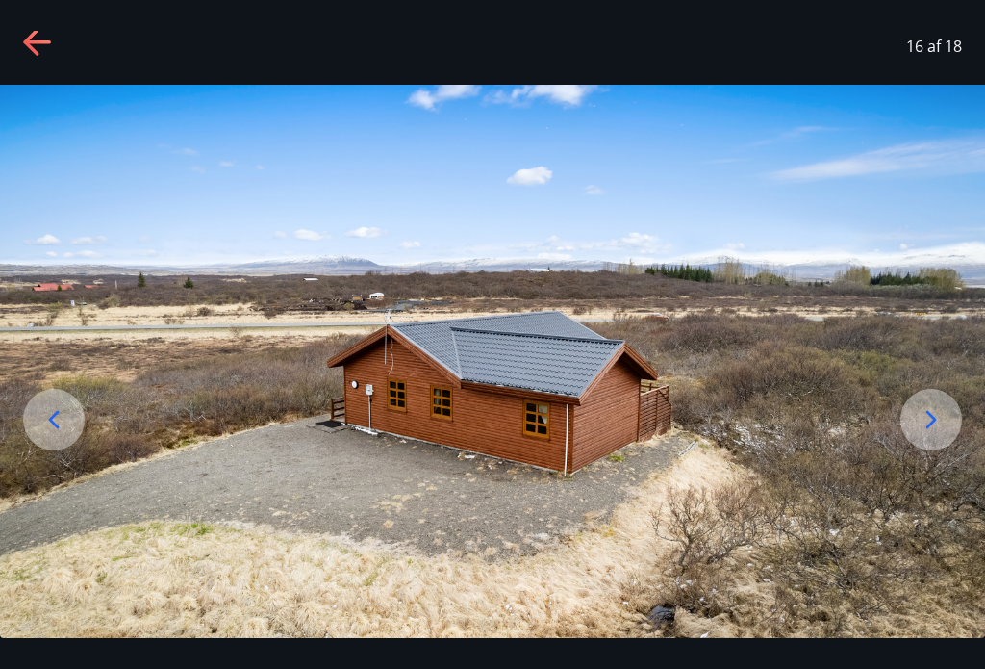
click at [932, 428] on icon at bounding box center [931, 419] width 31 height 31
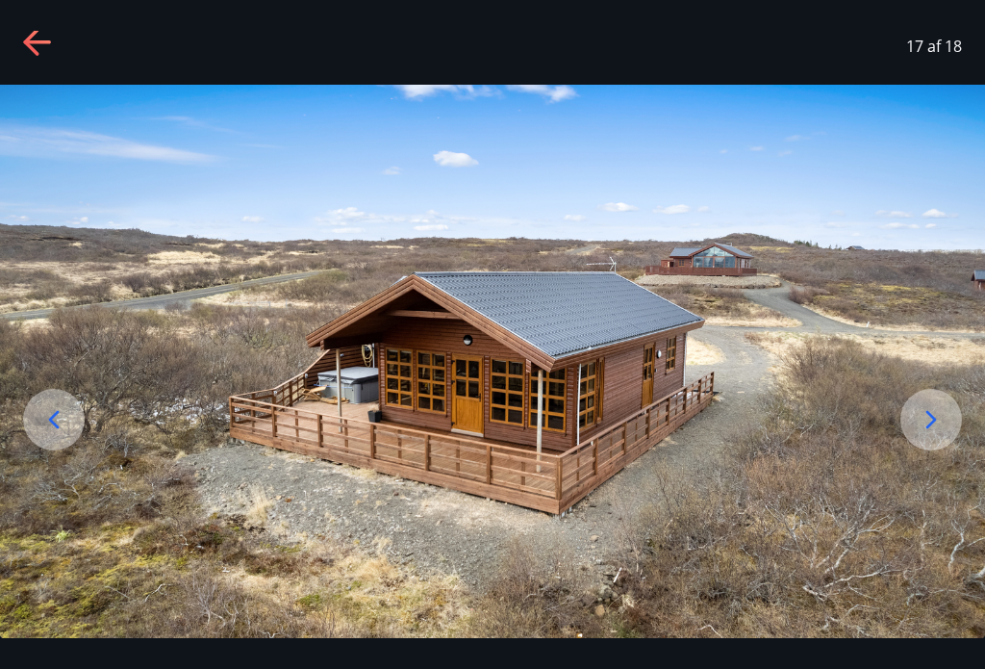
click at [932, 428] on icon at bounding box center [932, 419] width 11 height 18
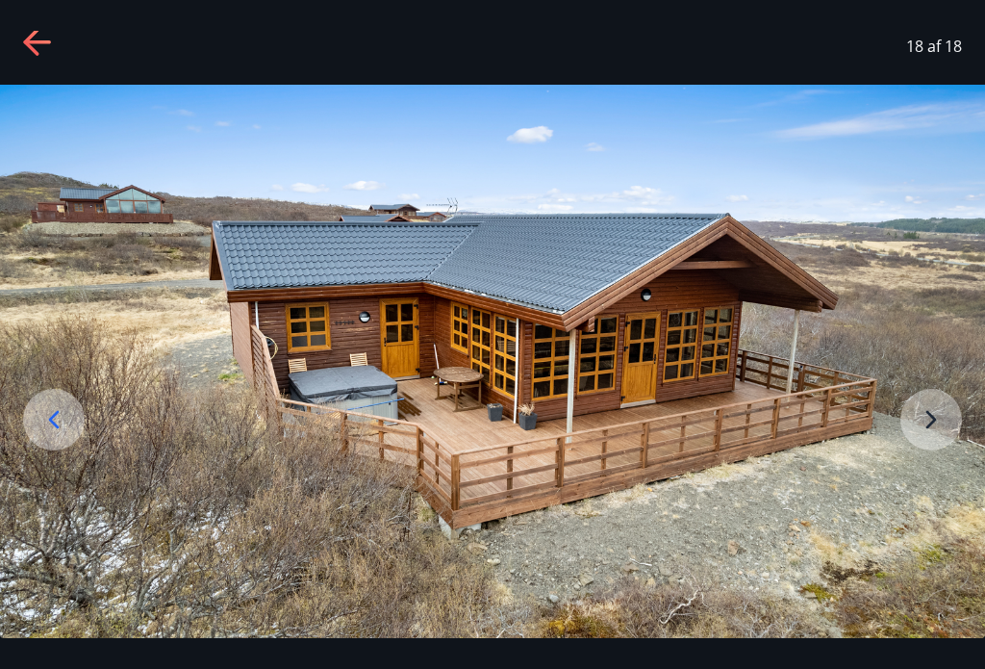
click at [44, 39] on icon at bounding box center [38, 43] width 31 height 31
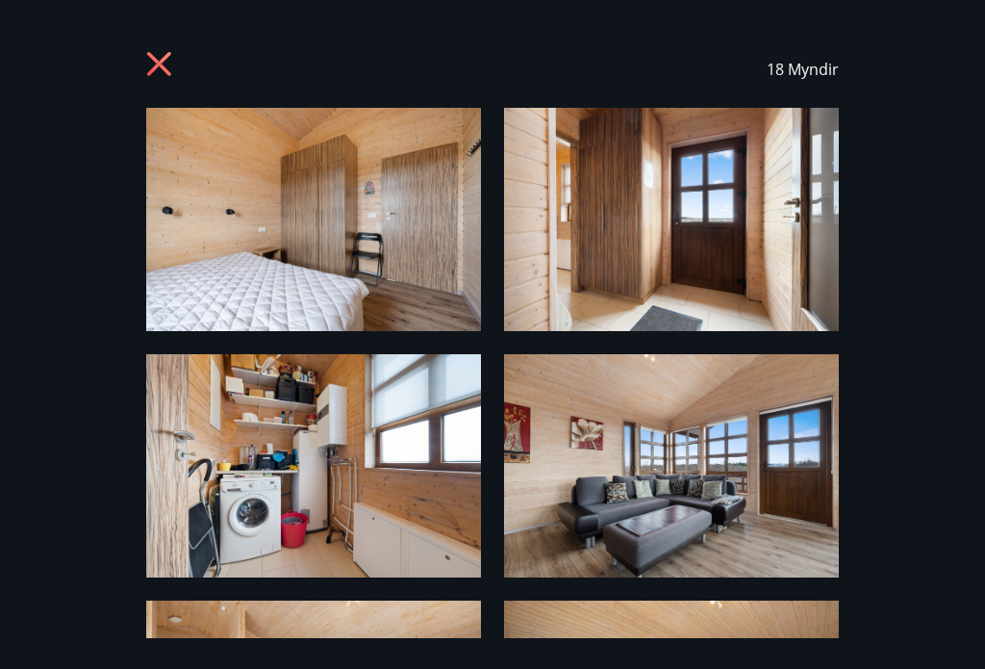
click at [147, 62] on icon at bounding box center [161, 66] width 31 height 31
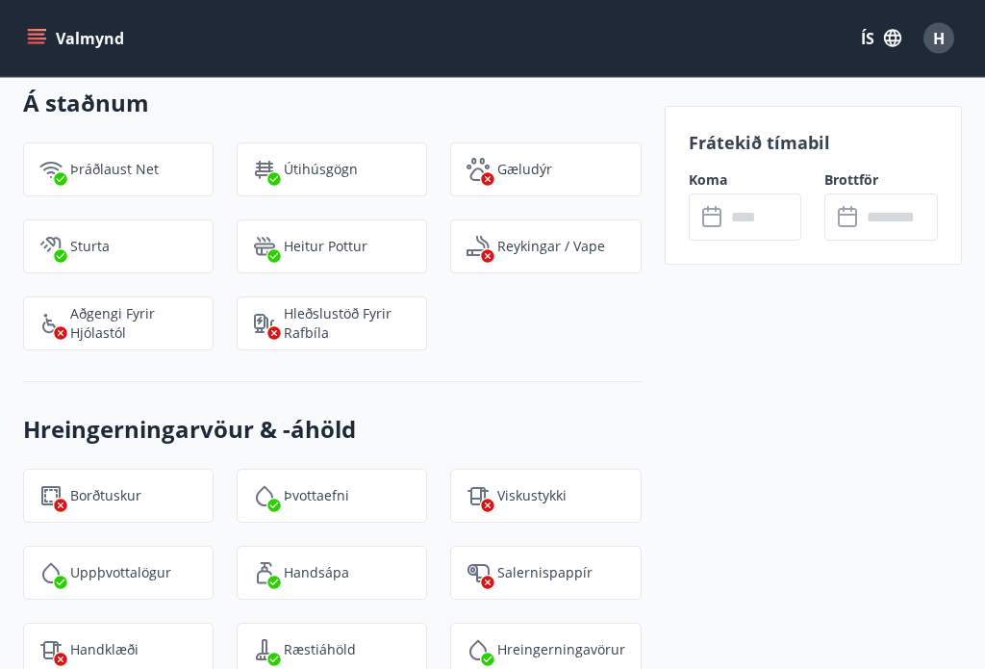
scroll to position [2284, 0]
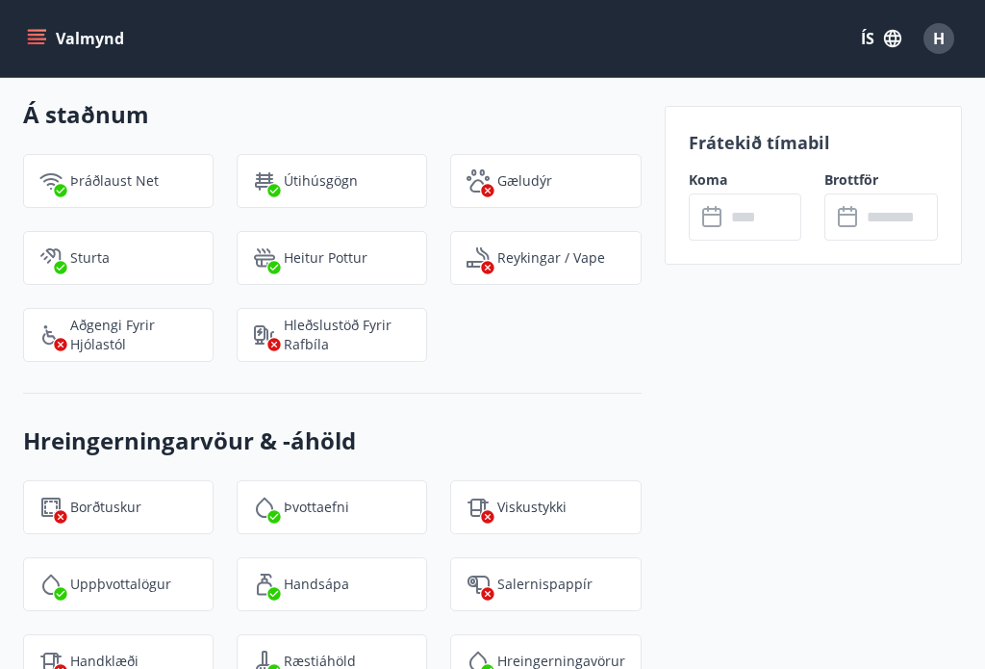
click at [46, 42] on button "Valmynd" at bounding box center [77, 38] width 109 height 35
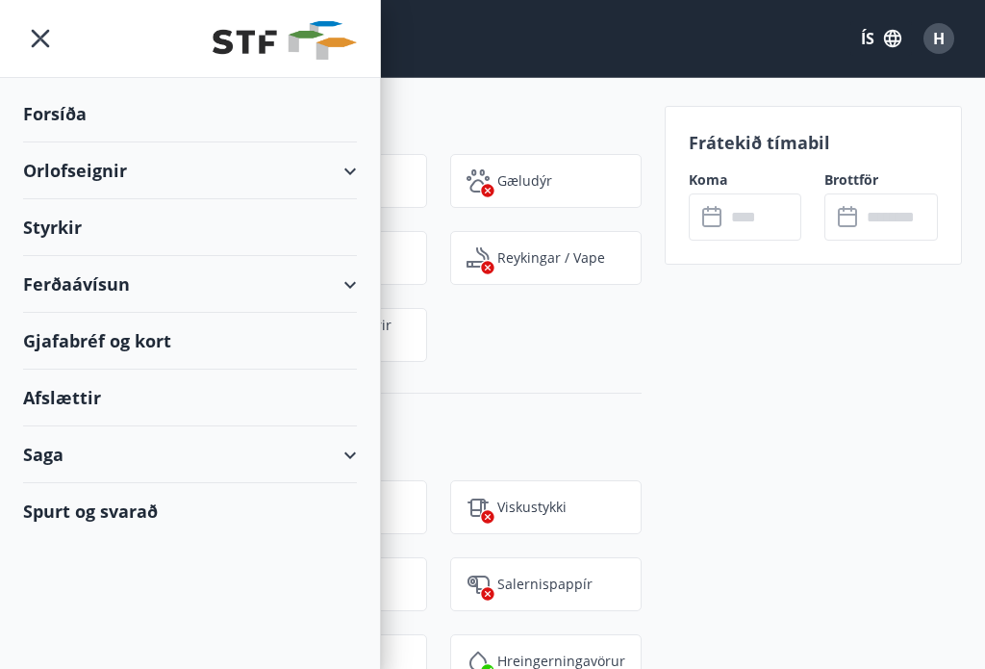
click at [354, 280] on div "Ferðaávísun" at bounding box center [190, 284] width 334 height 57
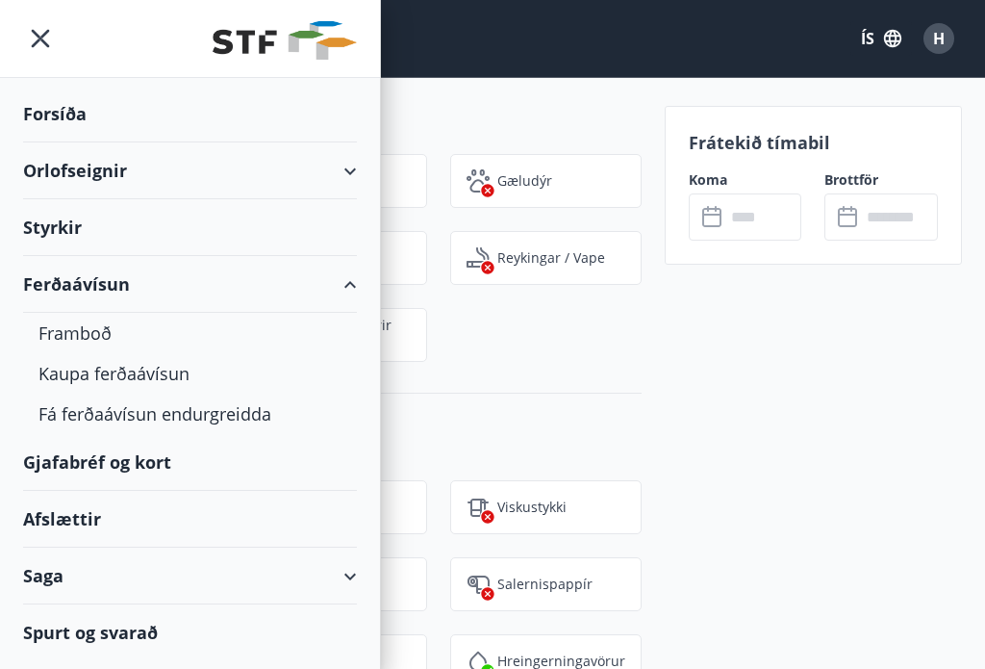
click at [43, 31] on icon "menu" at bounding box center [40, 38] width 35 height 35
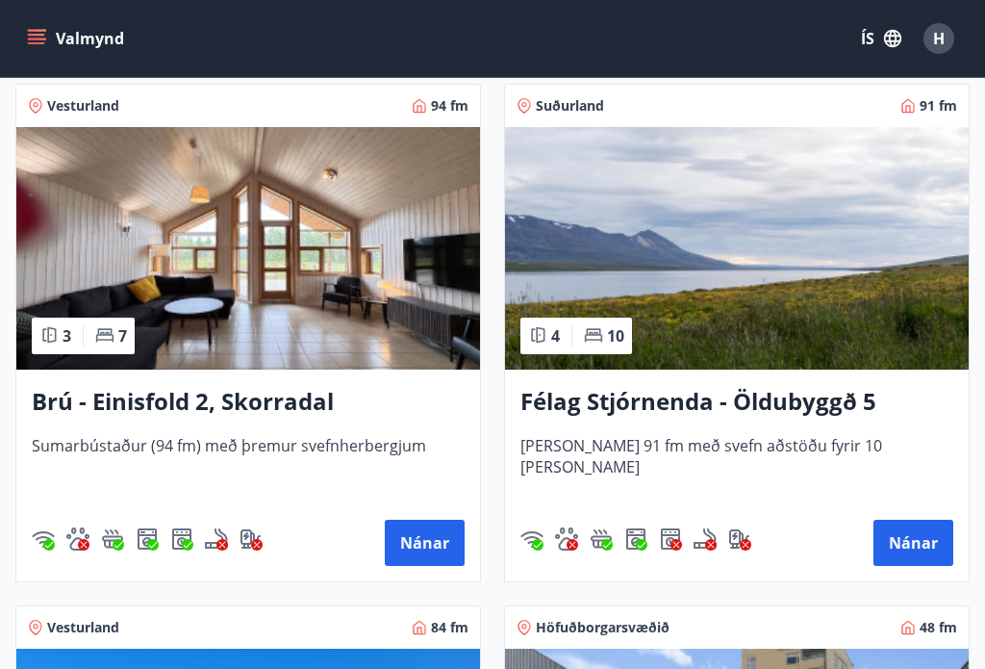
scroll to position [1910, 0]
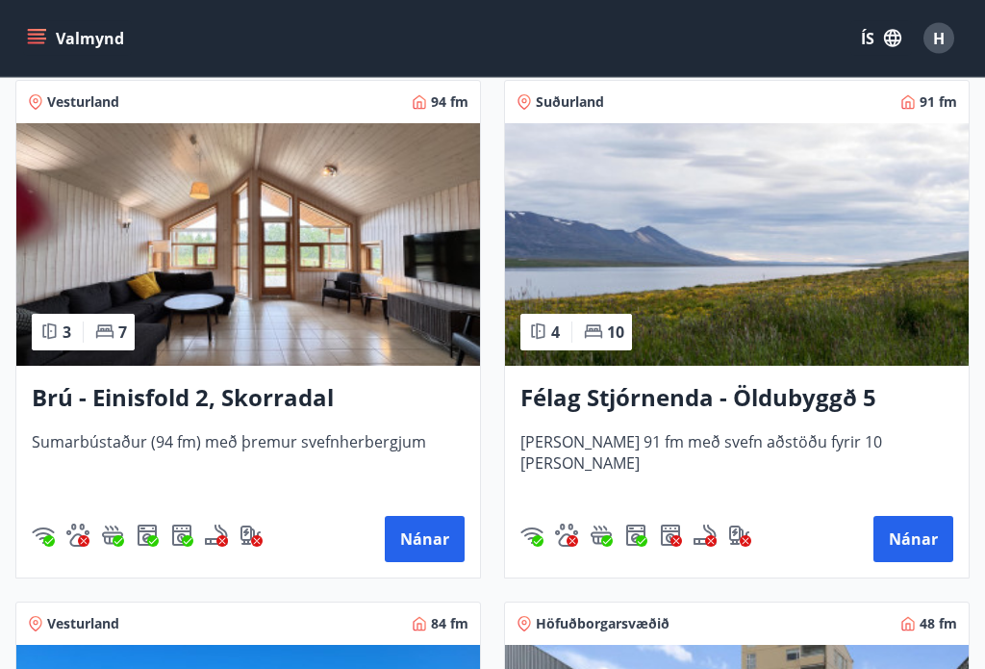
click at [918, 532] on button "Nánar" at bounding box center [914, 540] width 80 height 46
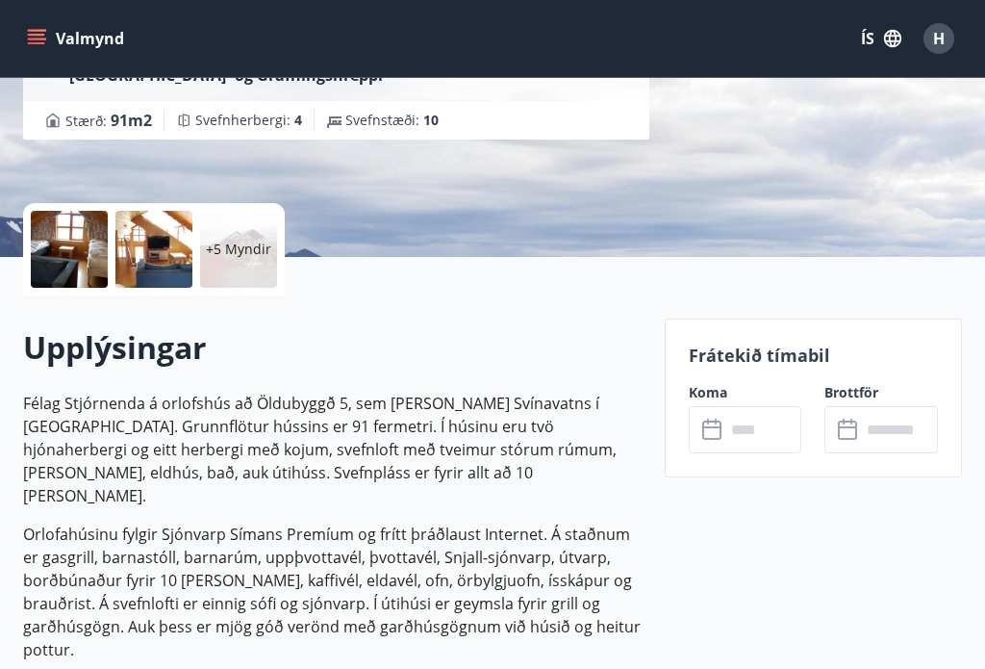
scroll to position [323, 0]
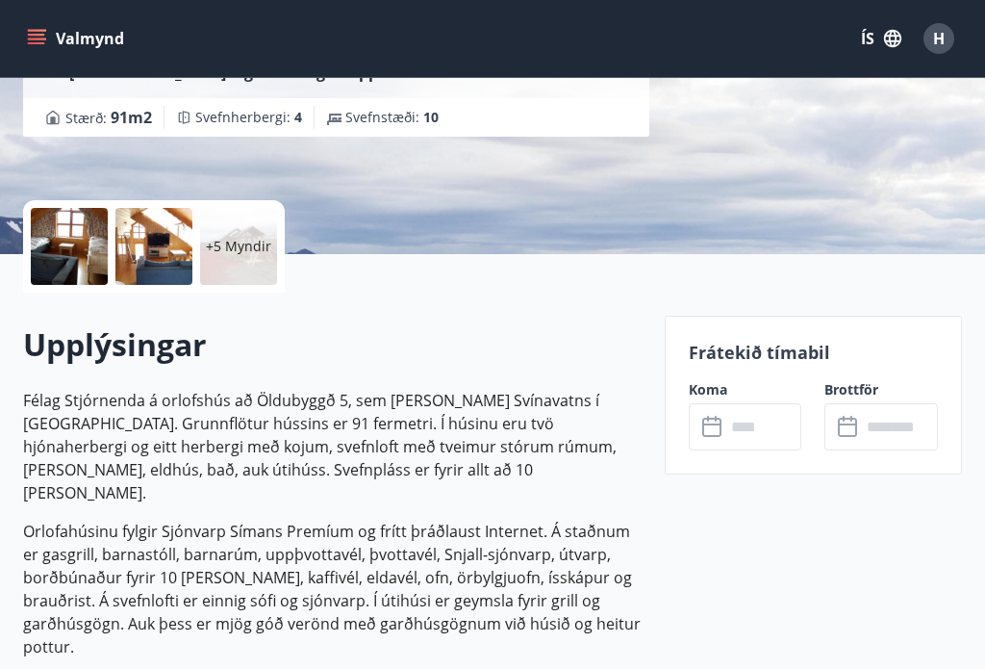
click at [54, 244] on div at bounding box center [69, 246] width 77 height 77
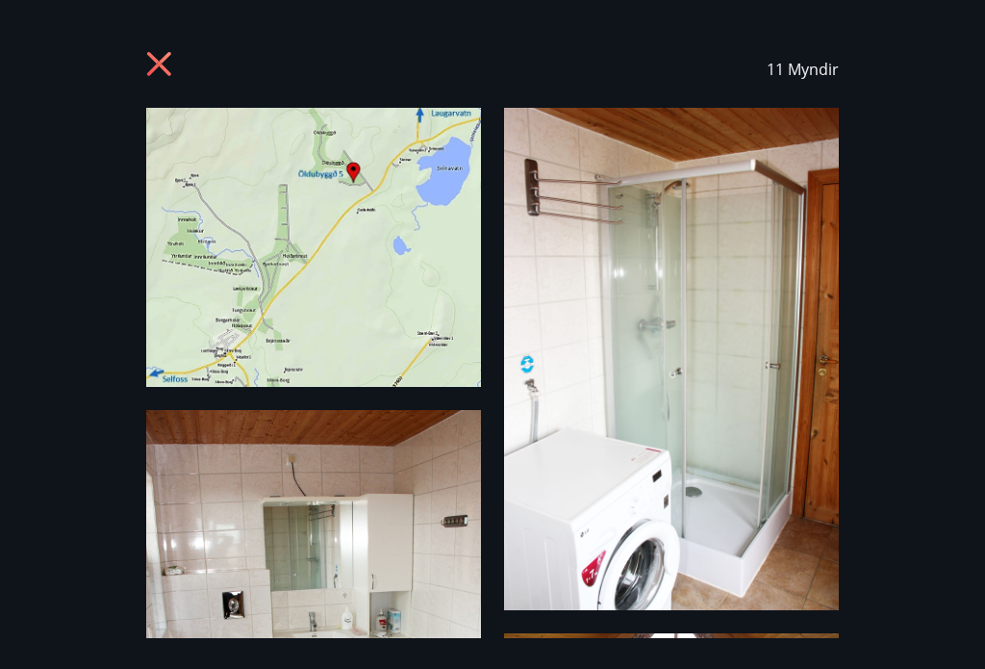
click at [362, 250] on img at bounding box center [313, 247] width 335 height 279
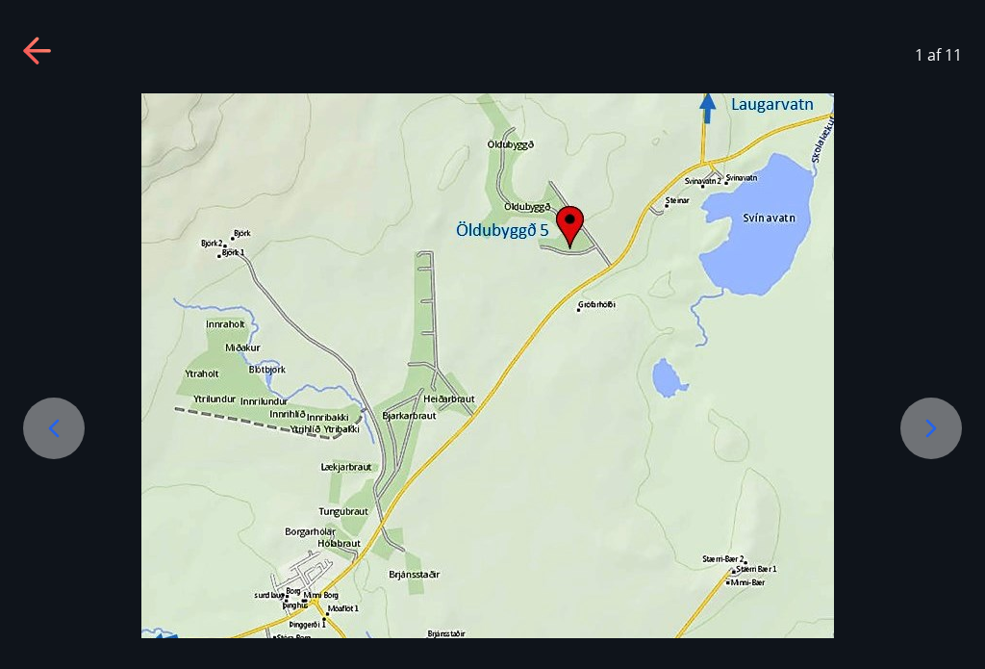
scroll to position [467, 0]
click at [591, 359] on img at bounding box center [487, 381] width 693 height 576
click at [928, 431] on icon at bounding box center [931, 428] width 31 height 31
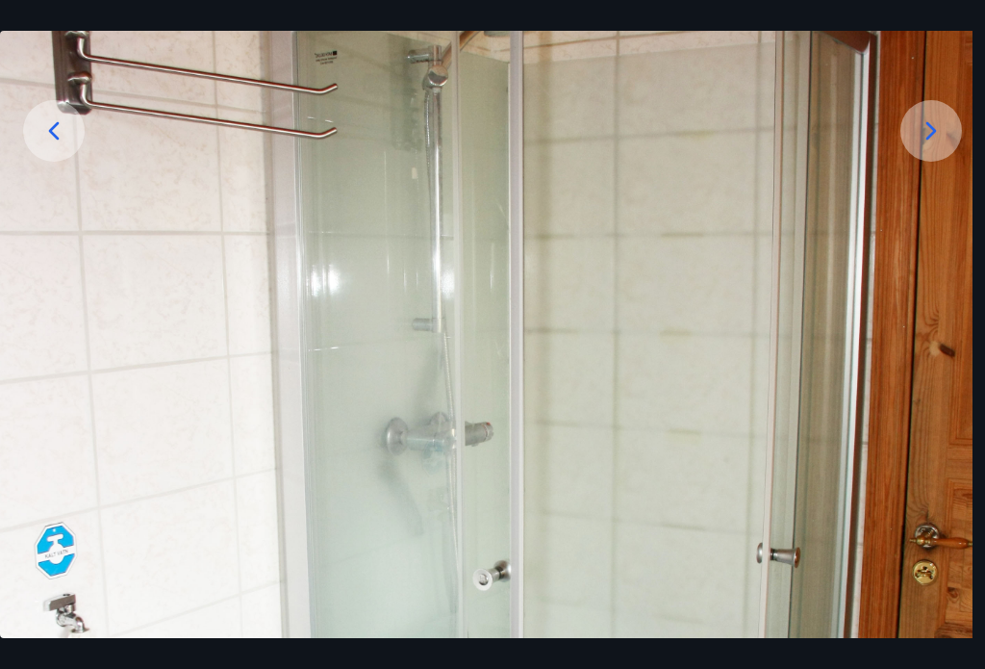
scroll to position [302, 0]
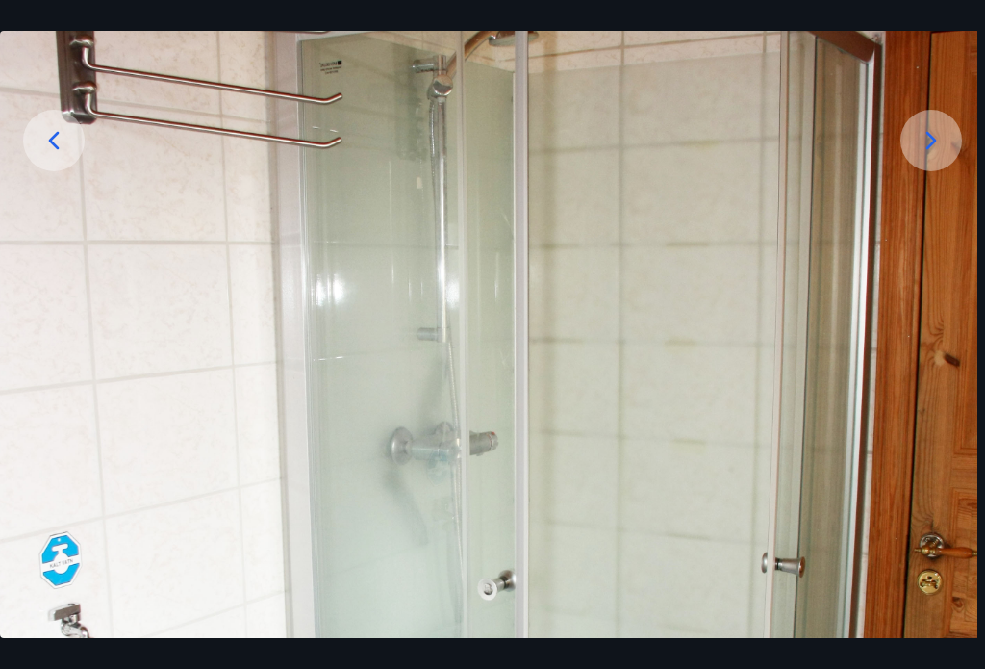
click at [705, 326] on img at bounding box center [484, 545] width 985 height 1478
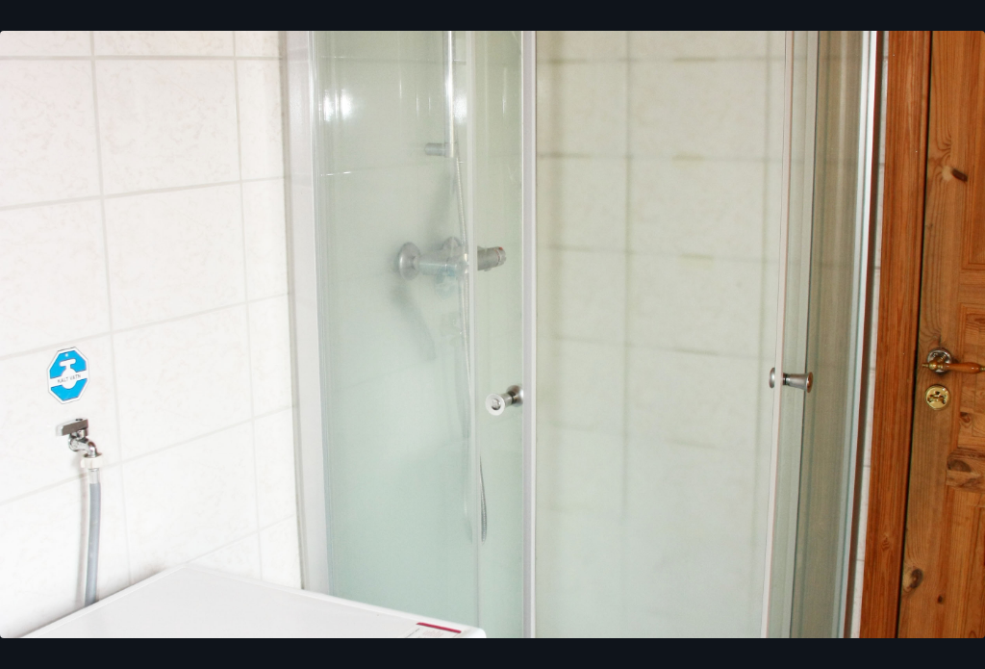
scroll to position [487, 0]
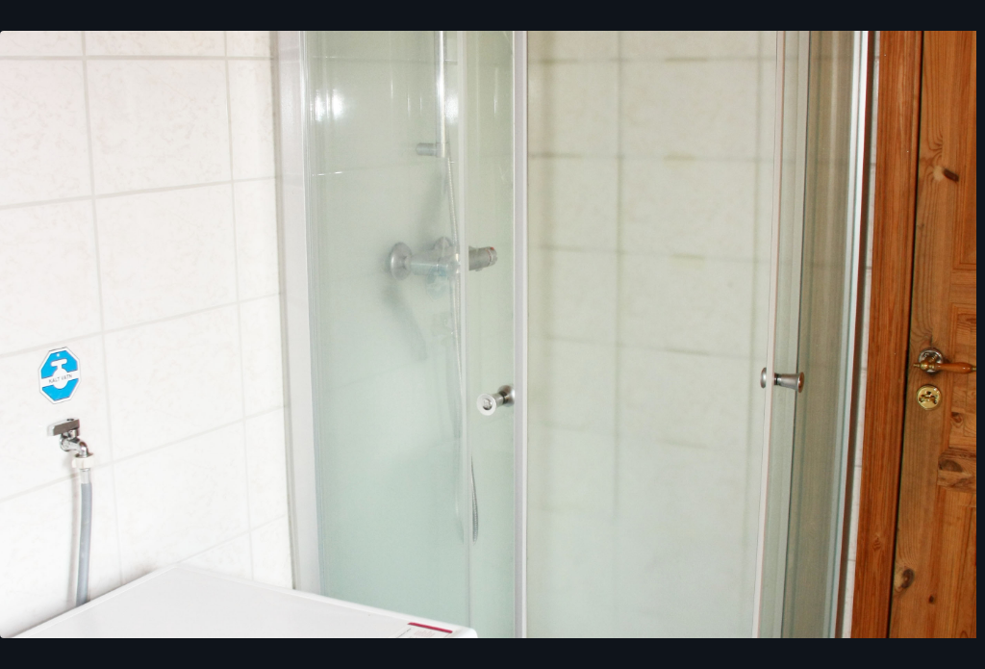
click at [740, 312] on img at bounding box center [483, 360] width 985 height 1478
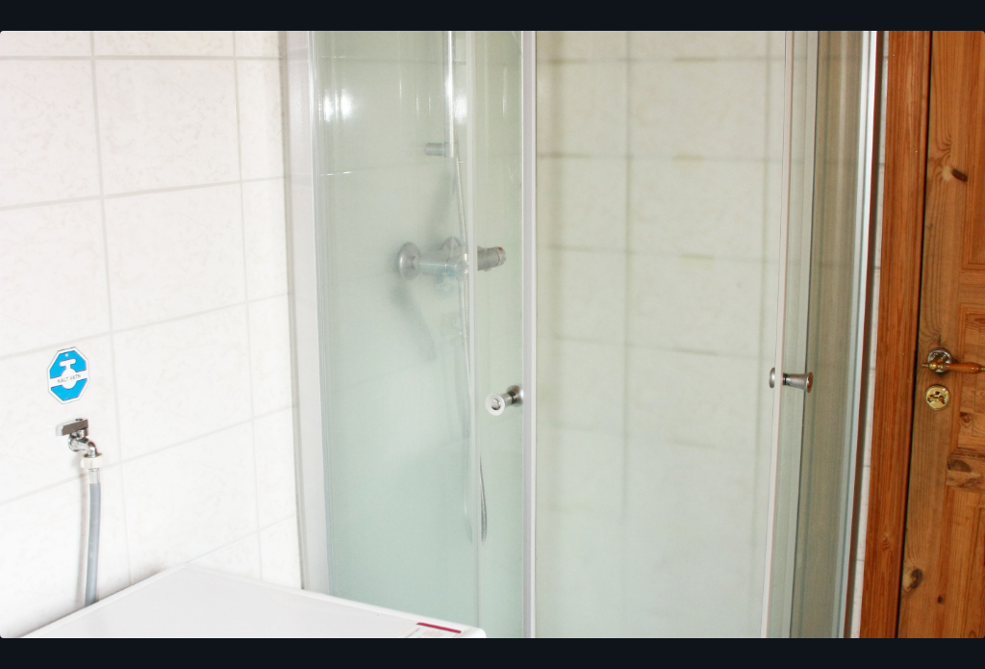
click at [776, 345] on img at bounding box center [492, 360] width 985 height 1478
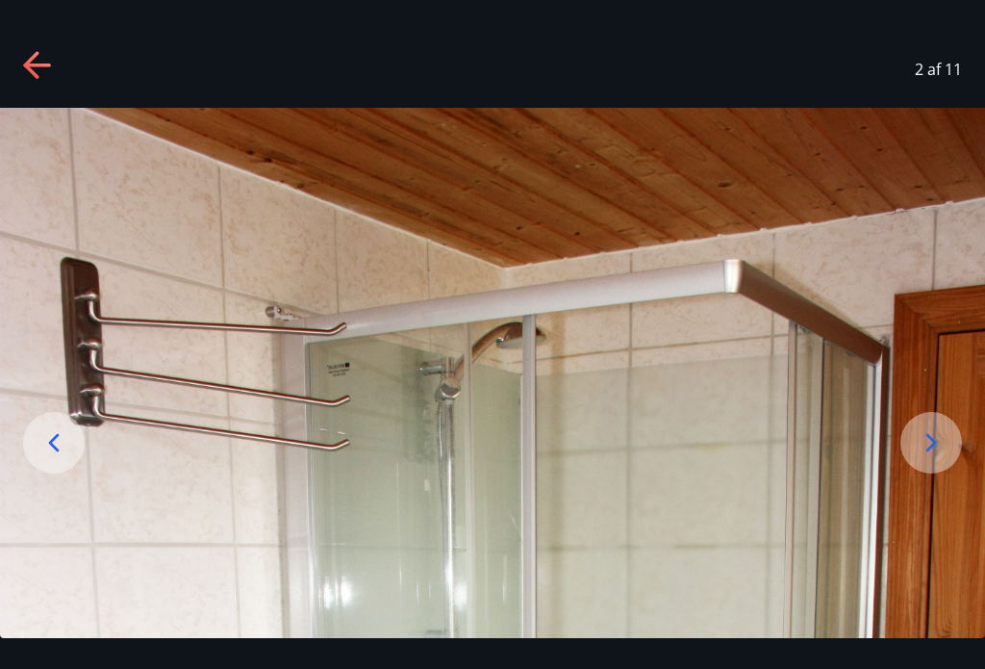
scroll to position [0, 0]
click at [929, 446] on icon at bounding box center [931, 442] width 31 height 31
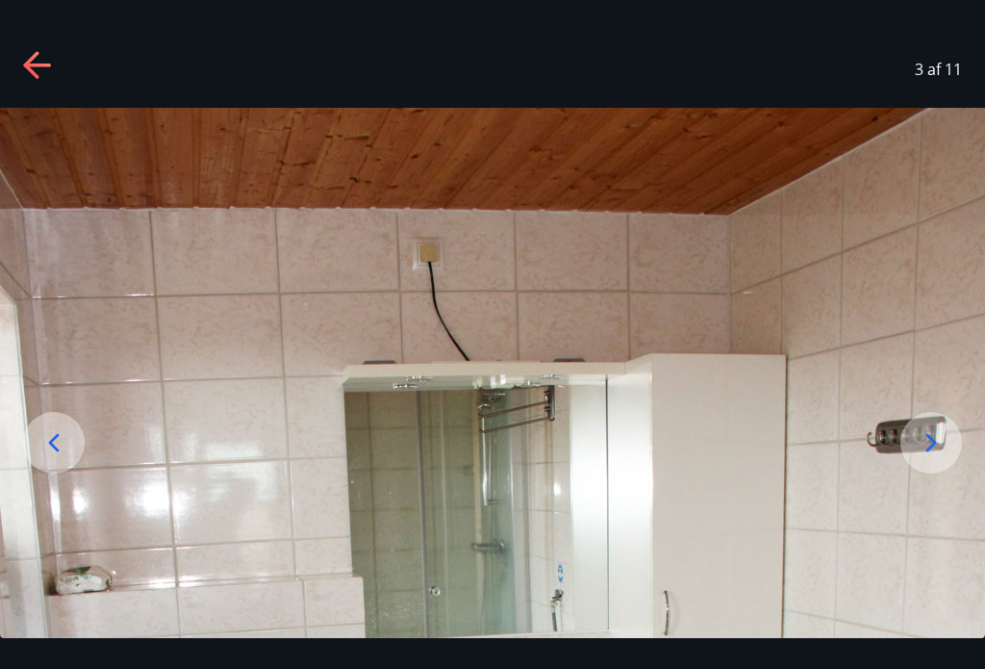
click at [39, 66] on icon at bounding box center [36, 66] width 27 height 4
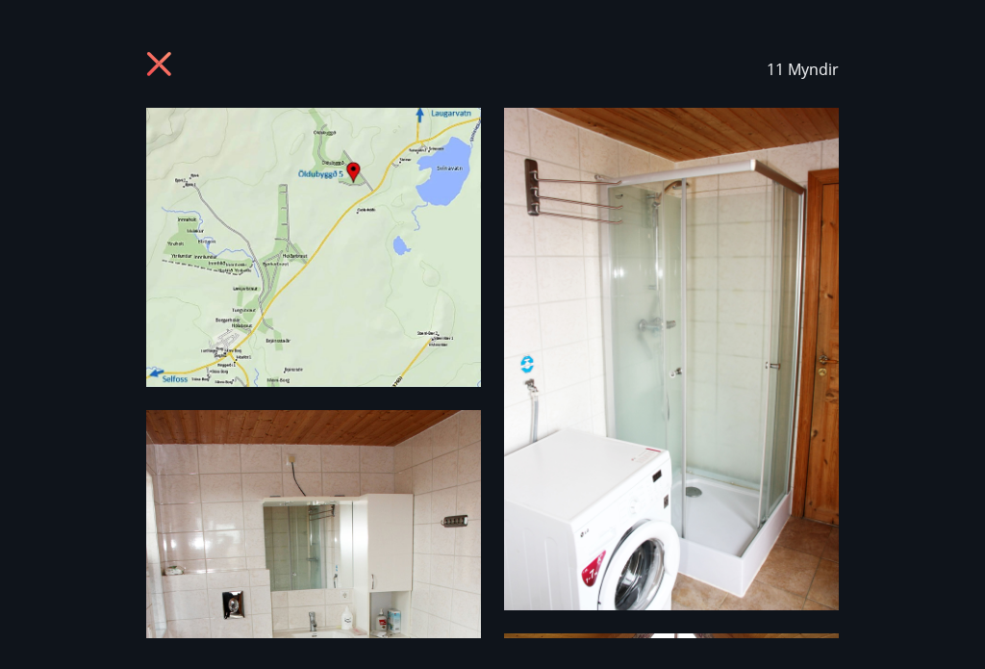
click at [175, 68] on icon at bounding box center [161, 66] width 31 height 31
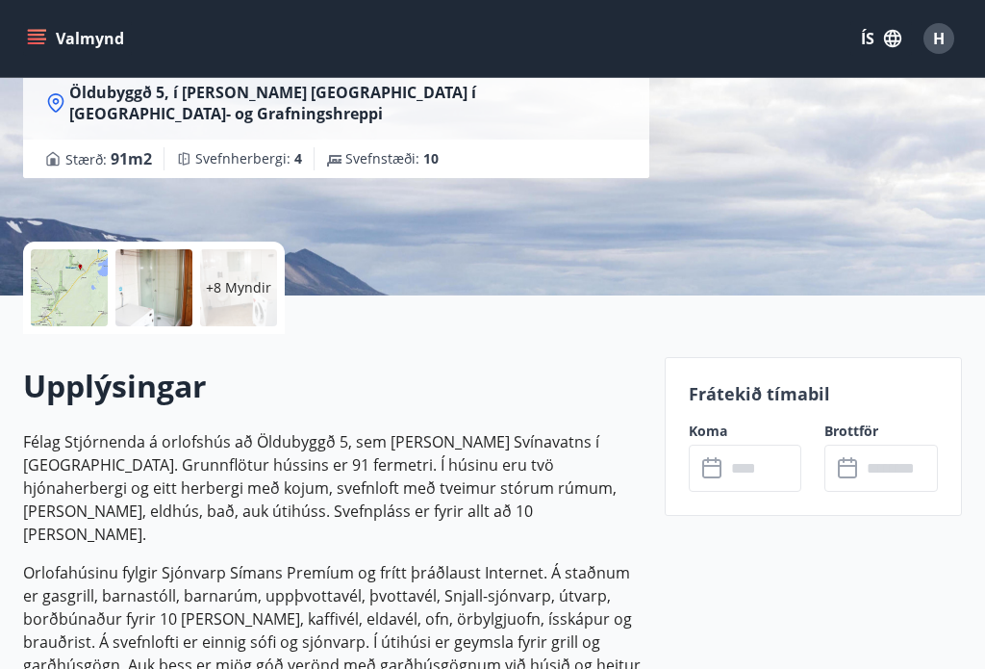
scroll to position [286, 0]
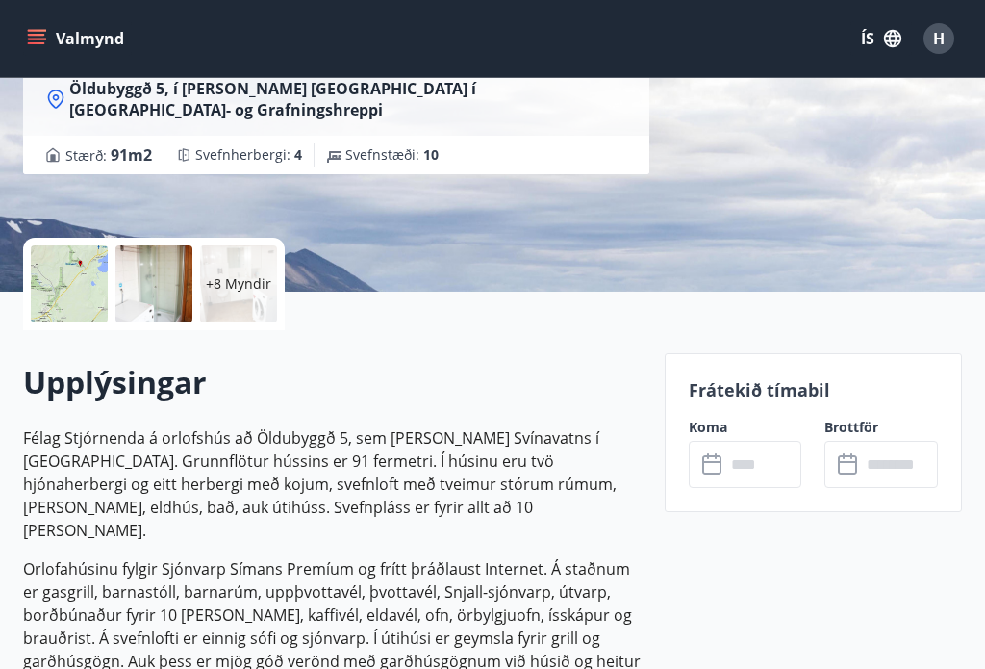
click at [74, 272] on div at bounding box center [69, 283] width 77 height 77
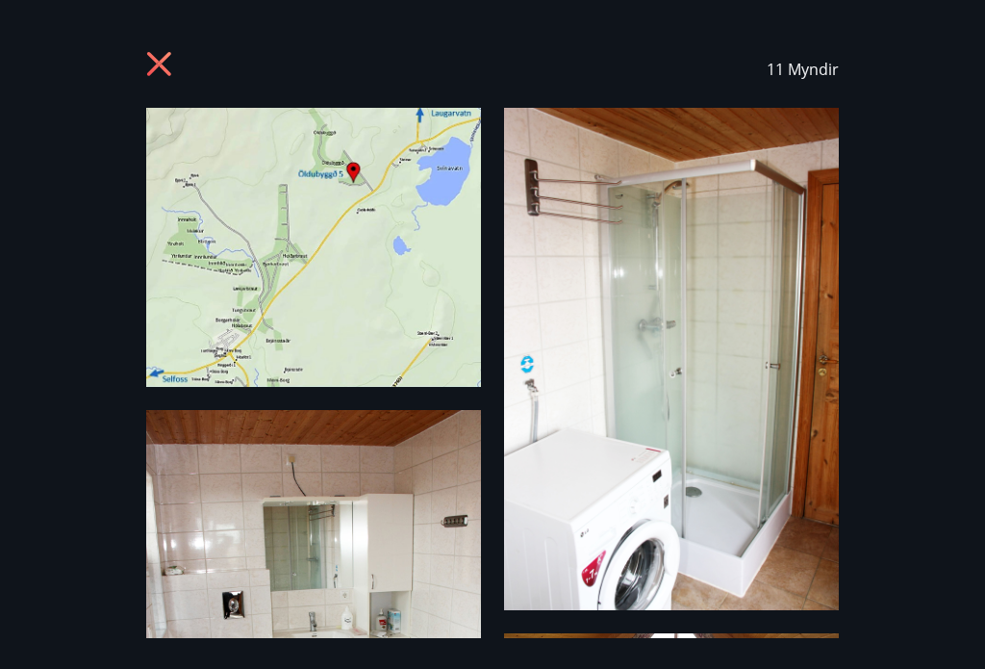
click at [762, 230] on img at bounding box center [671, 359] width 335 height 502
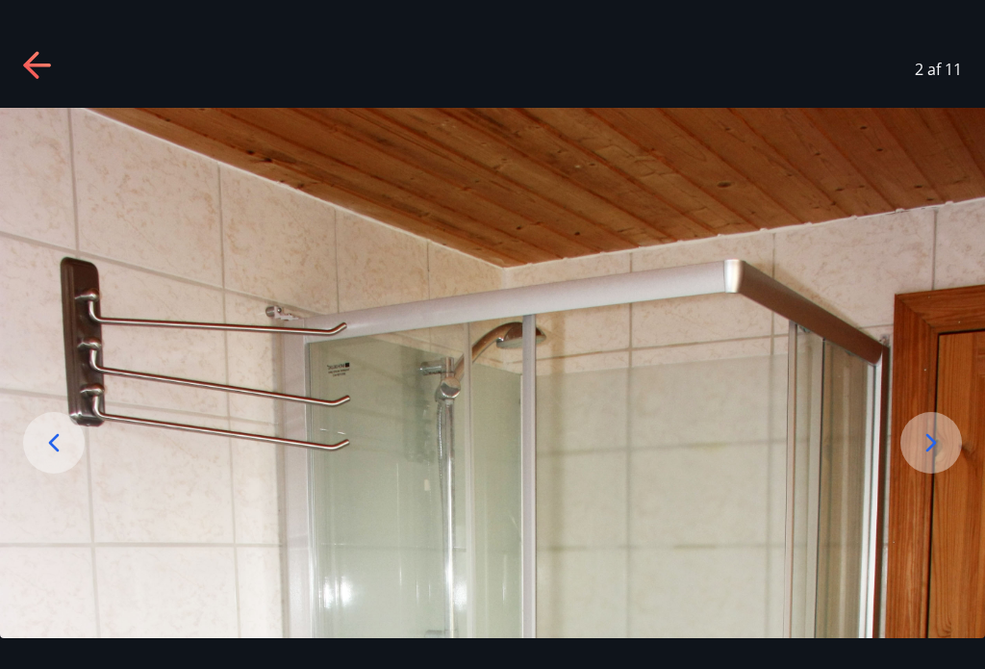
click at [49, 53] on icon at bounding box center [38, 66] width 31 height 31
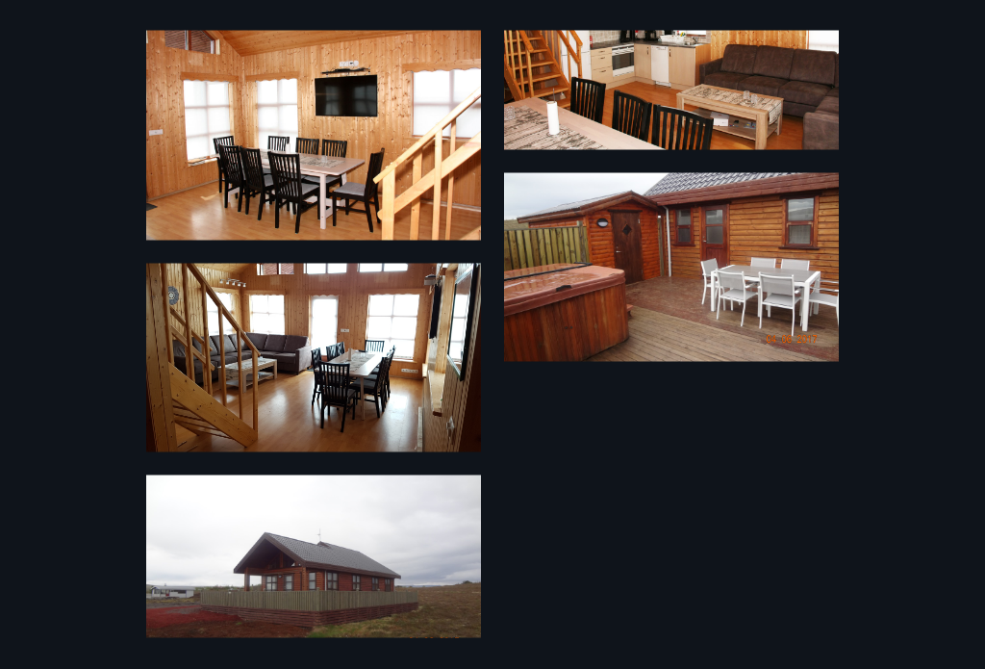
scroll to position [1003, 0]
click at [266, 581] on img at bounding box center [313, 569] width 335 height 189
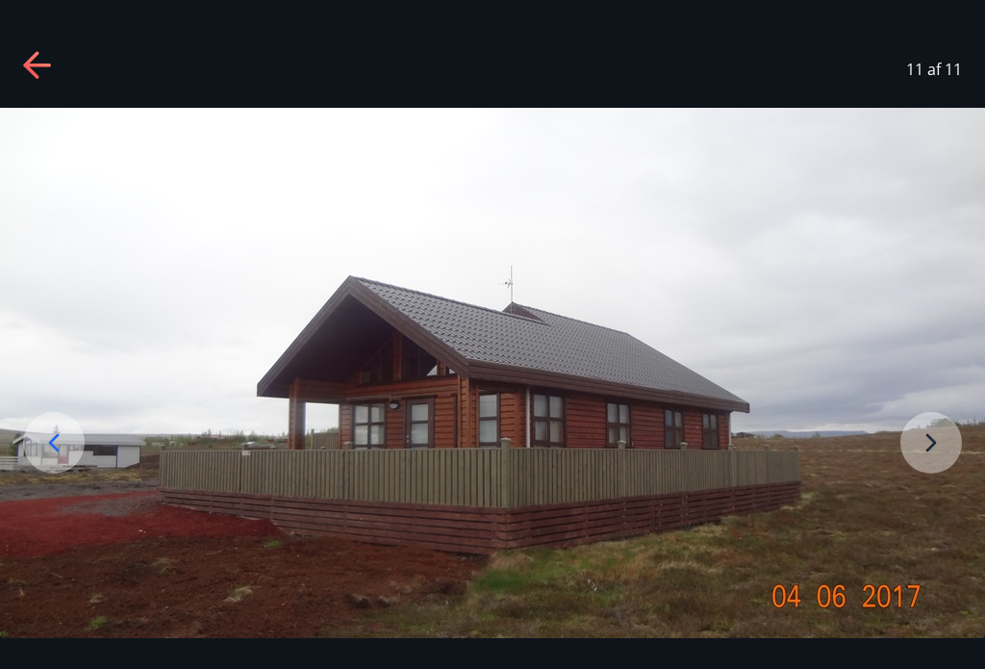
click at [66, 458] on icon at bounding box center [53, 442] width 31 height 31
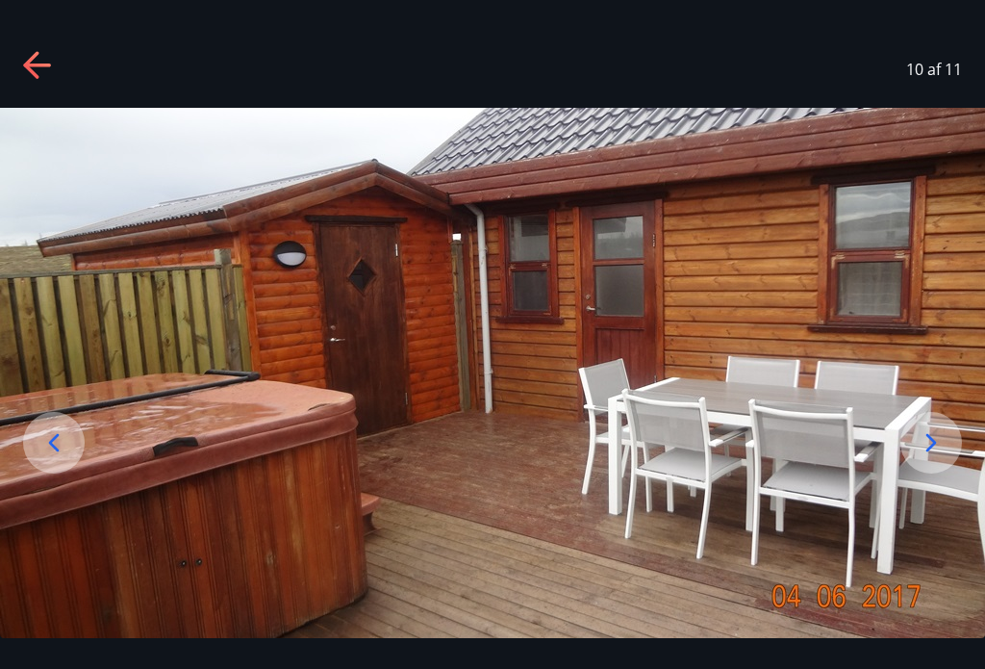
click at [64, 446] on icon at bounding box center [53, 442] width 31 height 31
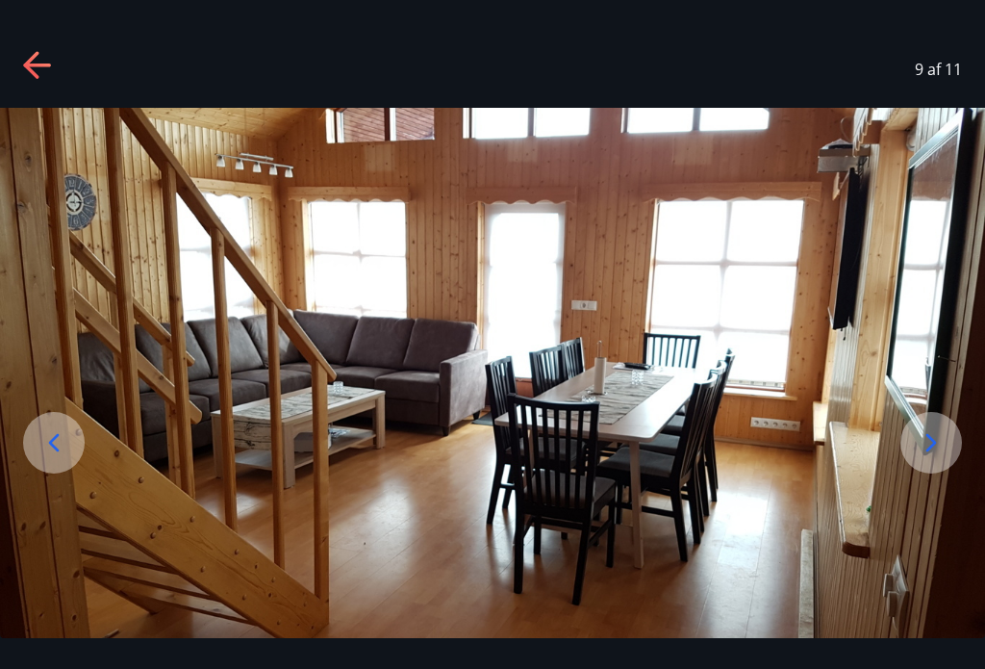
click at [63, 454] on icon at bounding box center [53, 442] width 31 height 31
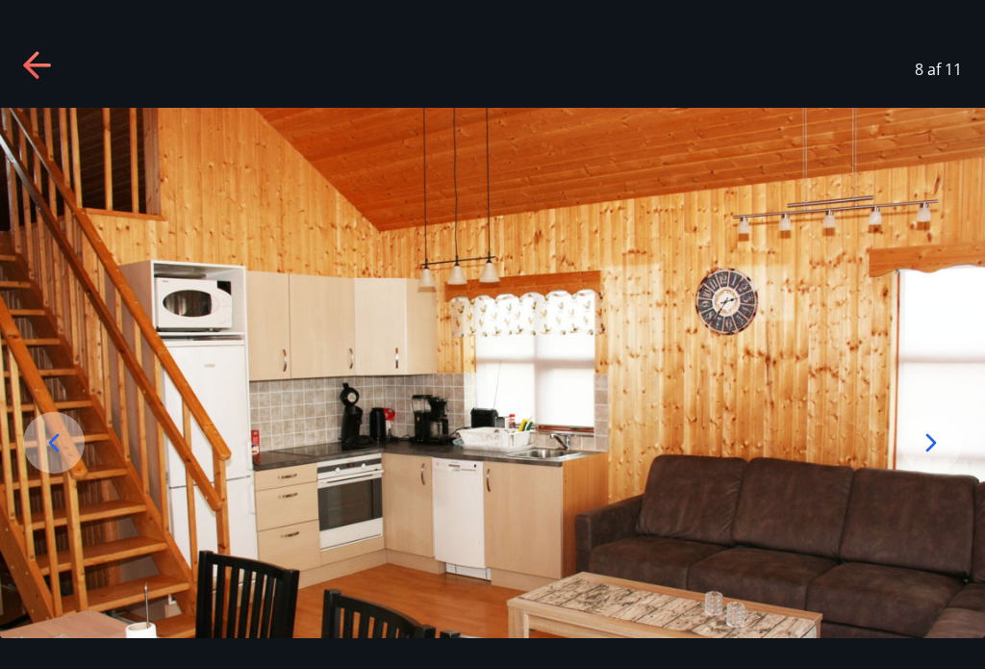
click at [58, 457] on icon at bounding box center [53, 442] width 31 height 31
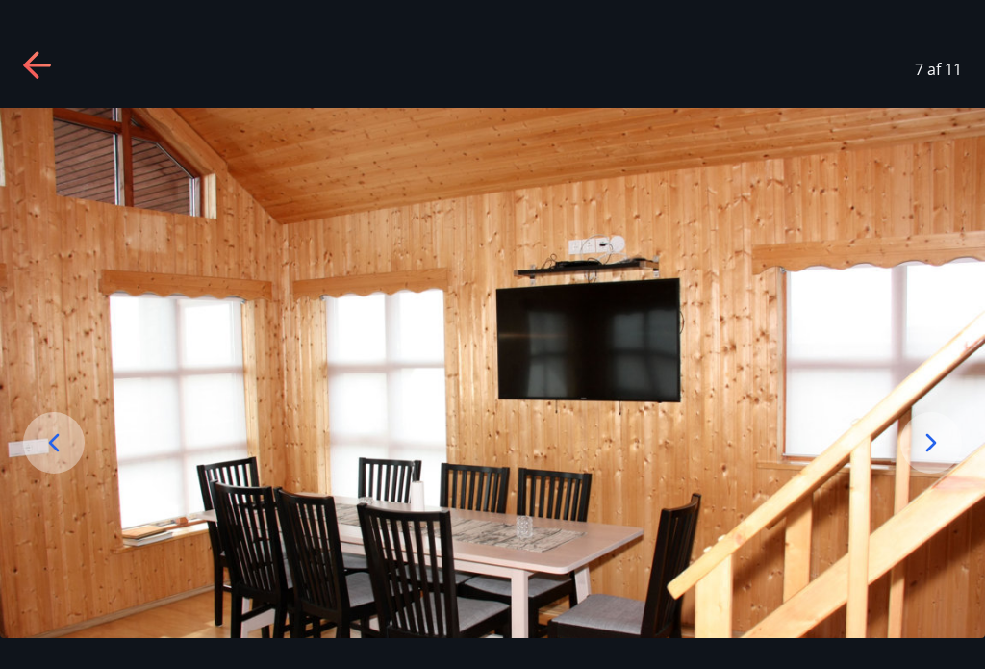
click at [60, 458] on icon at bounding box center [53, 442] width 31 height 31
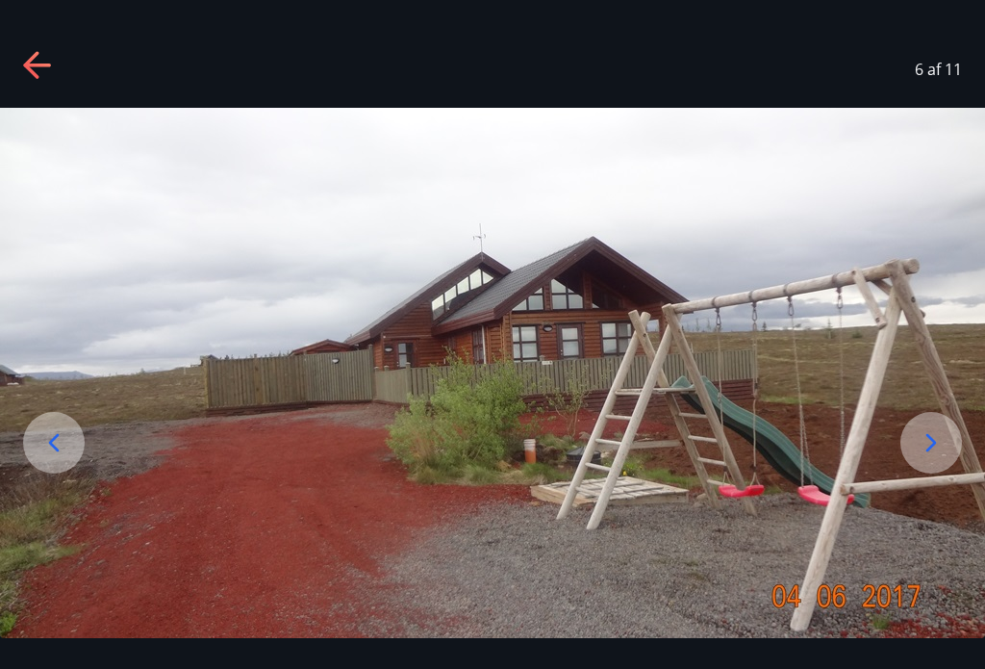
click at [53, 451] on icon at bounding box center [54, 442] width 11 height 18
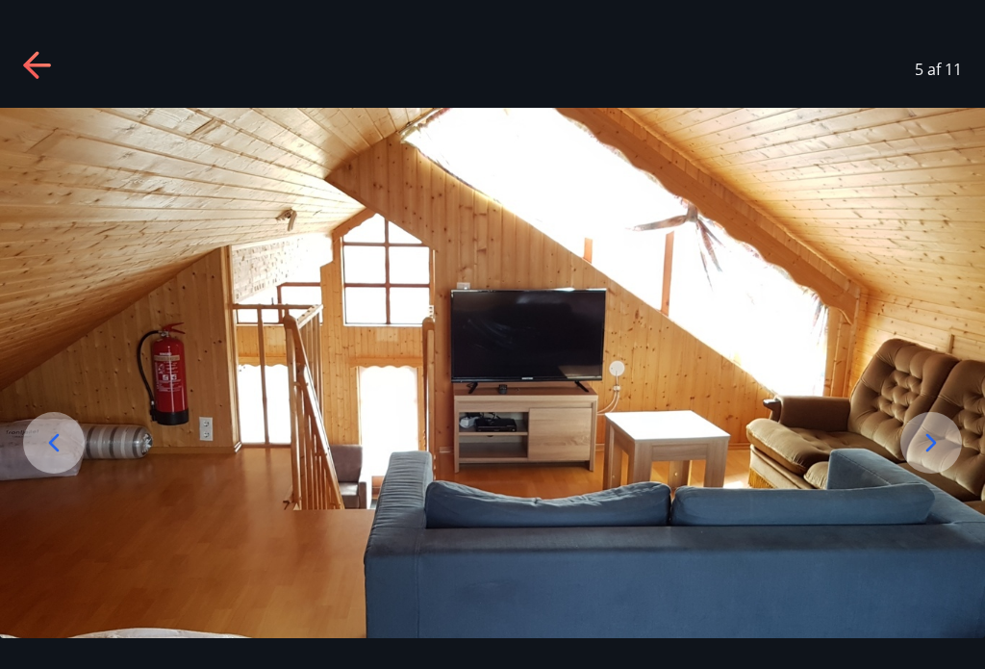
click at [60, 458] on icon at bounding box center [53, 442] width 31 height 31
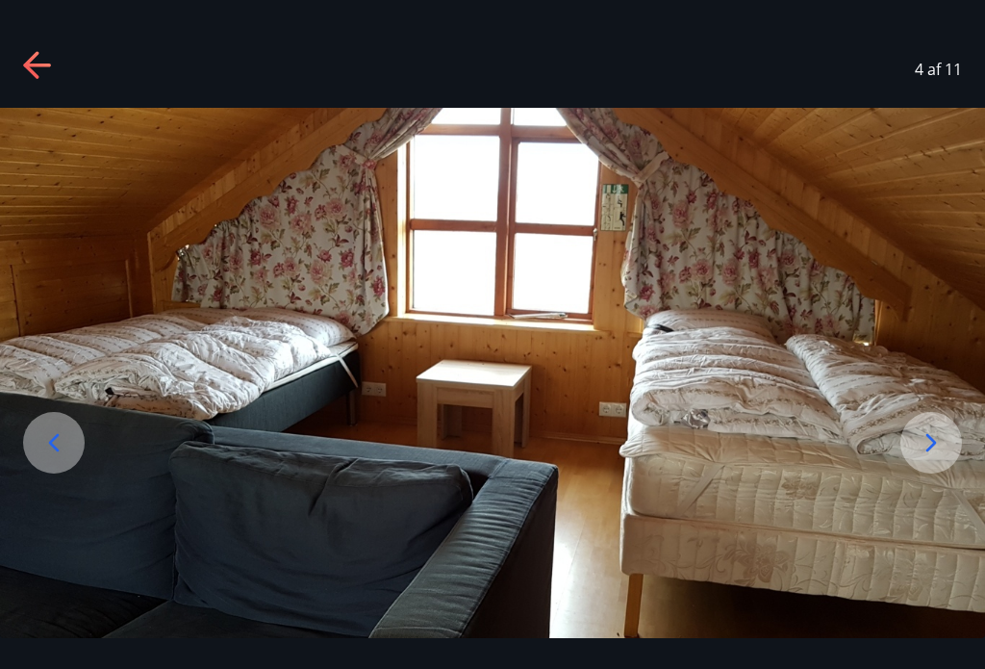
click at [62, 458] on icon at bounding box center [53, 442] width 31 height 31
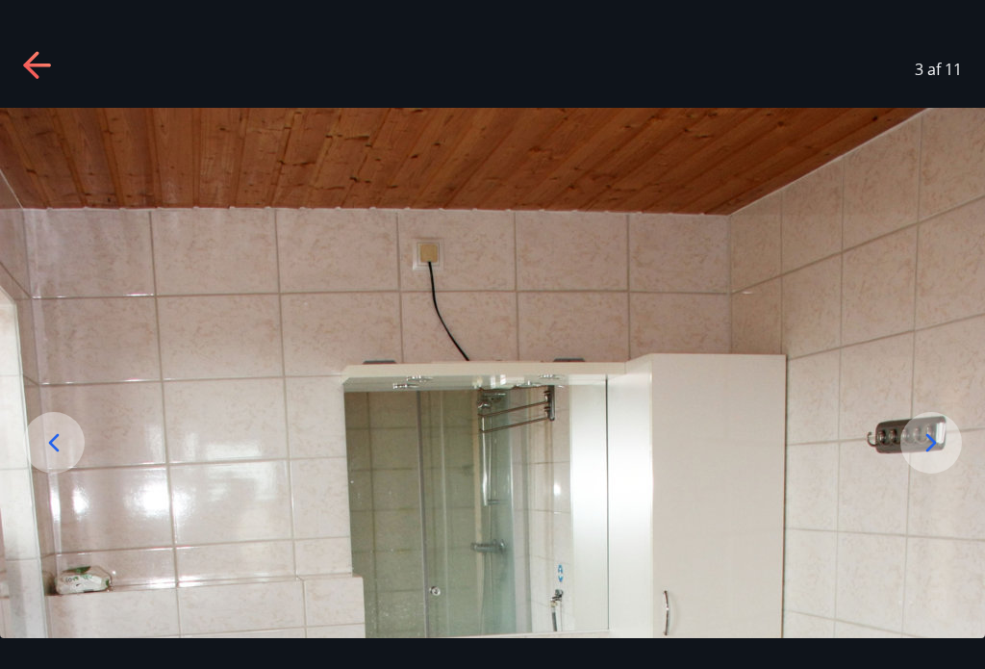
click at [58, 458] on icon at bounding box center [53, 442] width 31 height 31
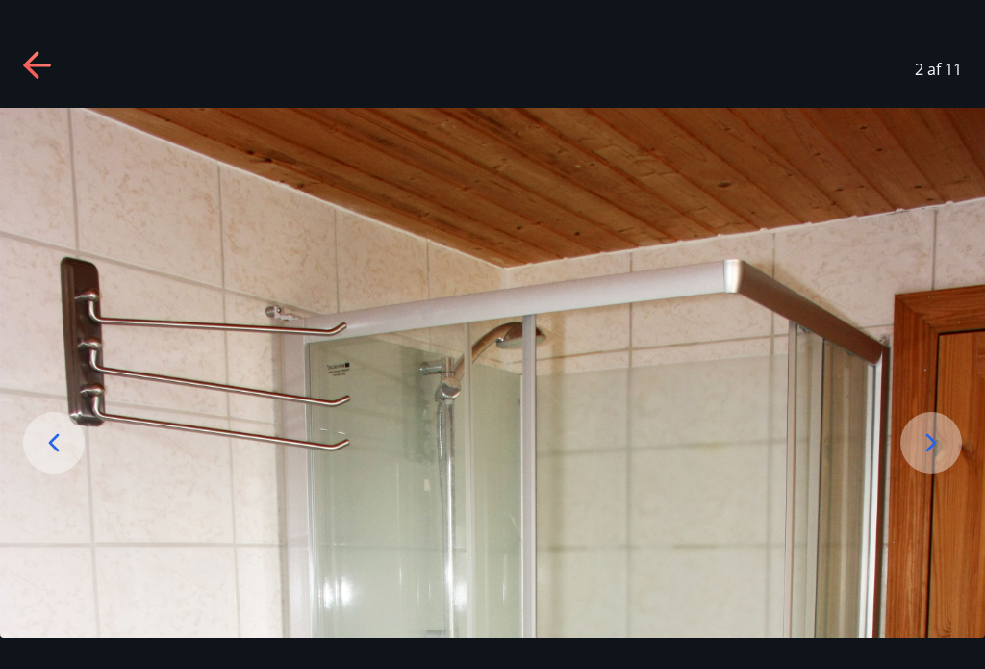
click at [53, 451] on icon at bounding box center [54, 442] width 11 height 18
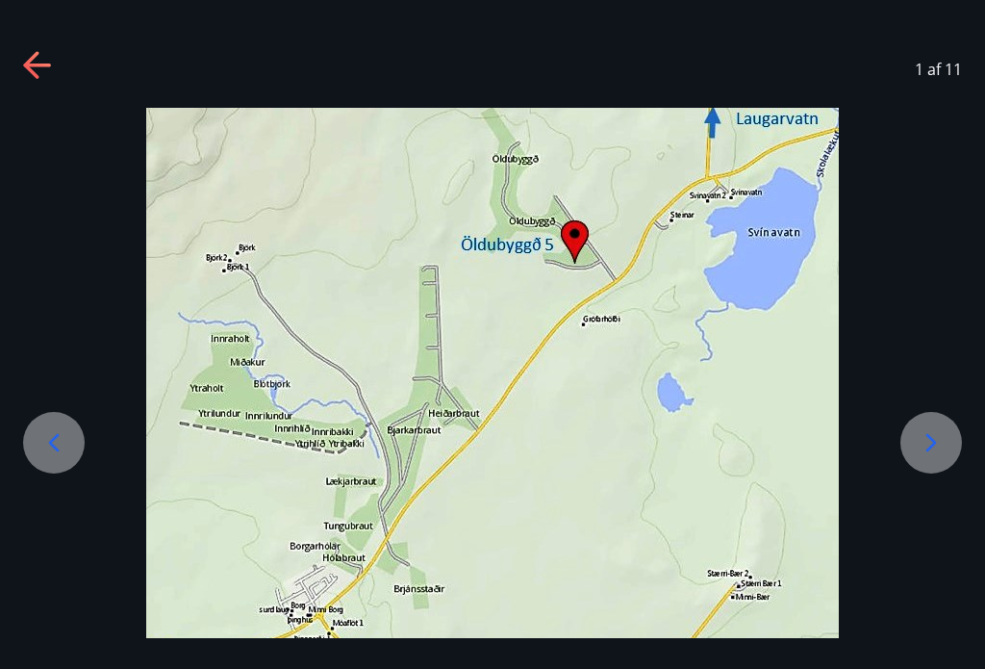
click at [39, 65] on icon at bounding box center [36, 66] width 27 height 4
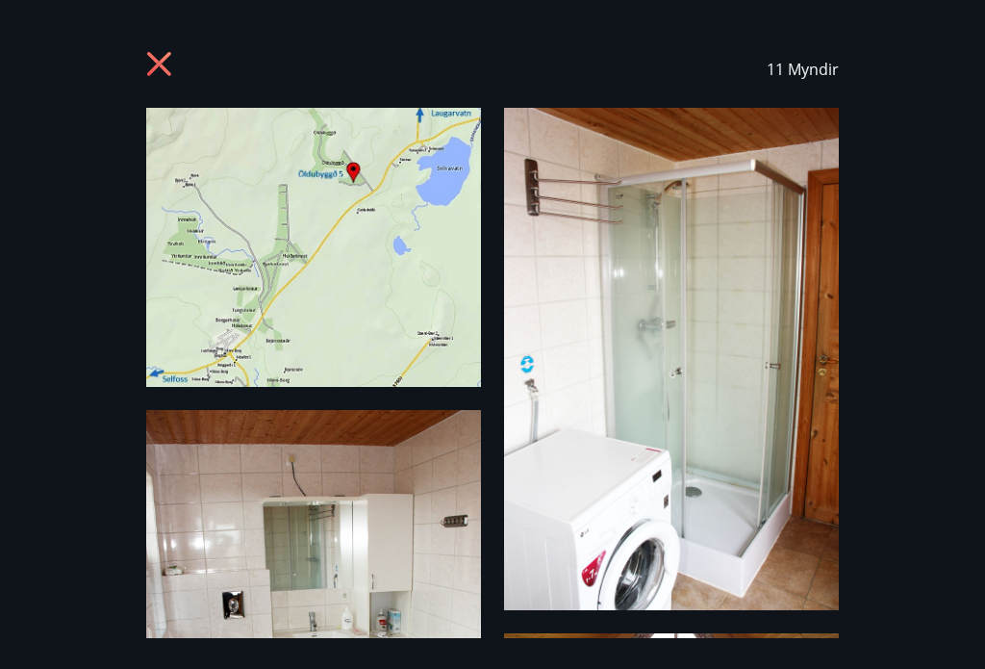
scroll to position [0, 0]
click at [153, 53] on icon at bounding box center [161, 66] width 31 height 31
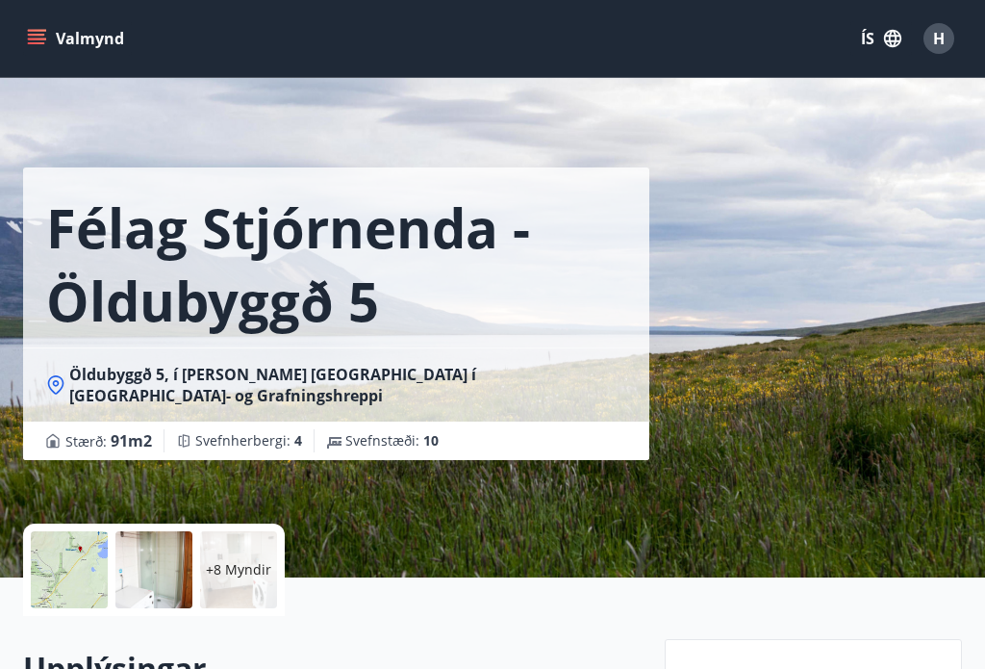
click at [935, 28] on span "H" at bounding box center [939, 38] width 12 height 21
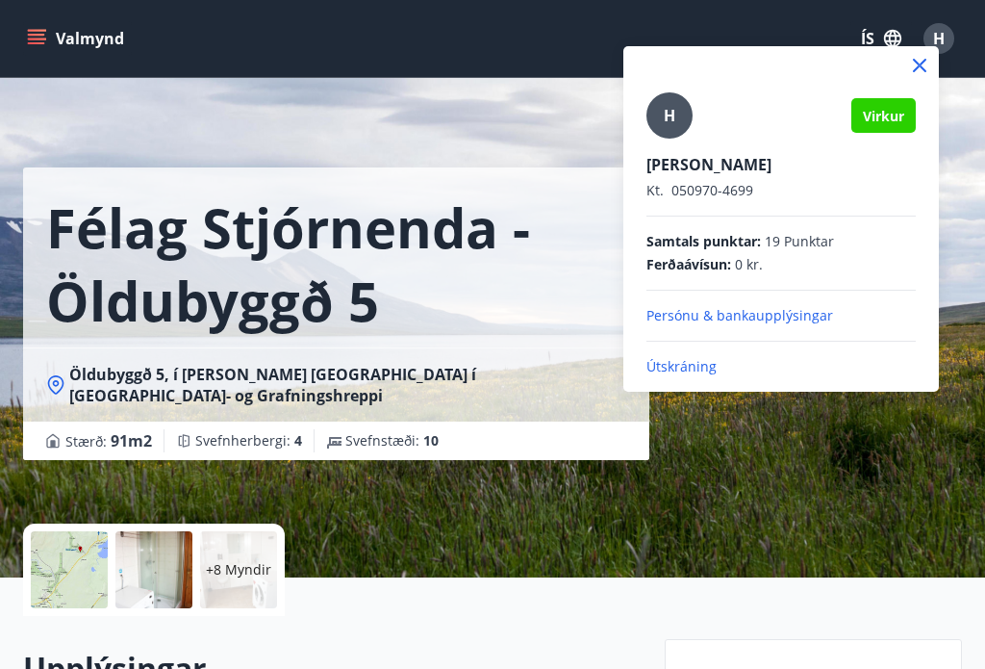
click at [703, 370] on p "Útskráning" at bounding box center [781, 366] width 269 height 19
